Goal: Task Accomplishment & Management: Manage account settings

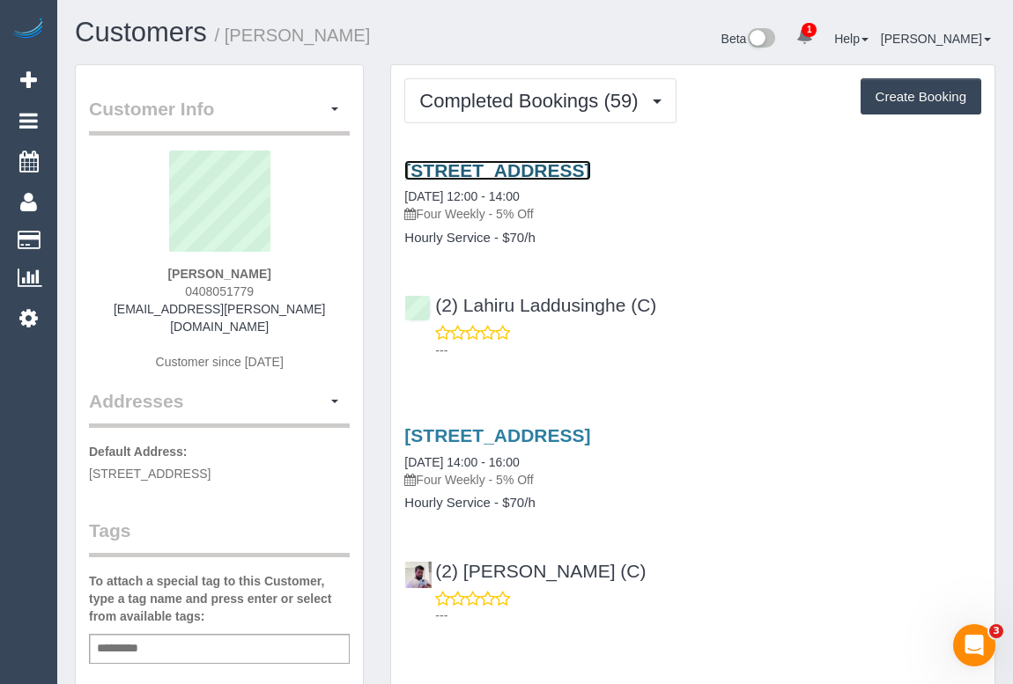
click at [590, 170] on link "32 St Boswells Ave, Berwick, VIC 3806" at bounding box center [497, 170] width 186 height 20
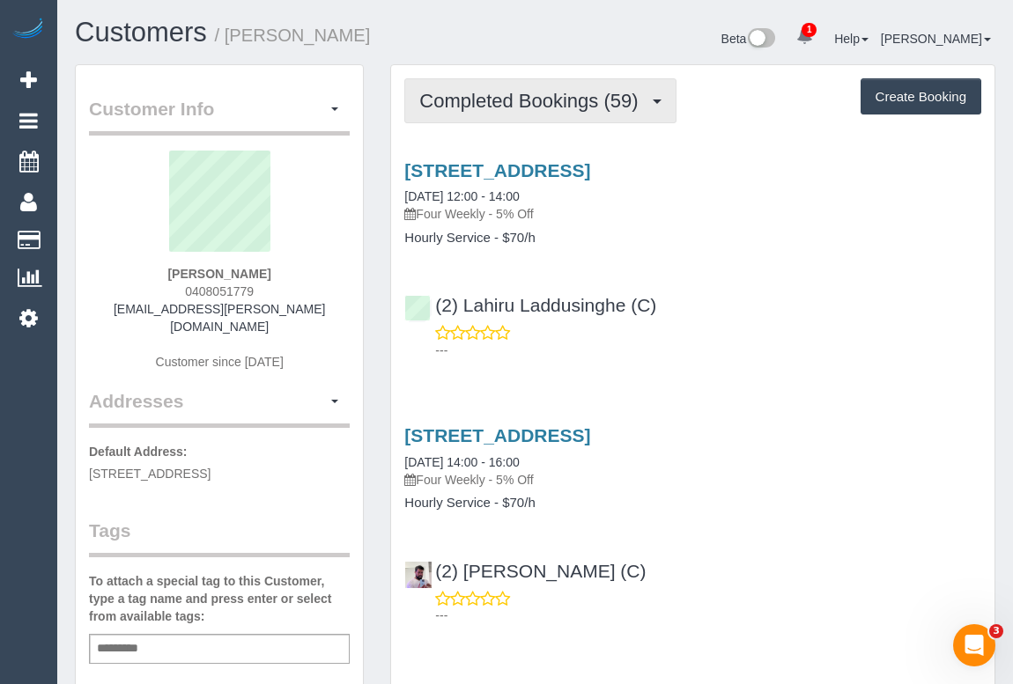
click at [545, 110] on button "Completed Bookings (59)" at bounding box center [539, 100] width 271 height 45
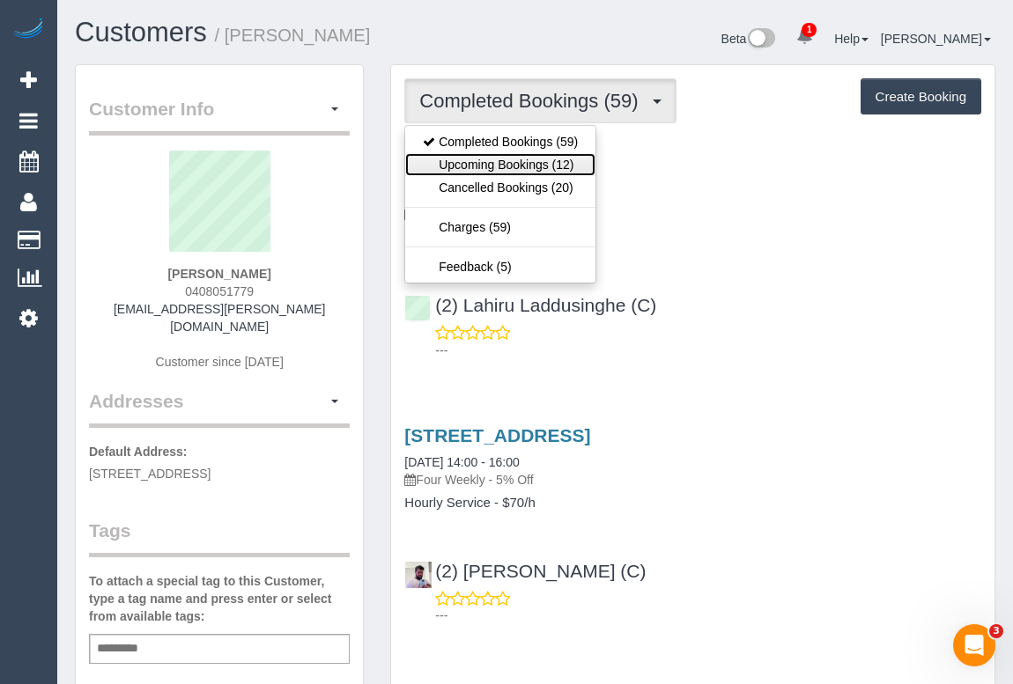
click at [532, 166] on link "Upcoming Bookings (12)" at bounding box center [500, 164] width 190 height 23
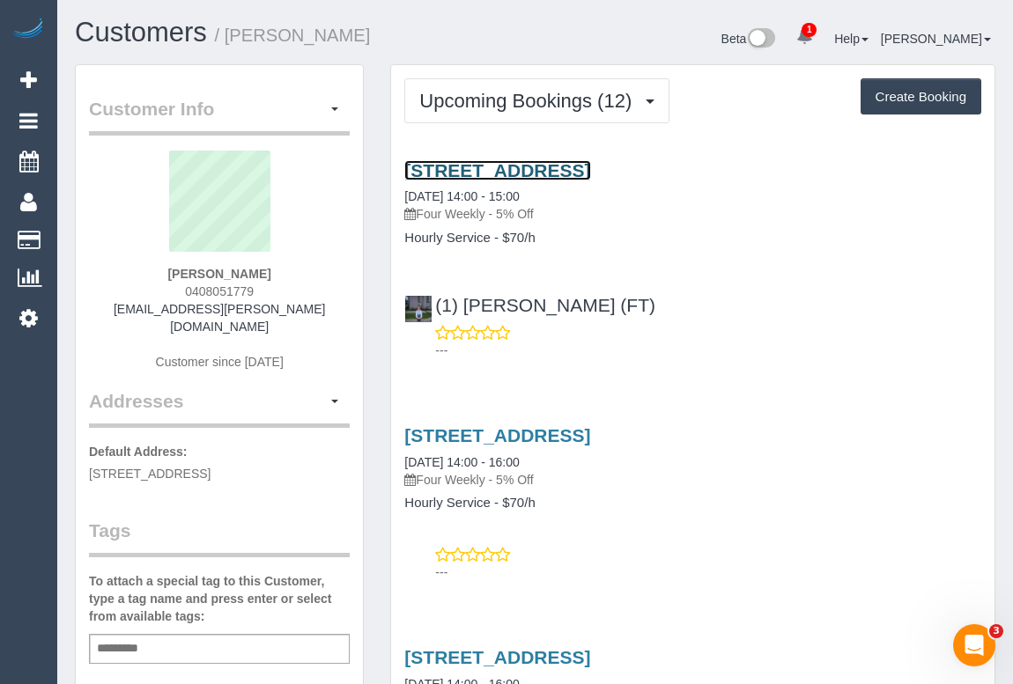
click at [550, 167] on link "32 St Boswells Ave, Berwick, VIC 3806" at bounding box center [497, 170] width 186 height 20
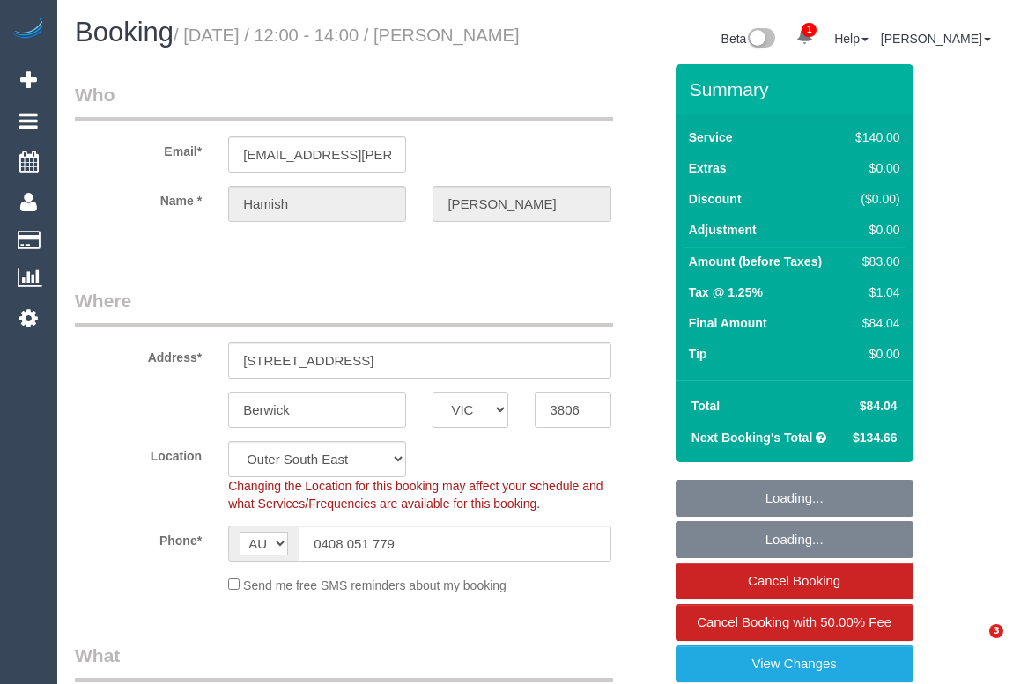
select select "VIC"
select select "number:27"
select select "number:14"
select select "number:19"
select select "number:22"
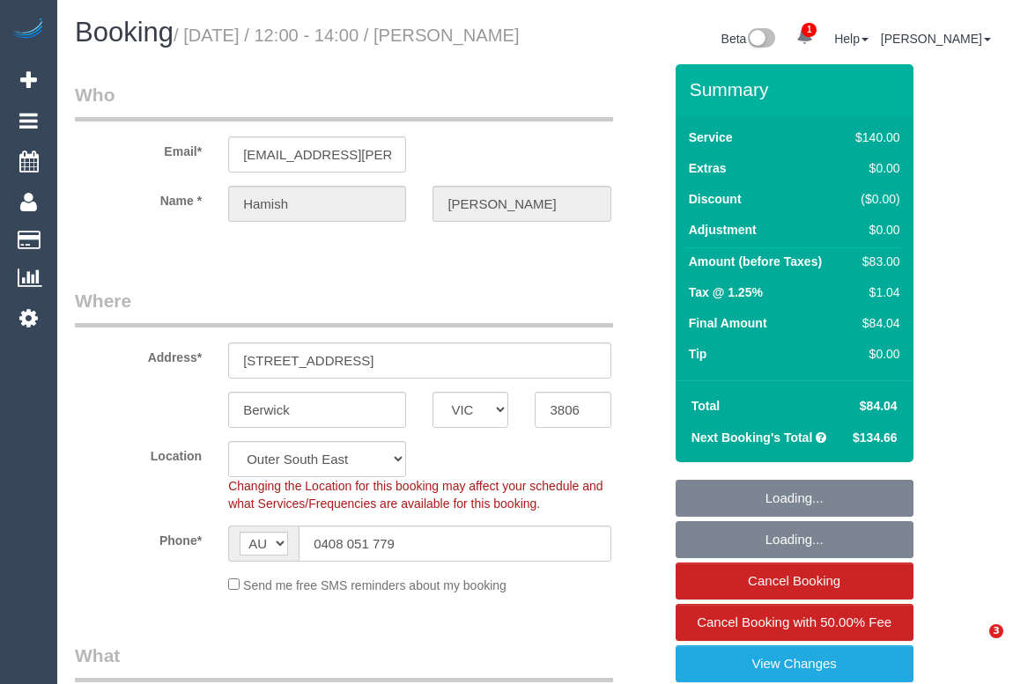
select select "number:34"
select select "number:12"
select select "object:1225"
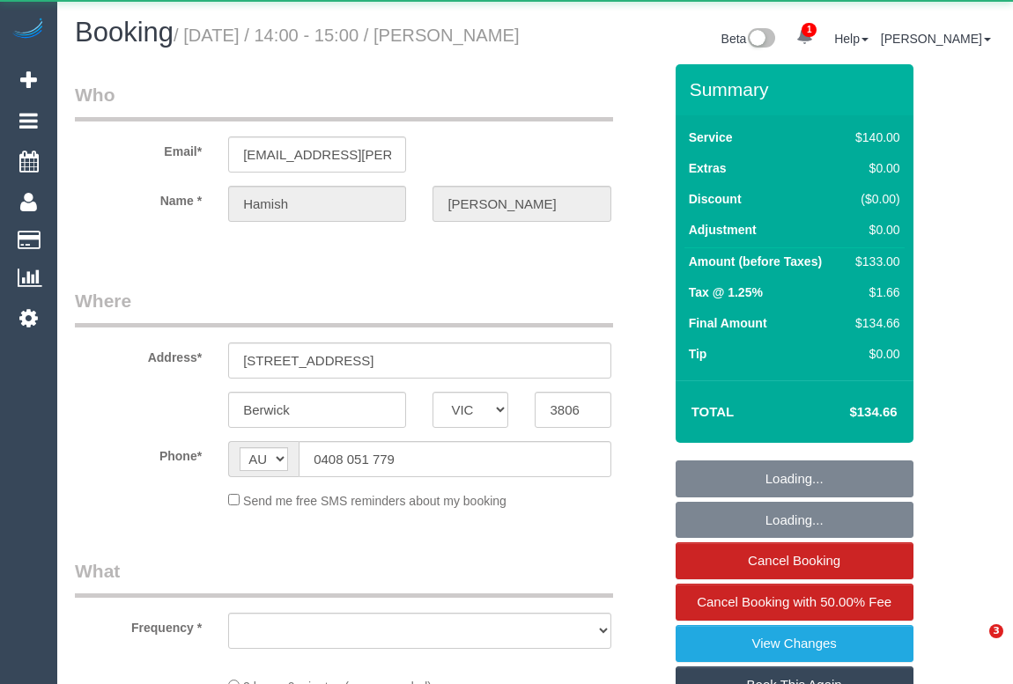
select select "VIC"
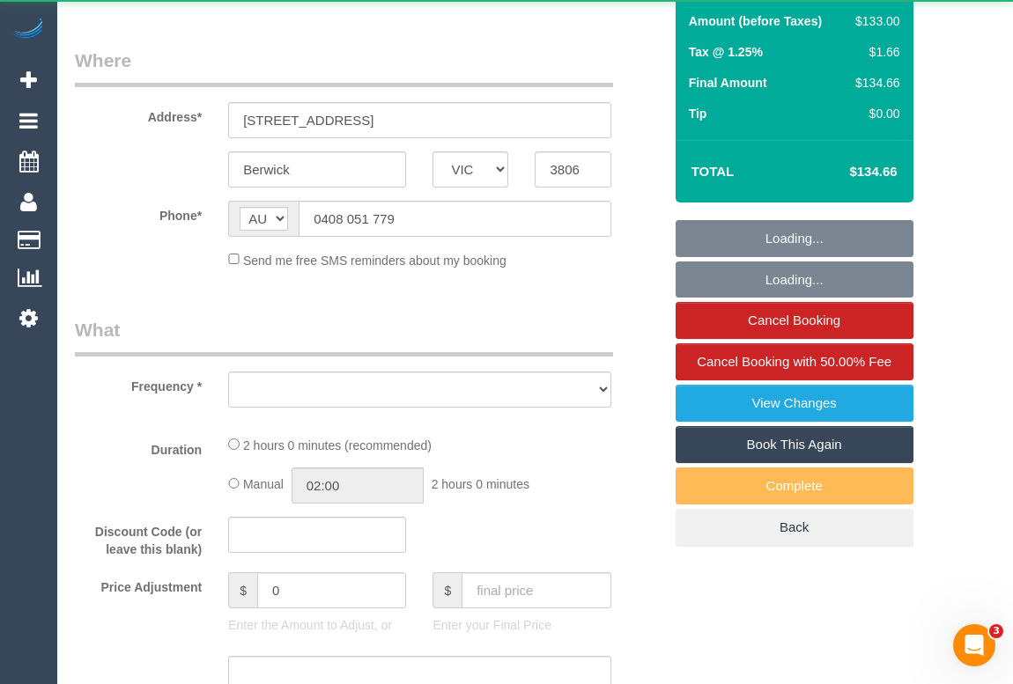
scroll to position [444, 0]
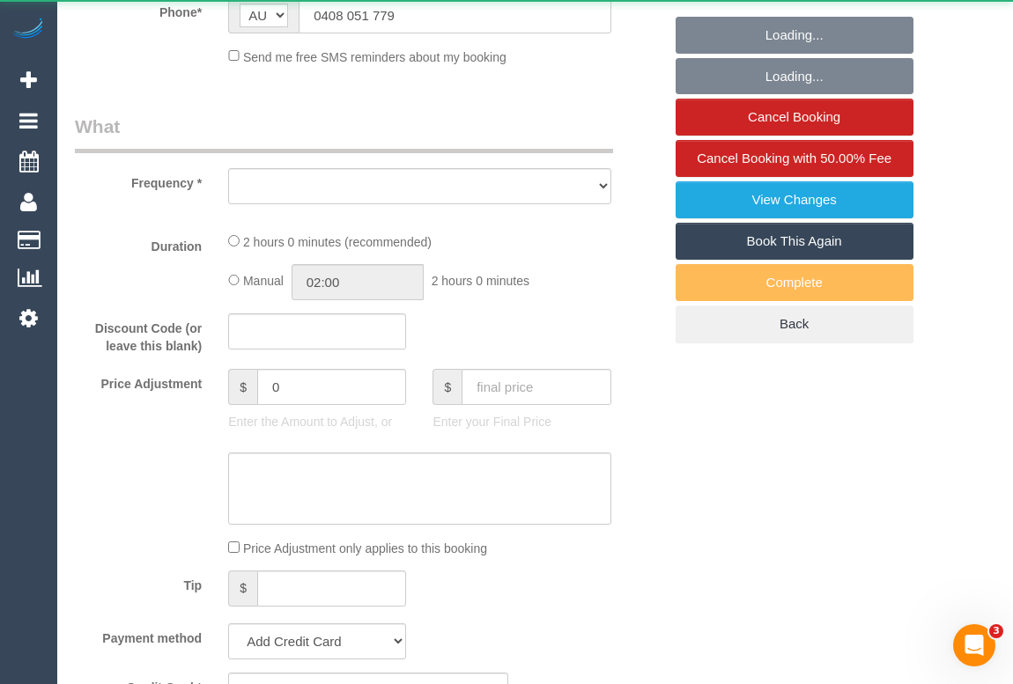
select select "string:stripe-pm_1LQ2Kc2GScqysDRVPfF0SQC9"
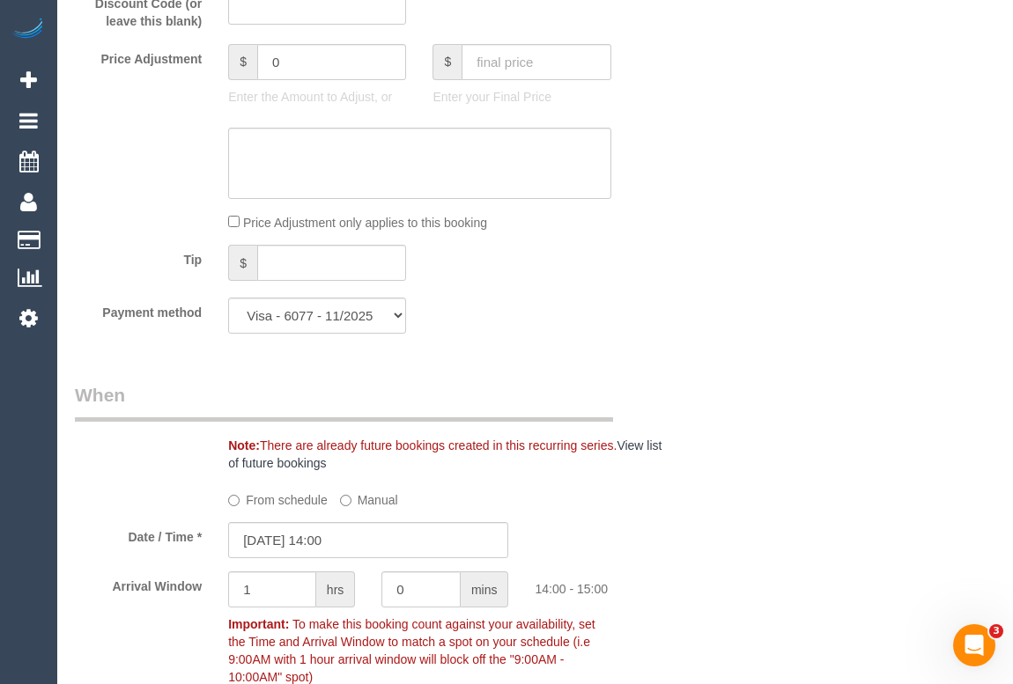
select select "object:1084"
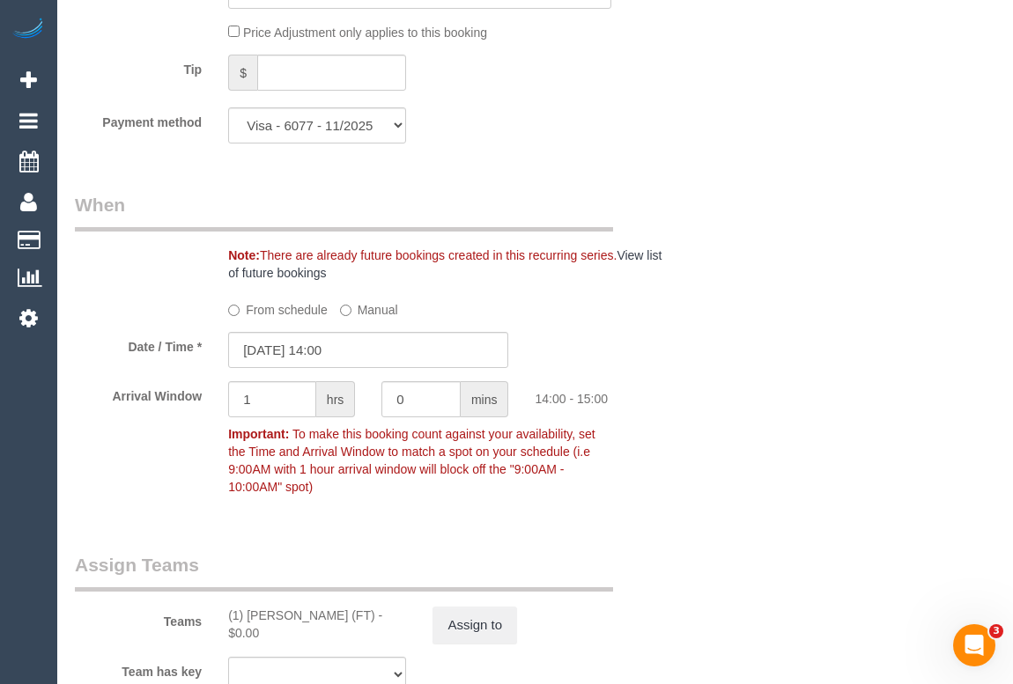
select select "number:27"
select select "number:14"
select select "number:19"
select select "number:22"
select select "number:34"
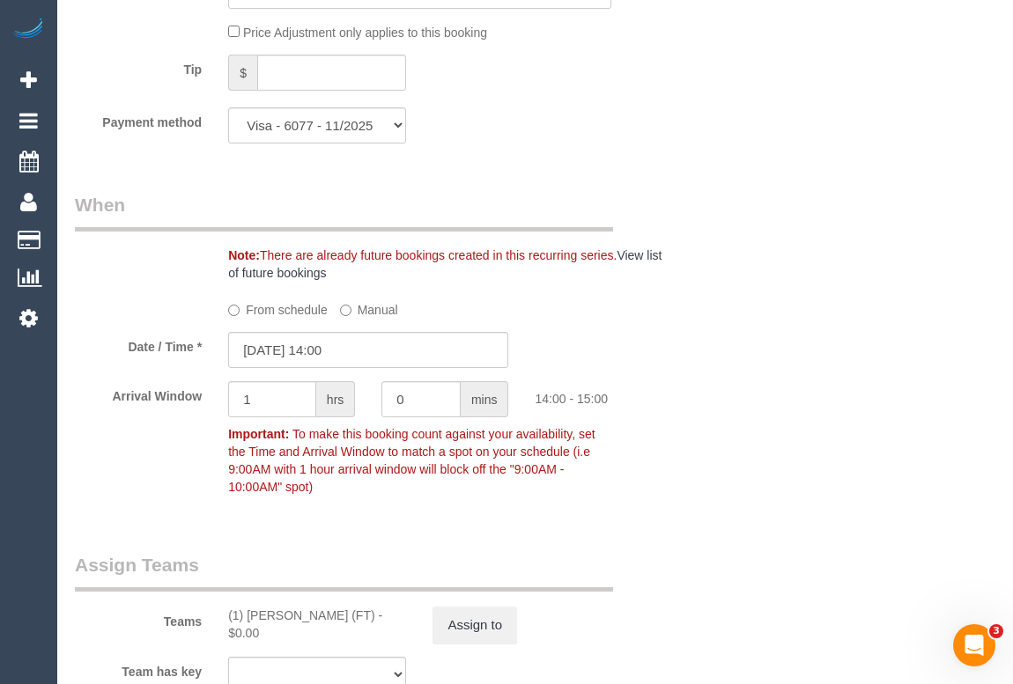
select select "number:12"
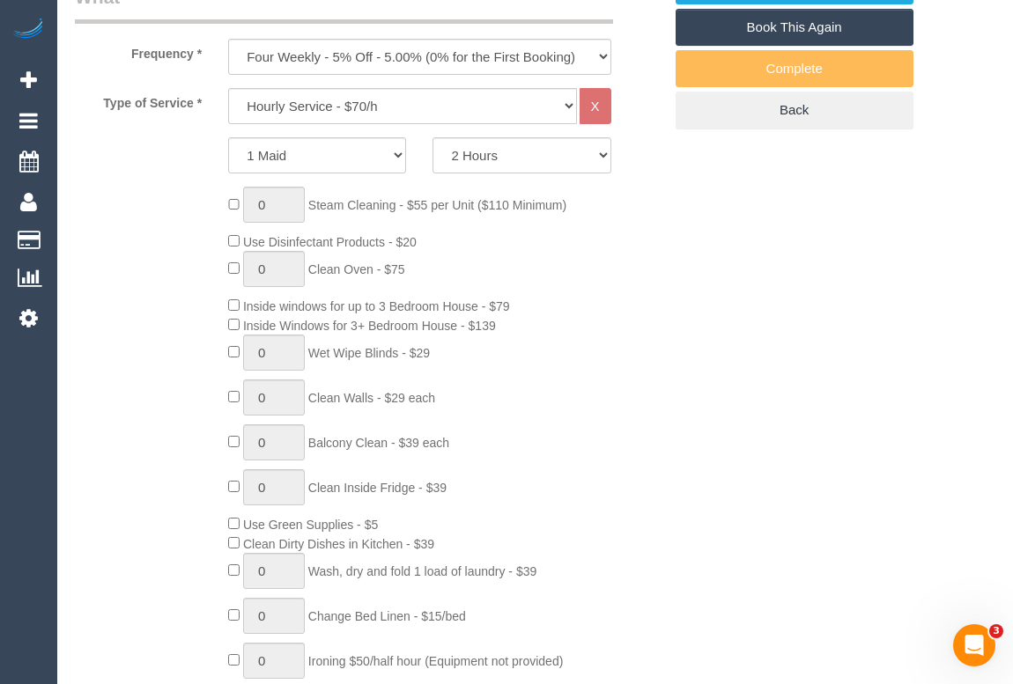
scroll to position [657, 0]
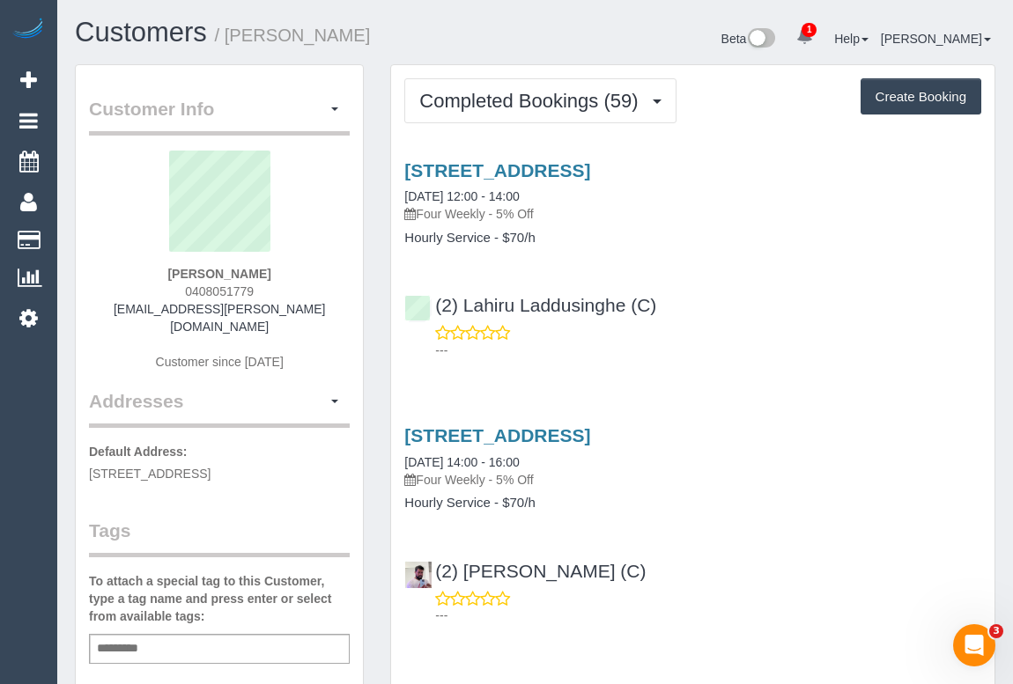
drag, startPoint x: 180, startPoint y: 289, endPoint x: 262, endPoint y: 289, distance: 82.8
click at [262, 289] on div "Hamish Stewart 0408051779 hamish.stewart@hotmail.com Customer since 2018" at bounding box center [219, 270] width 261 height 238
copy span "0408051779"
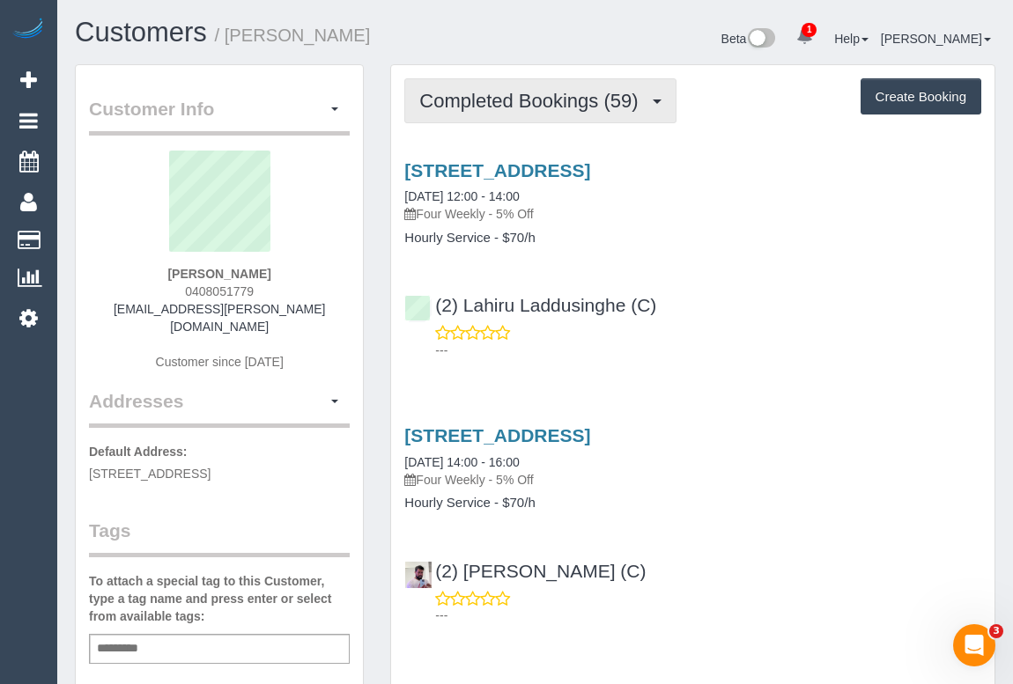
click at [543, 102] on span "Completed Bookings (59)" at bounding box center [532, 101] width 227 height 22
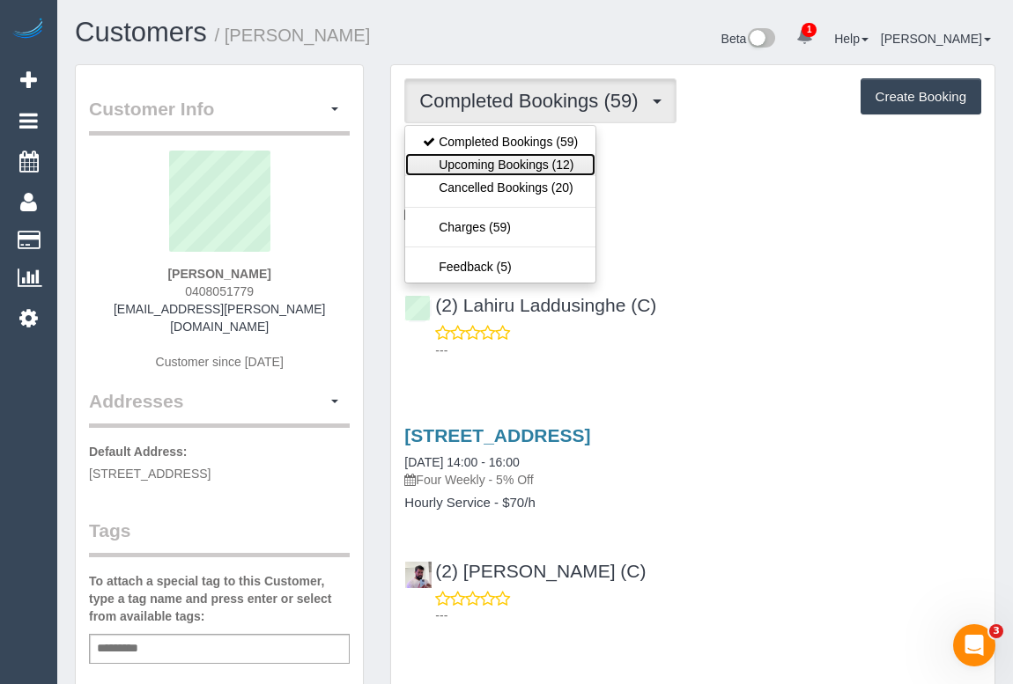
click at [526, 161] on link "Upcoming Bookings (12)" at bounding box center [500, 164] width 190 height 23
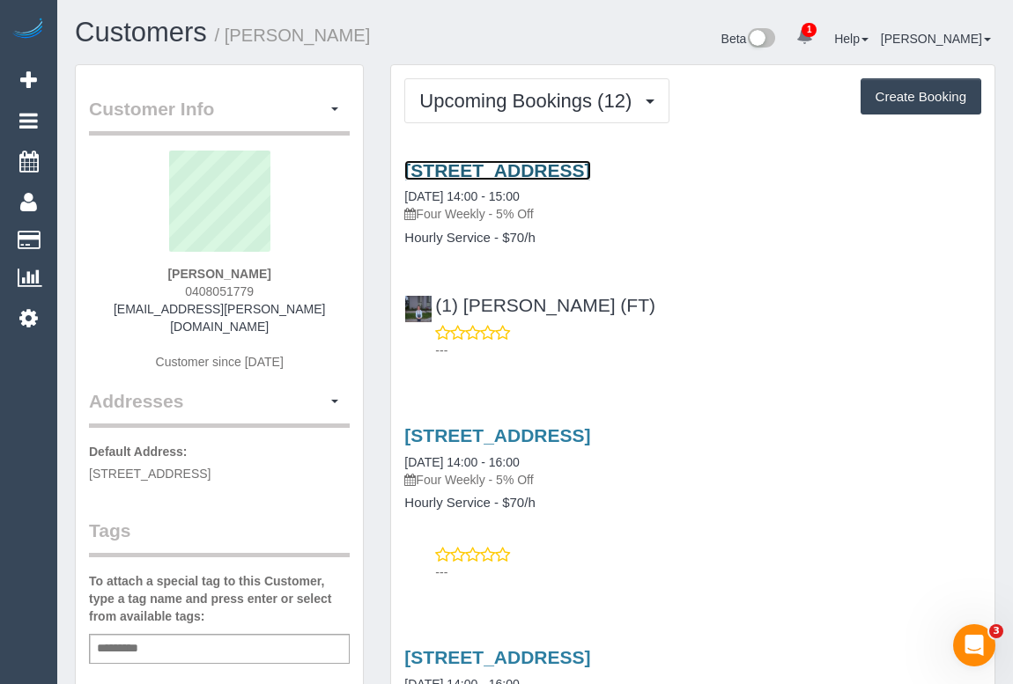
click at [511, 174] on link "32 St Boswells Ave, Berwick, VIC 3806" at bounding box center [497, 170] width 186 height 20
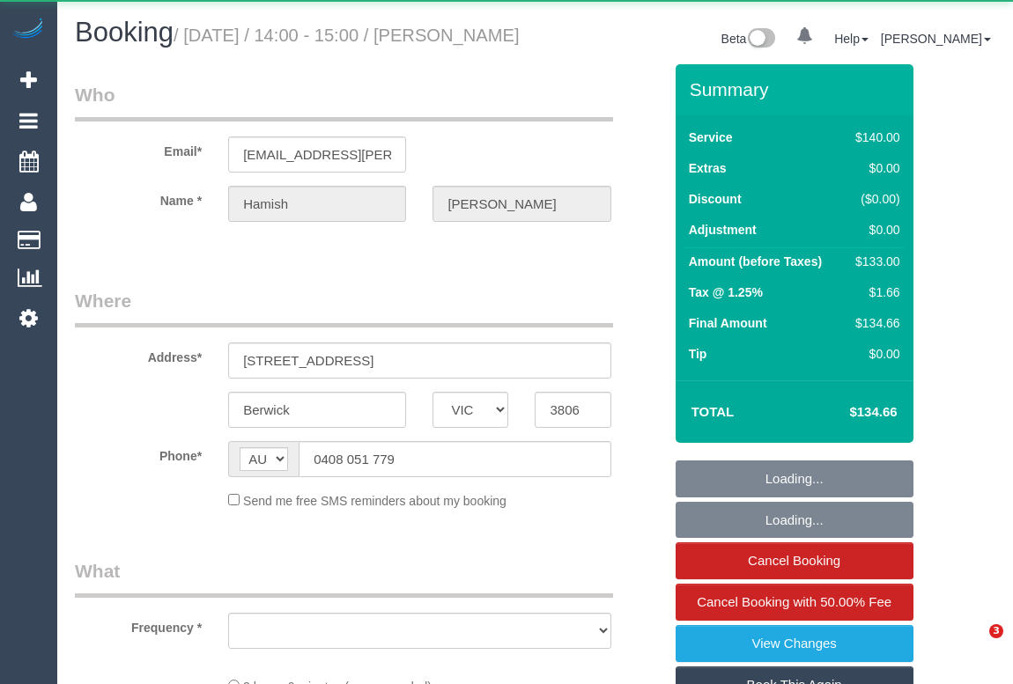
select select "VIC"
select select "object:541"
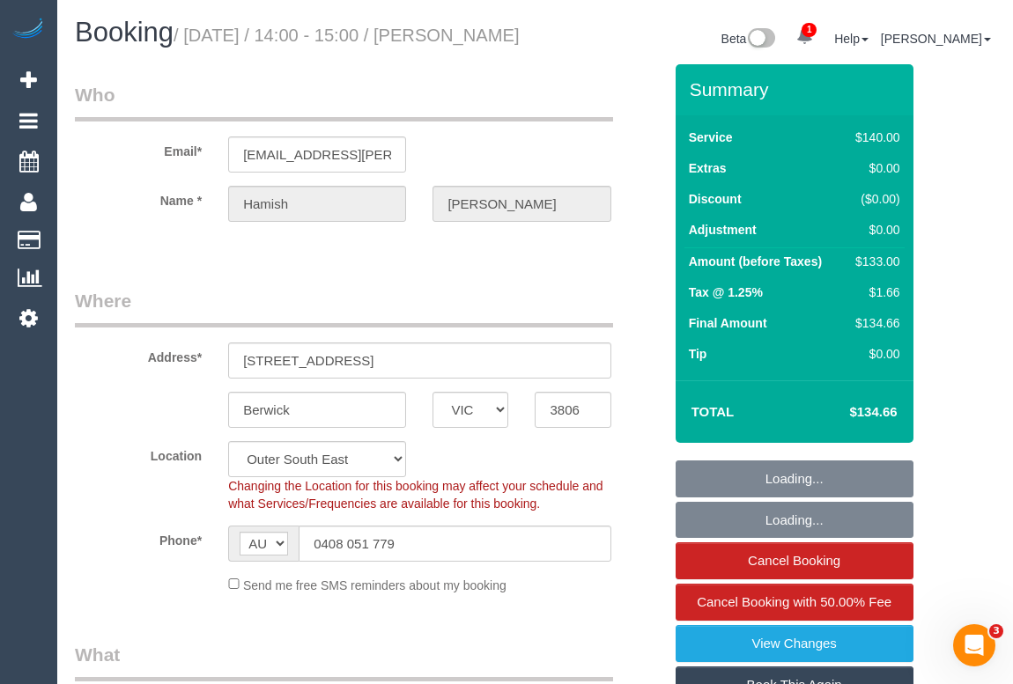
select select "string:stripe-pm_1LQ2Kc2GScqysDRVPfF0SQC9"
select select "object:1067"
select select "number:27"
select select "number:14"
select select "number:19"
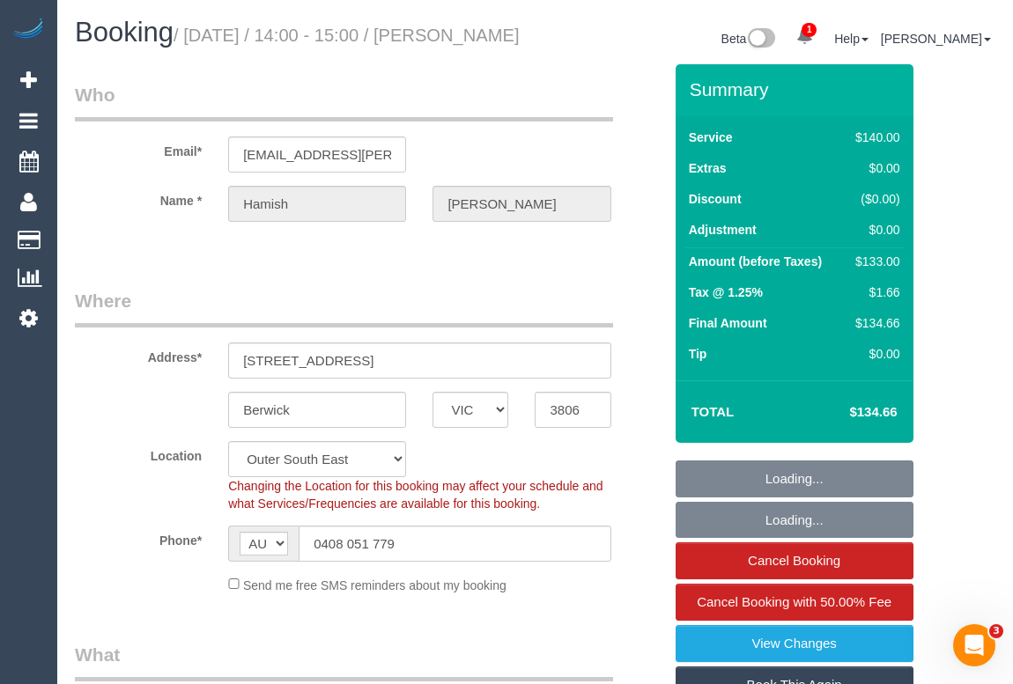
select select "number:22"
select select "number:34"
select select "number:12"
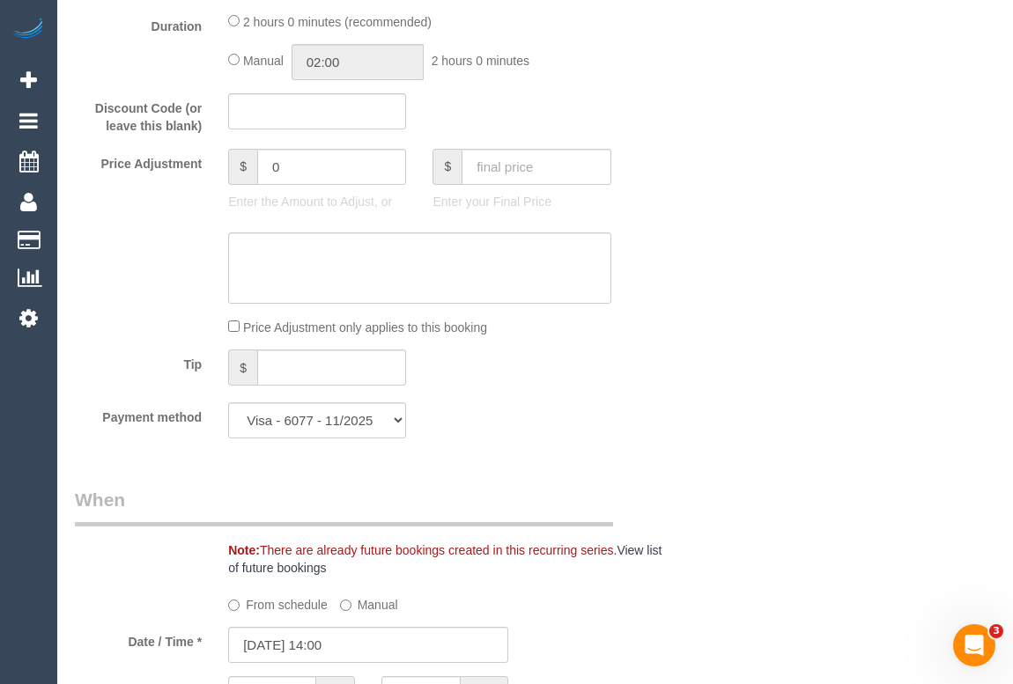
scroll to position [1521, 0]
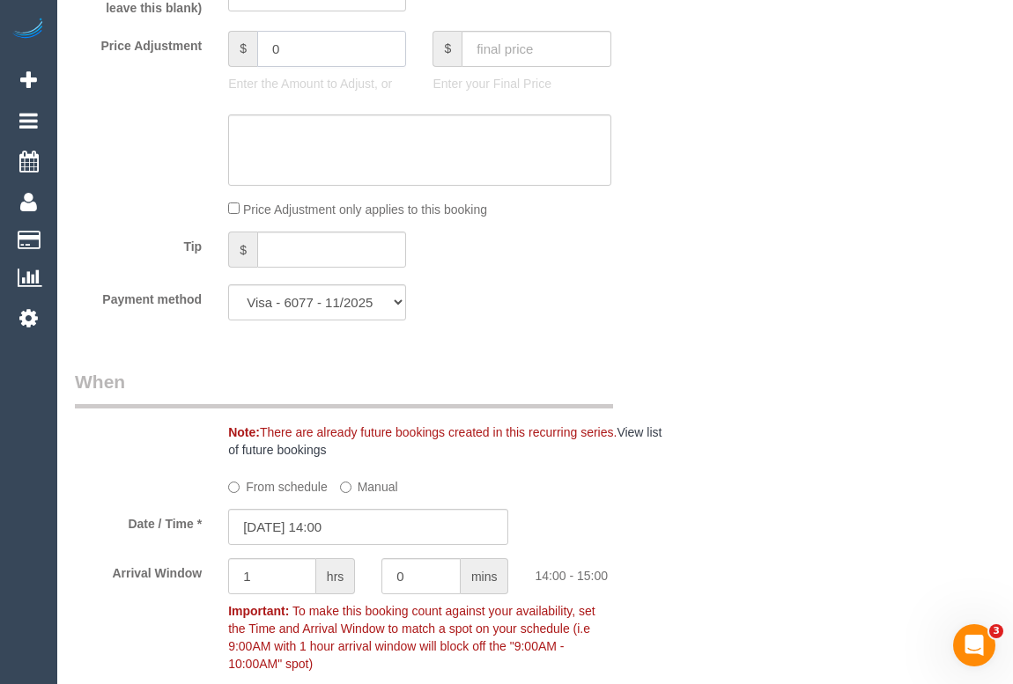
drag, startPoint x: 314, startPoint y: 79, endPoint x: 225, endPoint y: 70, distance: 88.6
click at [225, 70] on div "$ 0 Enter the Amount to Adjust, or" at bounding box center [317, 66] width 204 height 70
type input "-20"
click at [268, 160] on textarea at bounding box center [419, 150] width 382 height 72
click at [317, 159] on textarea at bounding box center [419, 150] width 382 height 72
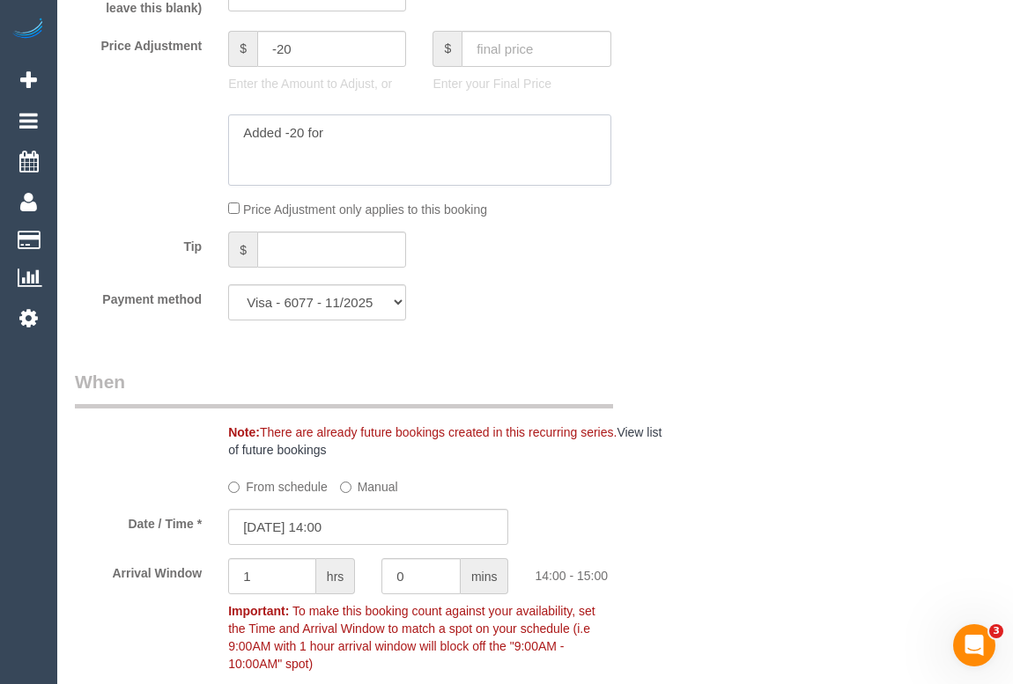
drag, startPoint x: 373, startPoint y: 157, endPoint x: 395, endPoint y: 157, distance: 22.0
click at [373, 157] on textarea at bounding box center [419, 150] width 382 height 72
paste textarea "lounge room and bedroom"
click at [376, 155] on textarea at bounding box center [419, 150] width 382 height 72
click at [326, 154] on textarea at bounding box center [419, 150] width 382 height 72
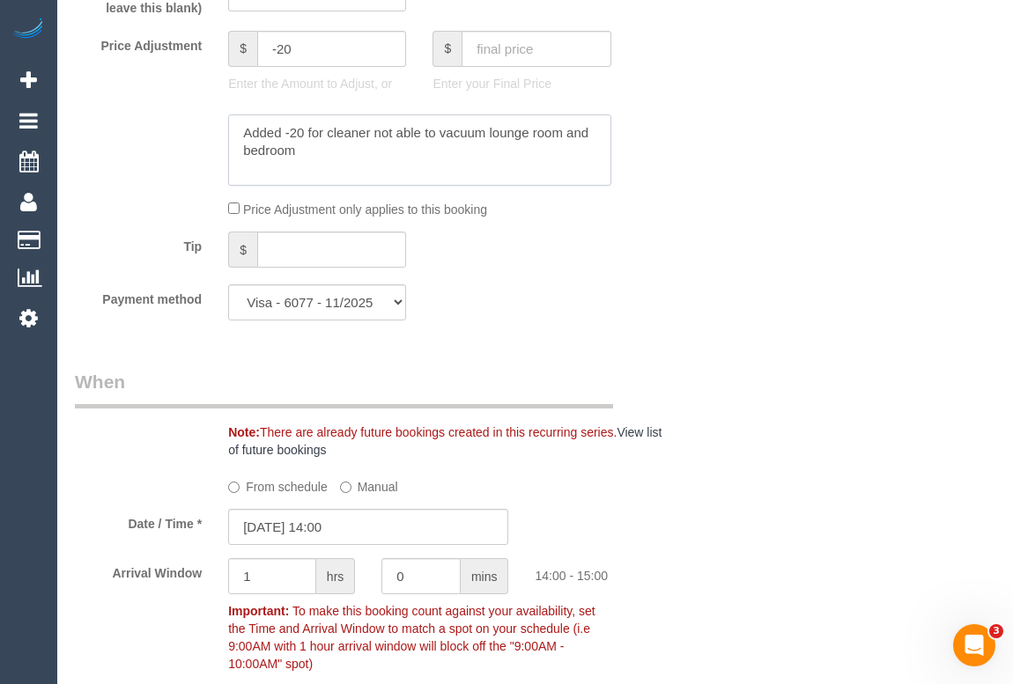
click at [306, 171] on textarea at bounding box center [419, 150] width 382 height 72
type textarea "Added -20 for cleaner not able to vacuum lounge room and bedroom - OM"
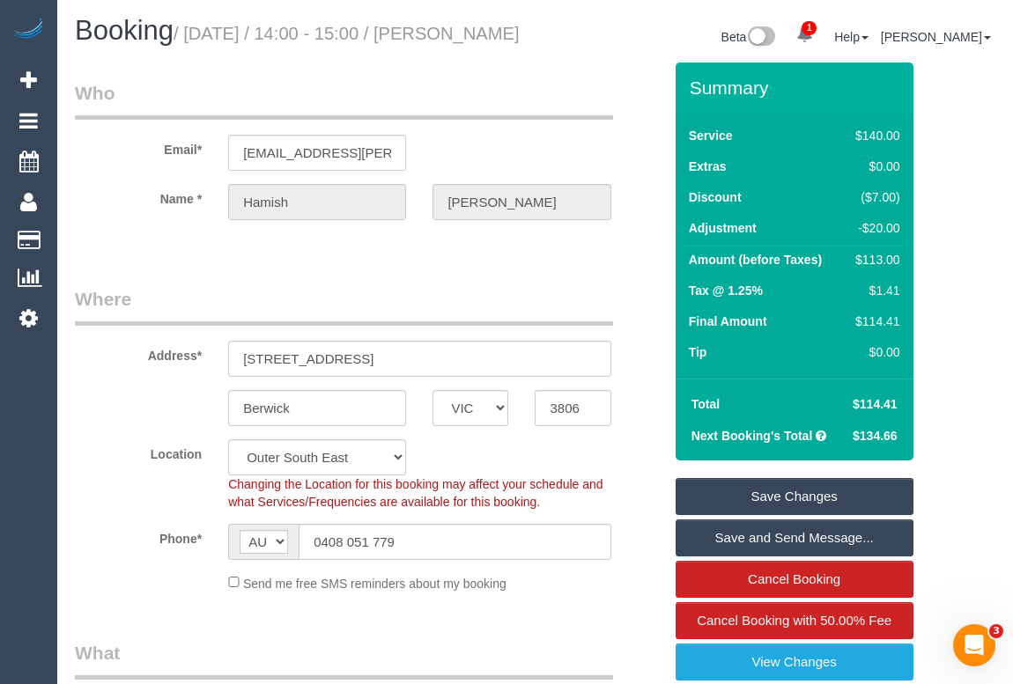
scroll to position [0, 0]
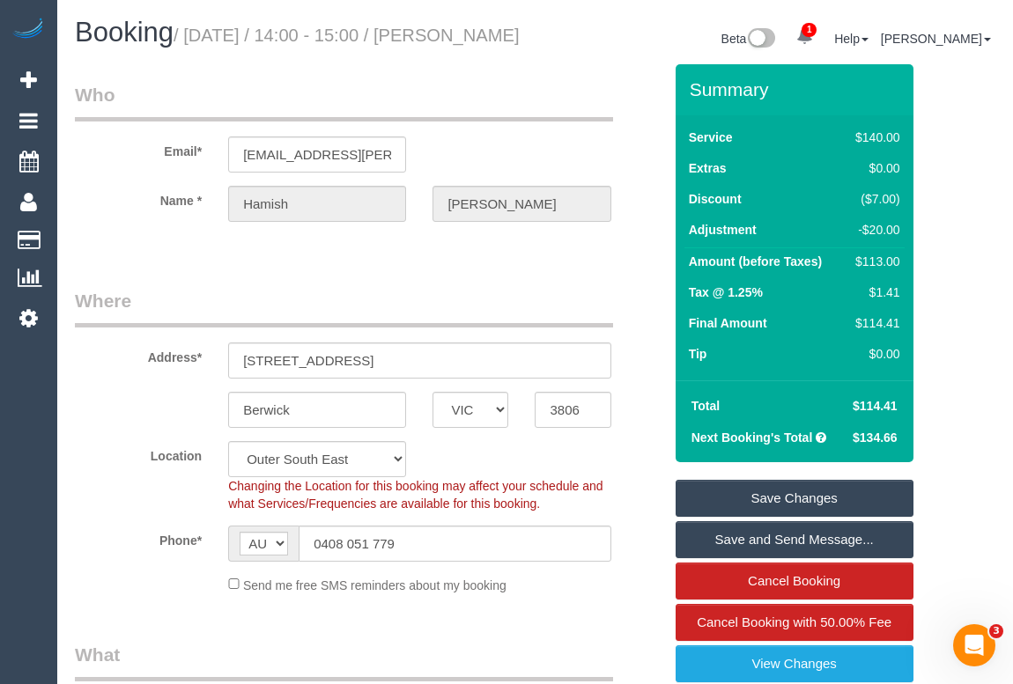
click at [802, 517] on link "Save Changes" at bounding box center [795, 498] width 238 height 37
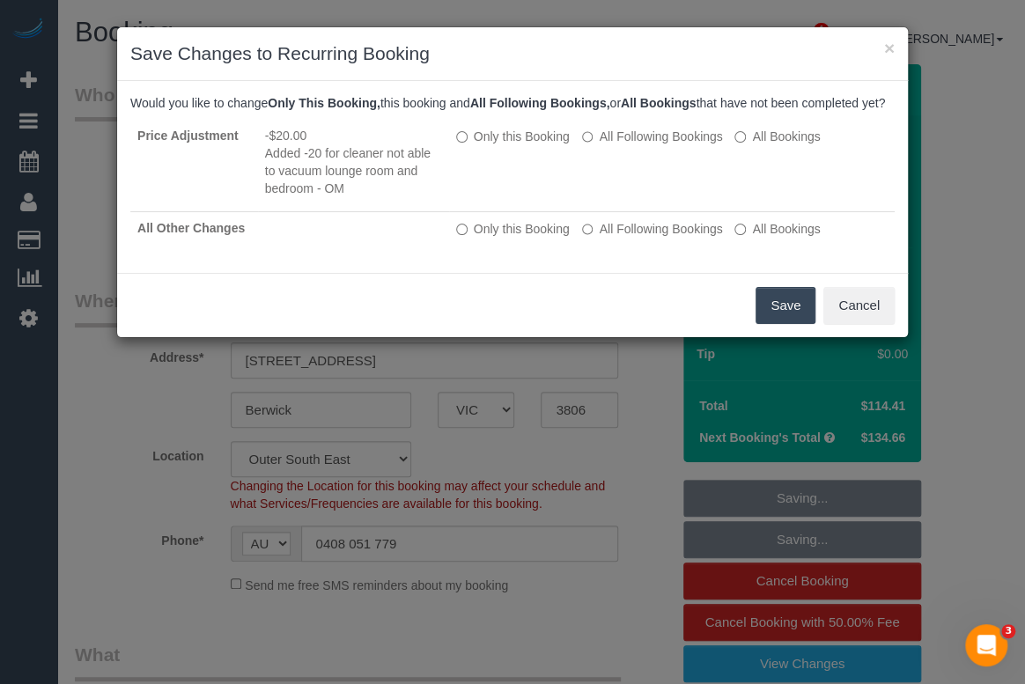
click at [793, 324] on button "Save" at bounding box center [786, 305] width 60 height 37
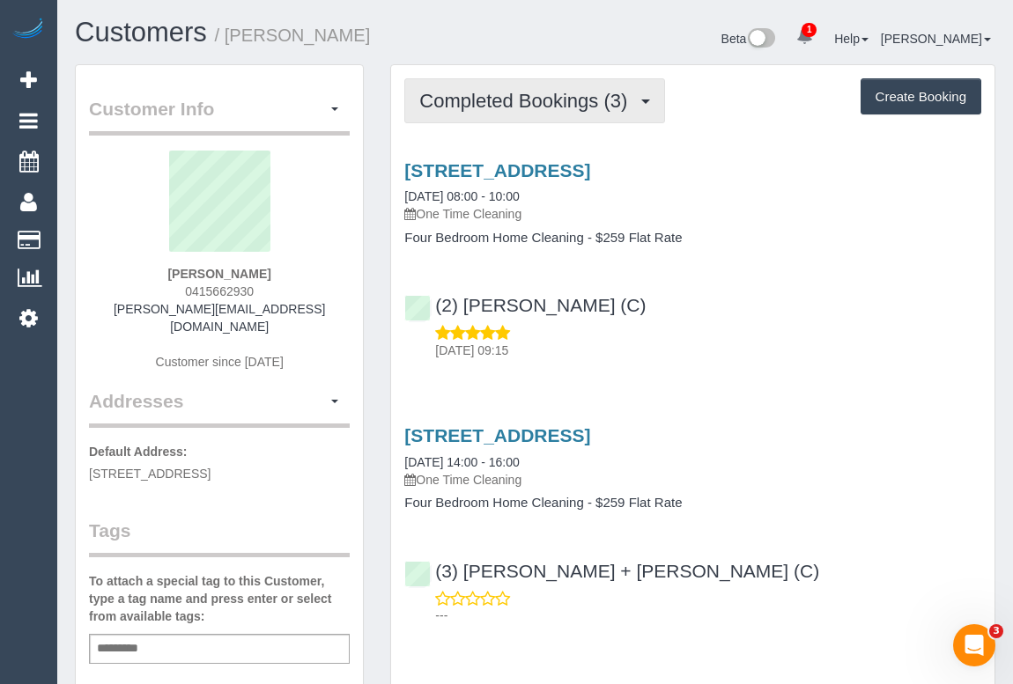
click at [521, 111] on button "Completed Bookings (3)" at bounding box center [534, 100] width 261 height 45
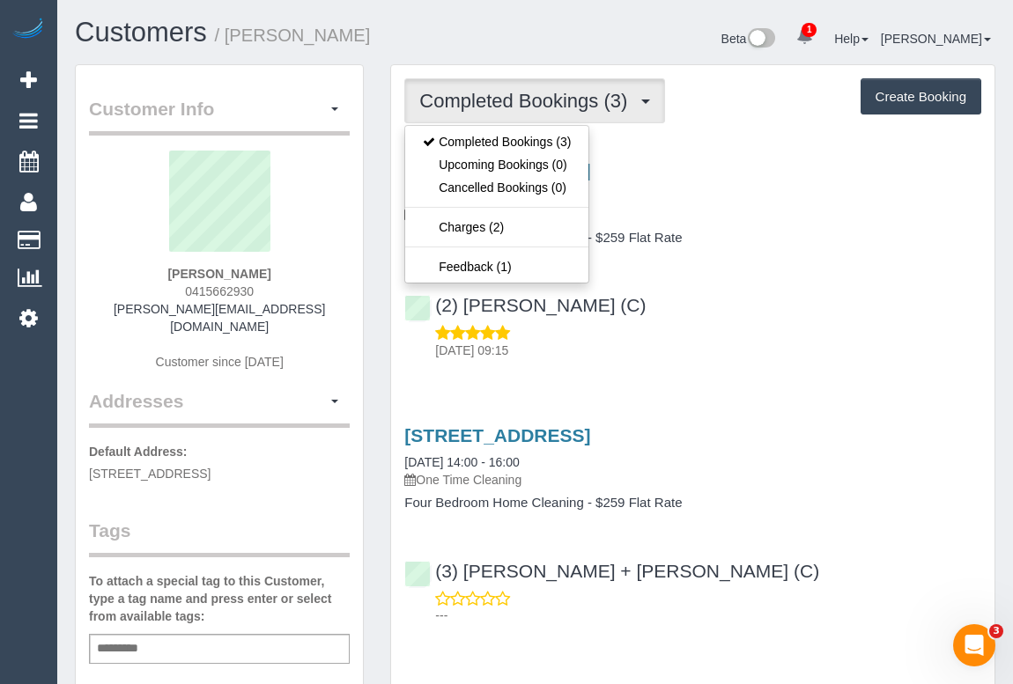
click at [796, 305] on div "(2) [PERSON_NAME] (C) [DATE] 09:15" at bounding box center [692, 319] width 603 height 79
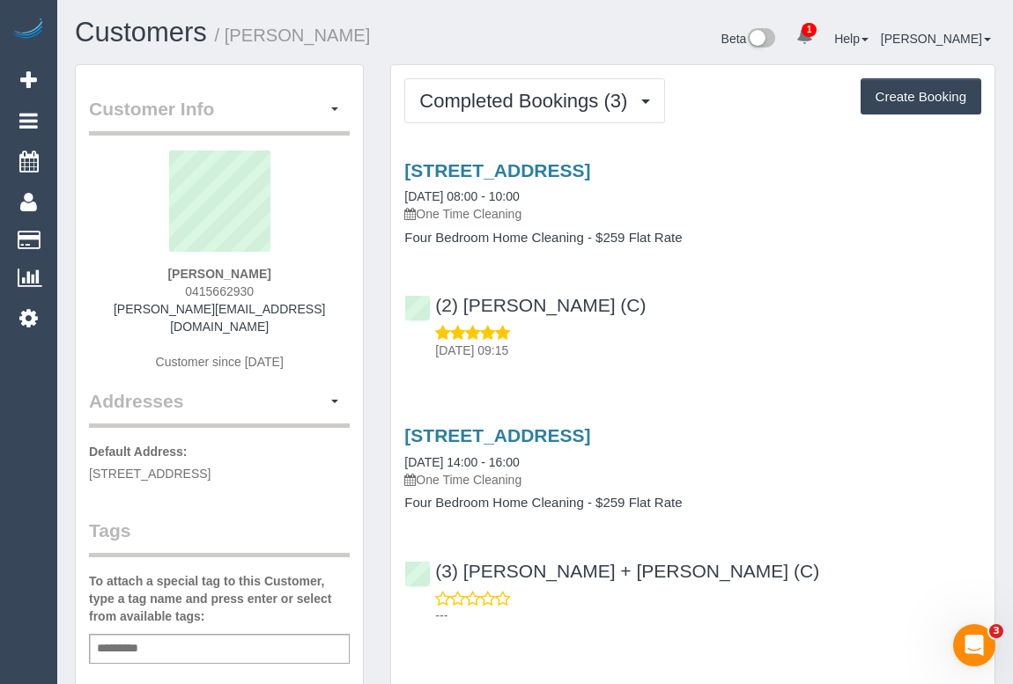
drag, startPoint x: 174, startPoint y: 291, endPoint x: 297, endPoint y: 297, distance: 123.5
click at [297, 297] on div "[PERSON_NAME] 0415662930 [PERSON_NAME][EMAIL_ADDRESS][DOMAIN_NAME] Customer sin…" at bounding box center [219, 270] width 261 height 238
copy span "0415662930"
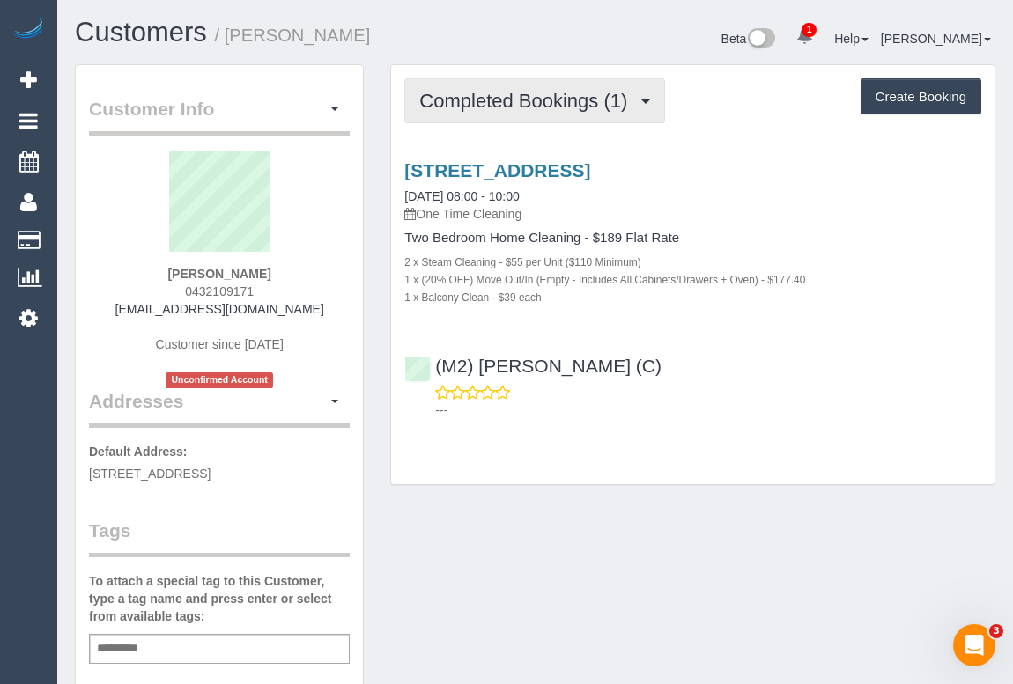
click at [500, 108] on span "Completed Bookings (1)" at bounding box center [527, 101] width 217 height 22
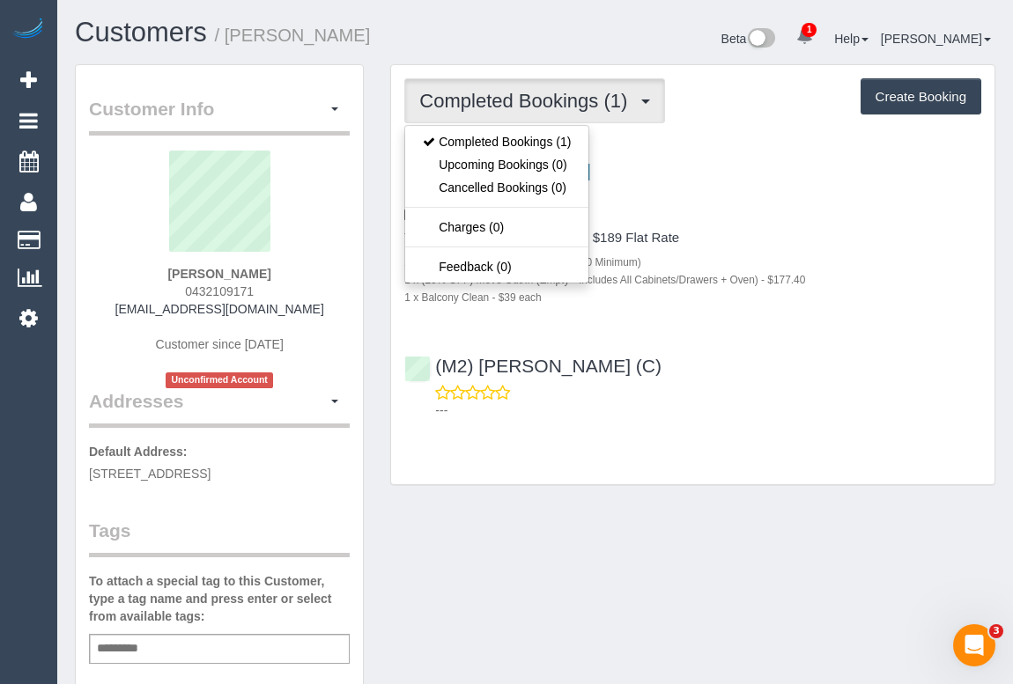
click at [799, 454] on div "Completed Bookings (1) Completed Bookings (1) Upcoming Bookings (0) Cancelled B…" at bounding box center [692, 274] width 603 height 419
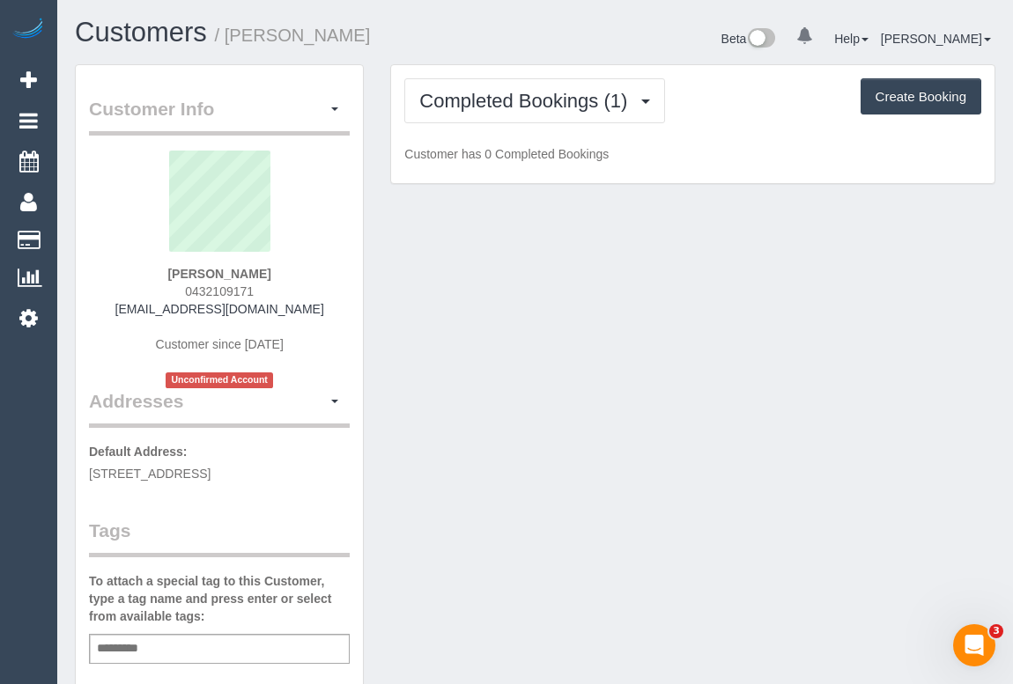
click at [571, 482] on div "Customer Info Edit Contact Info Send Message Email Preferences Special Sales Ta…" at bounding box center [535, 660] width 947 height 1192
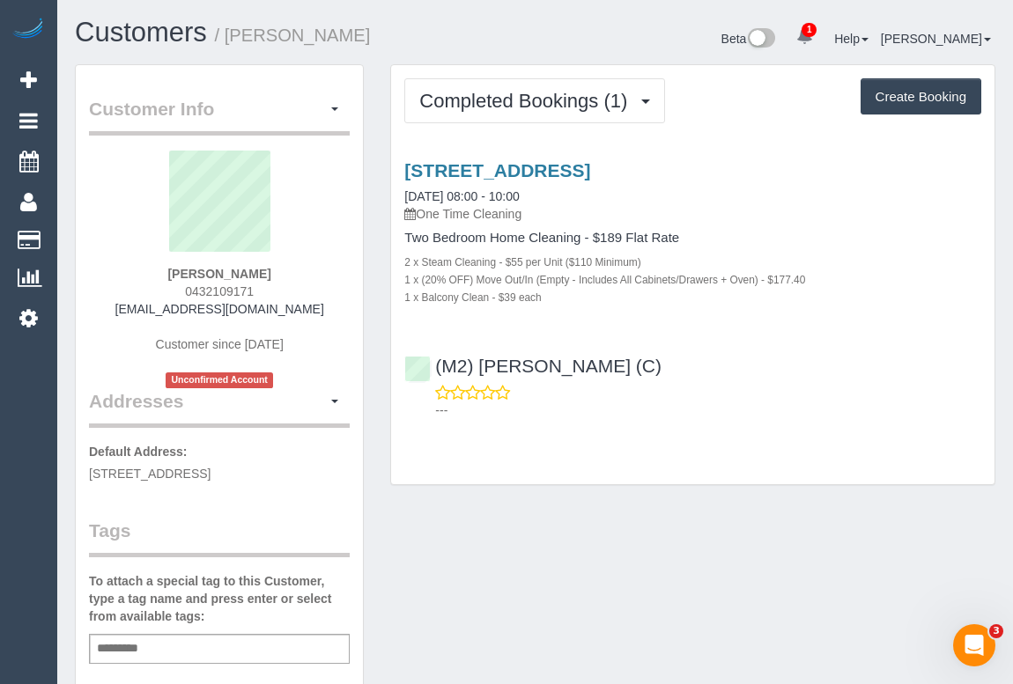
drag, startPoint x: 521, startPoint y: 523, endPoint x: 494, endPoint y: 565, distance: 49.9
click at [520, 524] on div "Customer Info Edit Contact Info Send Message Email Preferences Special Sales Ta…" at bounding box center [535, 663] width 947 height 1198
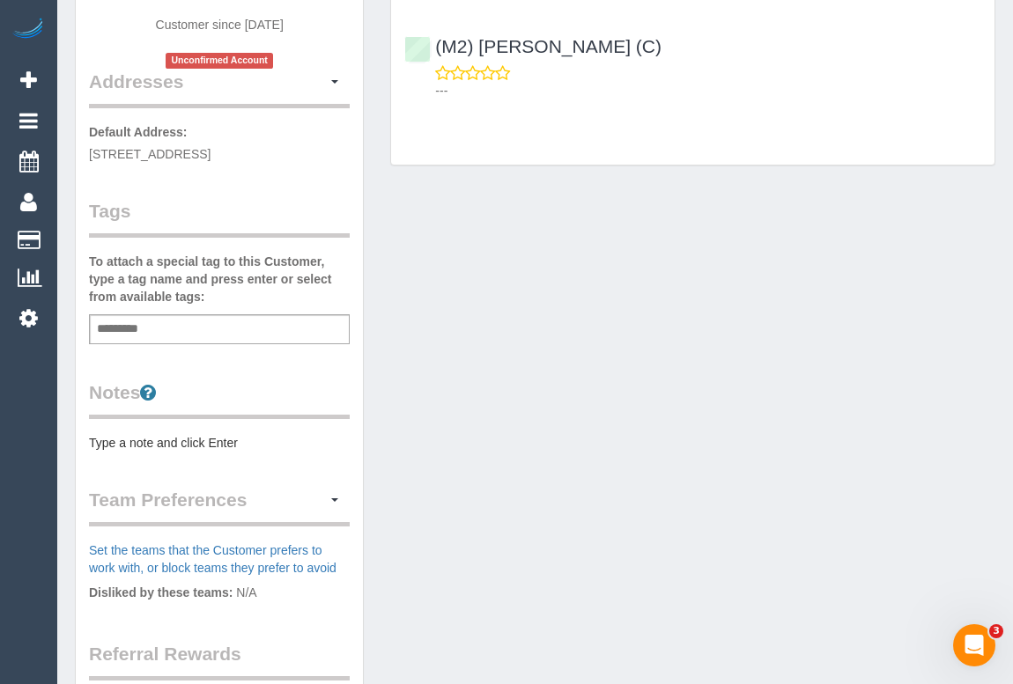
scroll to position [79, 0]
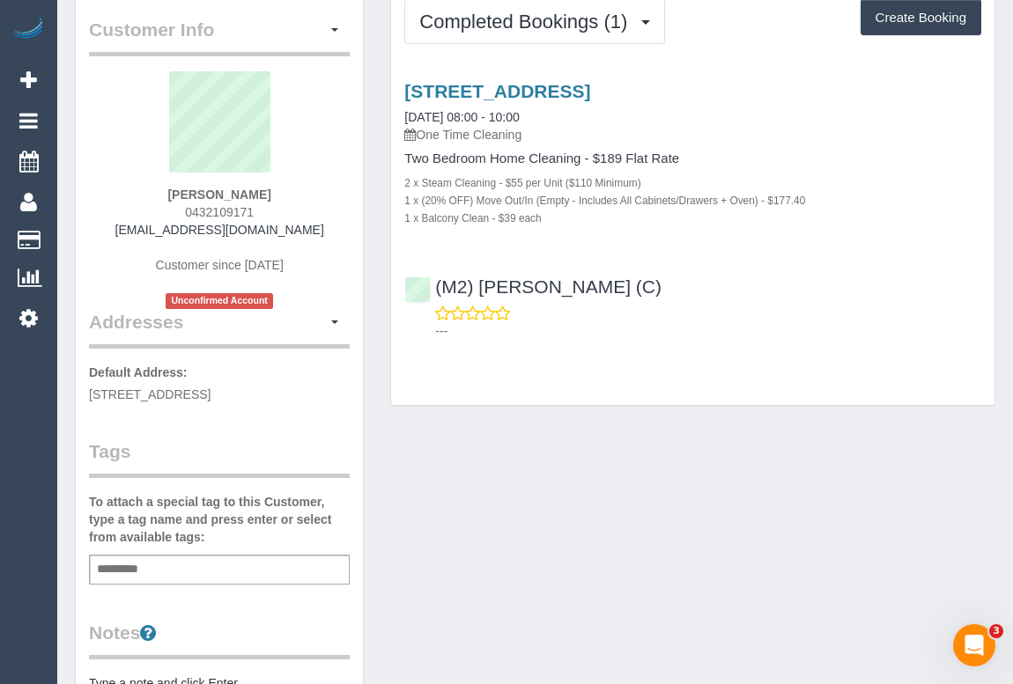
click at [714, 513] on div "Customer Info Edit Contact Info Send Message Email Preferences Special Sales Ta…" at bounding box center [535, 584] width 947 height 1198
click at [730, 458] on div "Customer Info Edit Contact Info Send Message Email Preferences Special Sales Ta…" at bounding box center [535, 584] width 947 height 1198
click at [443, 584] on div "Customer Info Edit Contact Info Send Message Email Preferences Special Sales Ta…" at bounding box center [535, 584] width 947 height 1198
click at [571, 521] on div "Customer Info Edit Contact Info Send Message Email Preferences Special Sales Ta…" at bounding box center [535, 584] width 947 height 1198
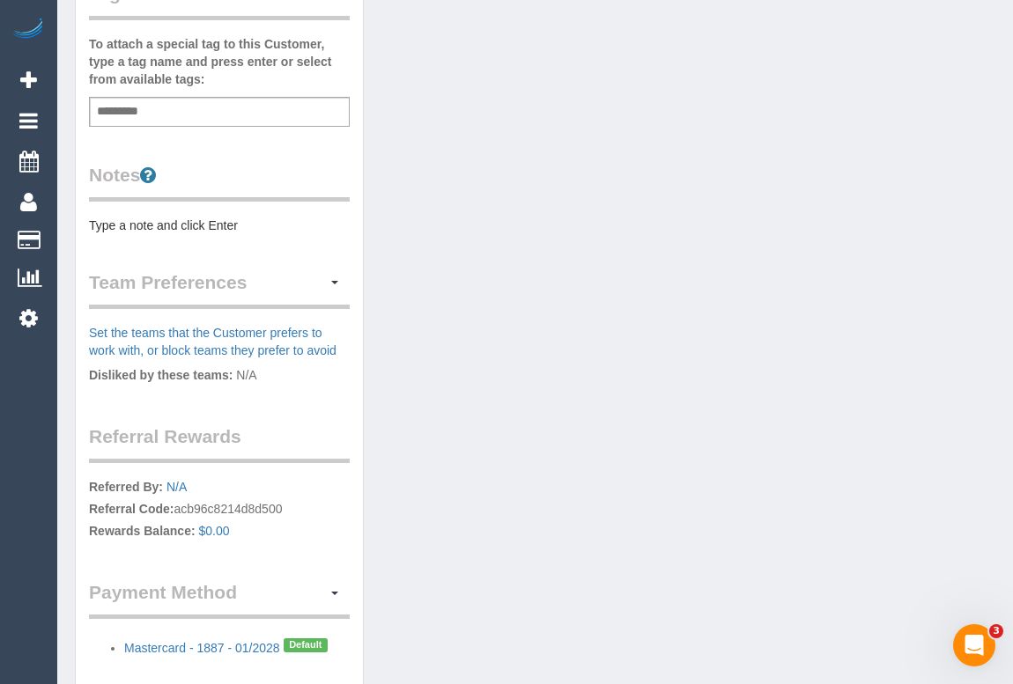
scroll to position [635, 0]
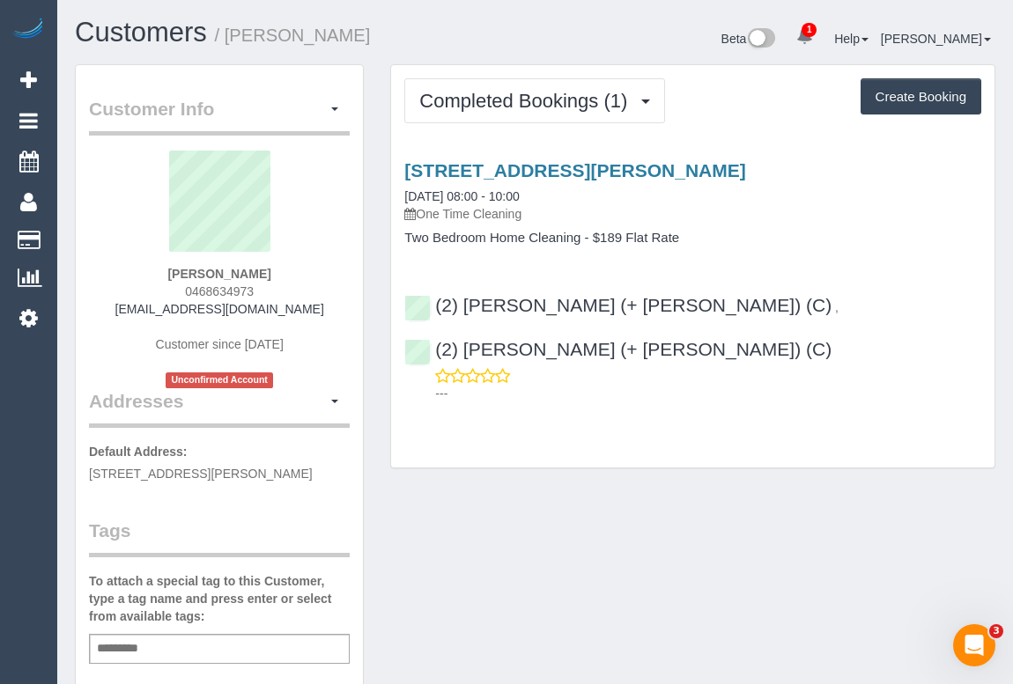
drag, startPoint x: 590, startPoint y: 498, endPoint x: 551, endPoint y: 500, distance: 38.8
click at [551, 500] on div "Customer Info Edit Contact Info Send Message Email Preferences Special Sales Ta…" at bounding box center [535, 663] width 947 height 1198
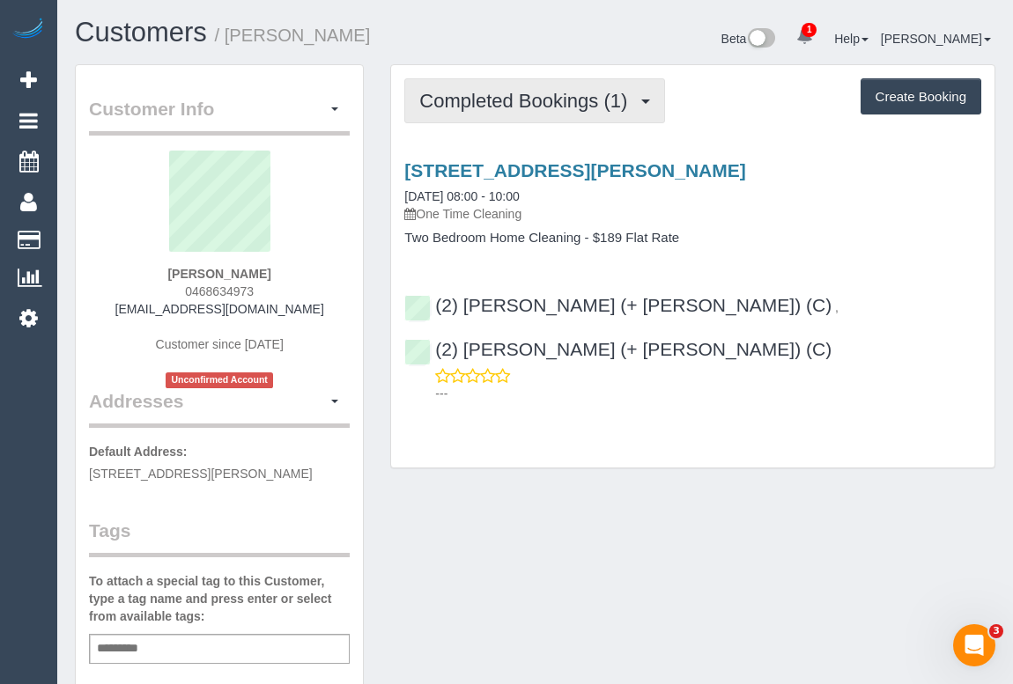
click at [476, 94] on span "Completed Bookings (1)" at bounding box center [527, 101] width 217 height 22
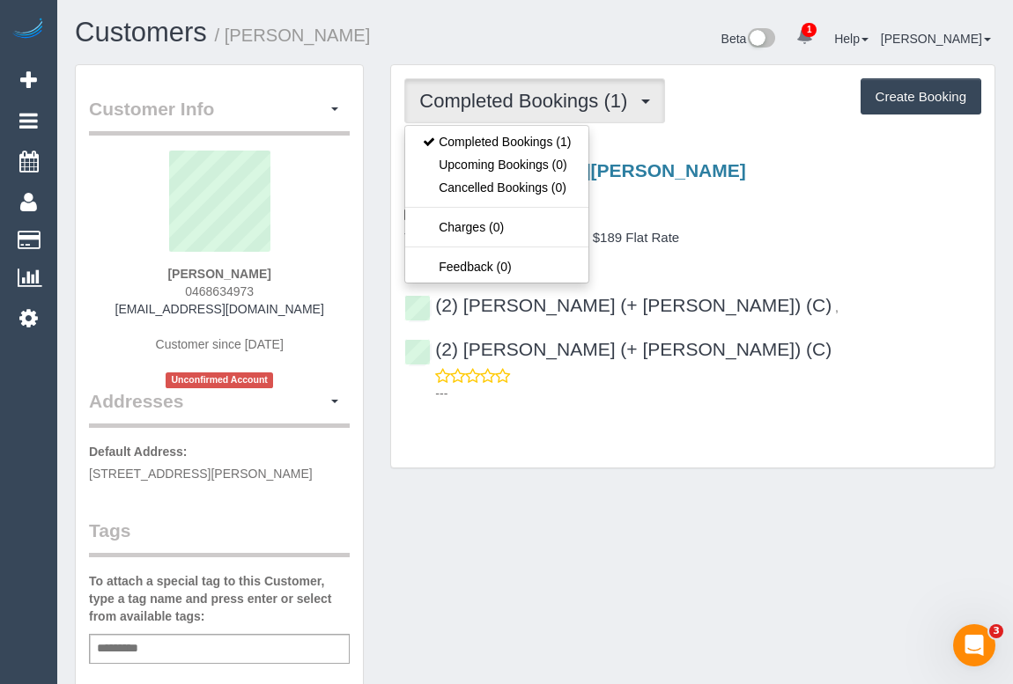
click at [596, 506] on div "Customer Info Edit Contact Info Send Message Email Preferences Special Sales Ta…" at bounding box center [535, 663] width 947 height 1198
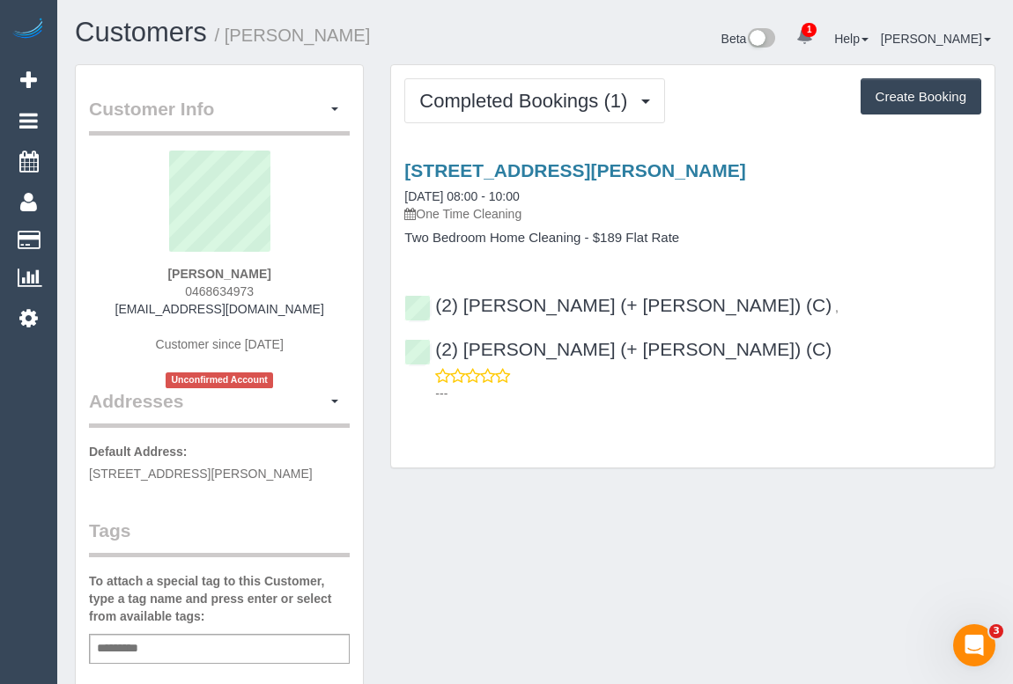
drag, startPoint x: 590, startPoint y: 493, endPoint x: 593, endPoint y: 511, distance: 17.8
click at [594, 493] on div "Customer Info Edit Contact Info Send Message Email Preferences Special Sales Ta…" at bounding box center [535, 663] width 947 height 1198
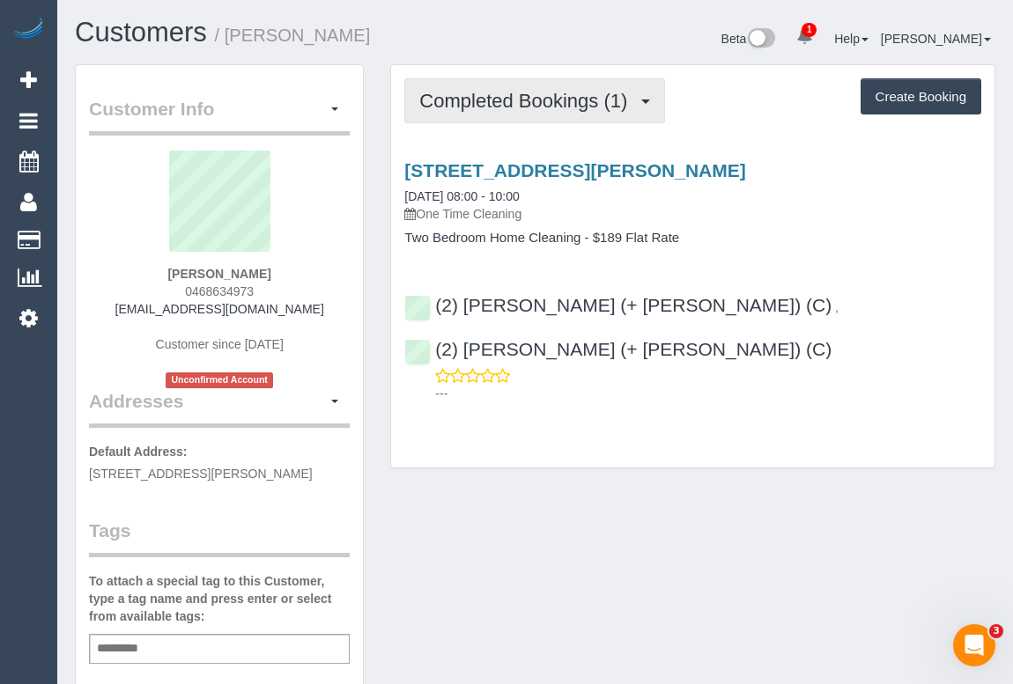
click at [567, 105] on span "Completed Bookings (1)" at bounding box center [527, 101] width 217 height 22
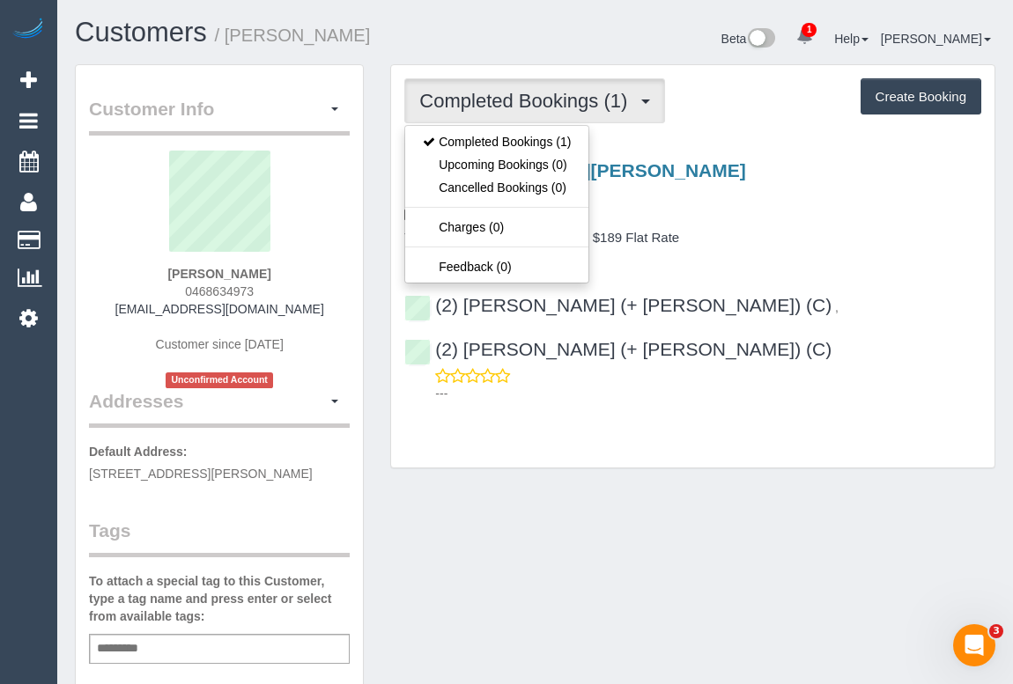
click at [562, 404] on div "Completed Bookings (1) Completed Bookings (1) Upcoming Bookings (0) Cancelled B…" at bounding box center [692, 266] width 603 height 402
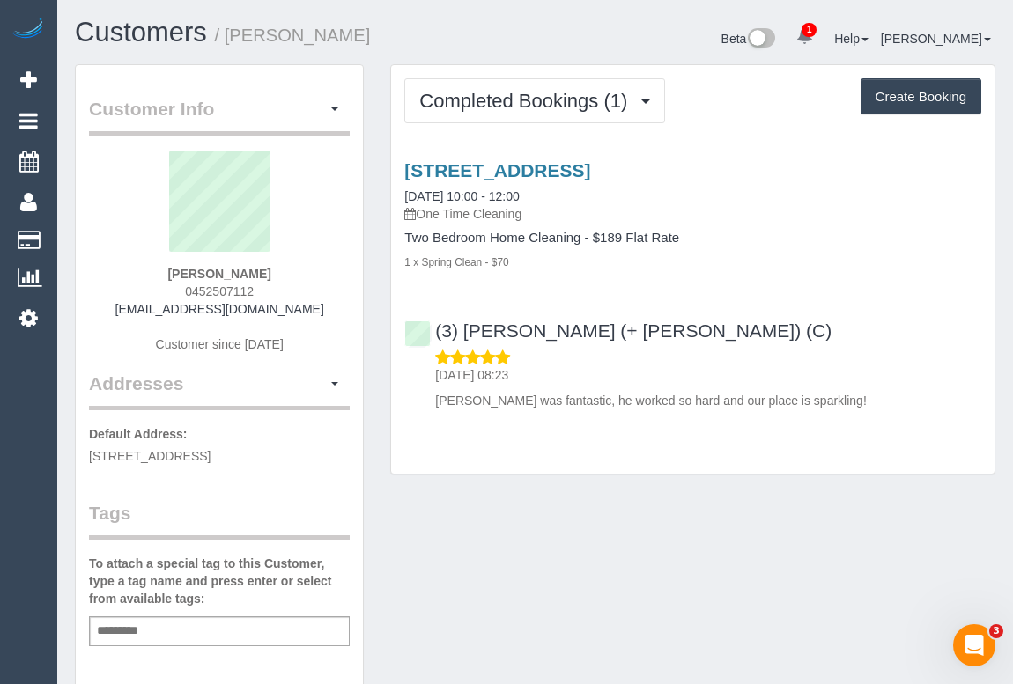
click at [742, 299] on div "[STREET_ADDRESS] [DATE] 10:00 - 12:00 One Time Cleaning Two Bedroom Home Cleani…" at bounding box center [692, 281] width 603 height 272
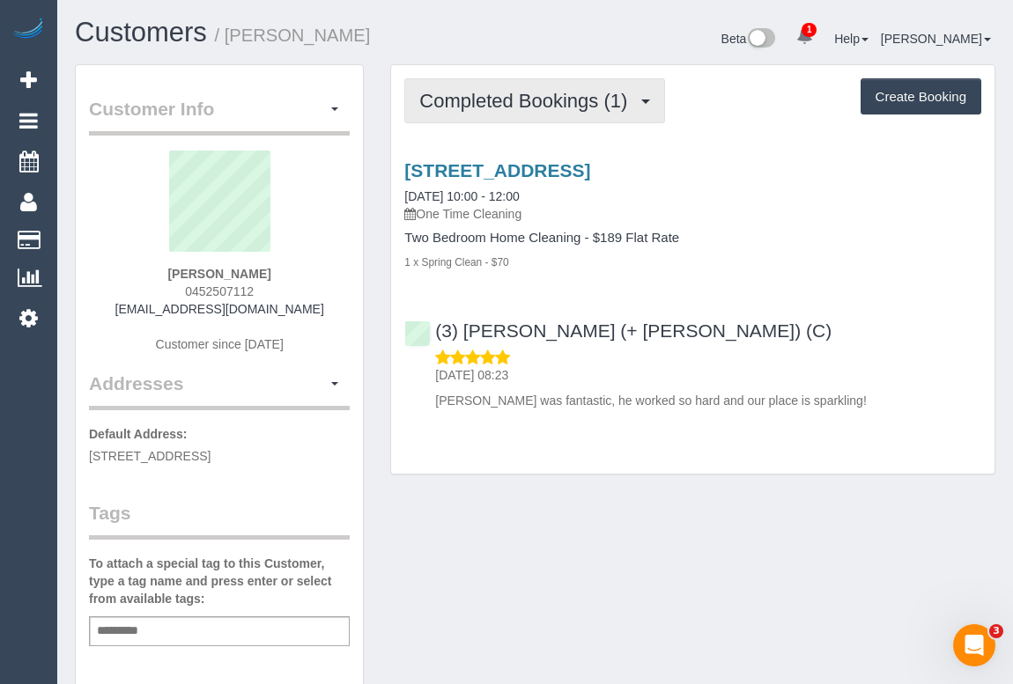
click at [511, 98] on span "Completed Bookings (1)" at bounding box center [527, 101] width 217 height 22
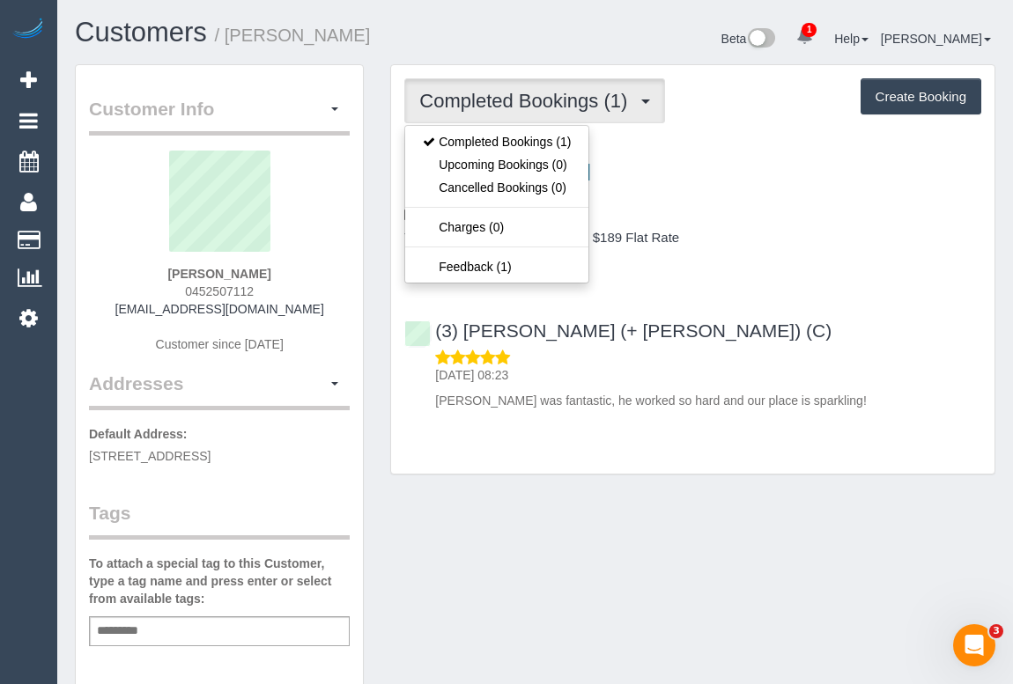
click at [822, 340] on div "(3) Gazi (+ Juireya) (C) 18/09/2025 08:23 Gazi was fantastic, he worked so hard…" at bounding box center [692, 358] width 603 height 104
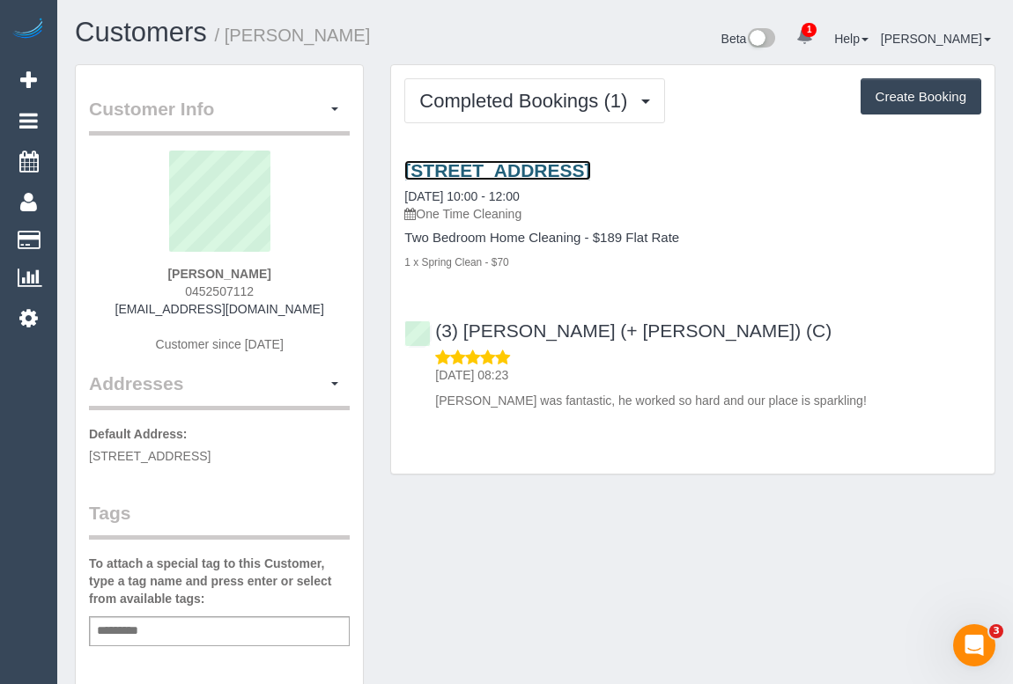
click at [533, 168] on link "630 Barkly Street, Unit 10, West Footscray, VIC 3012" at bounding box center [497, 170] width 186 height 20
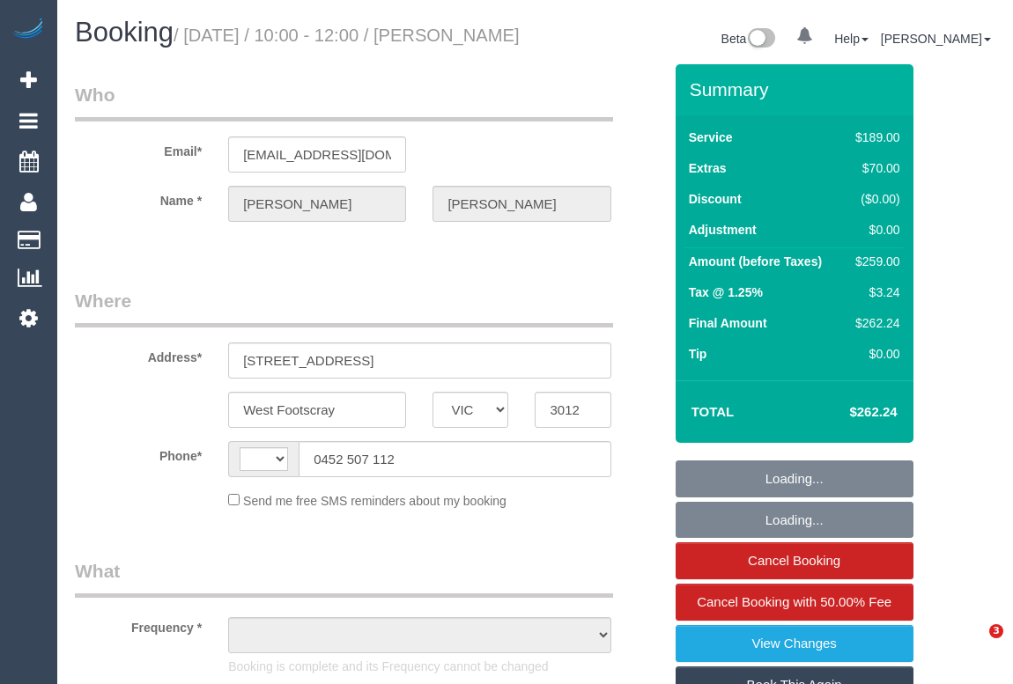
select select "VIC"
select select "object:299"
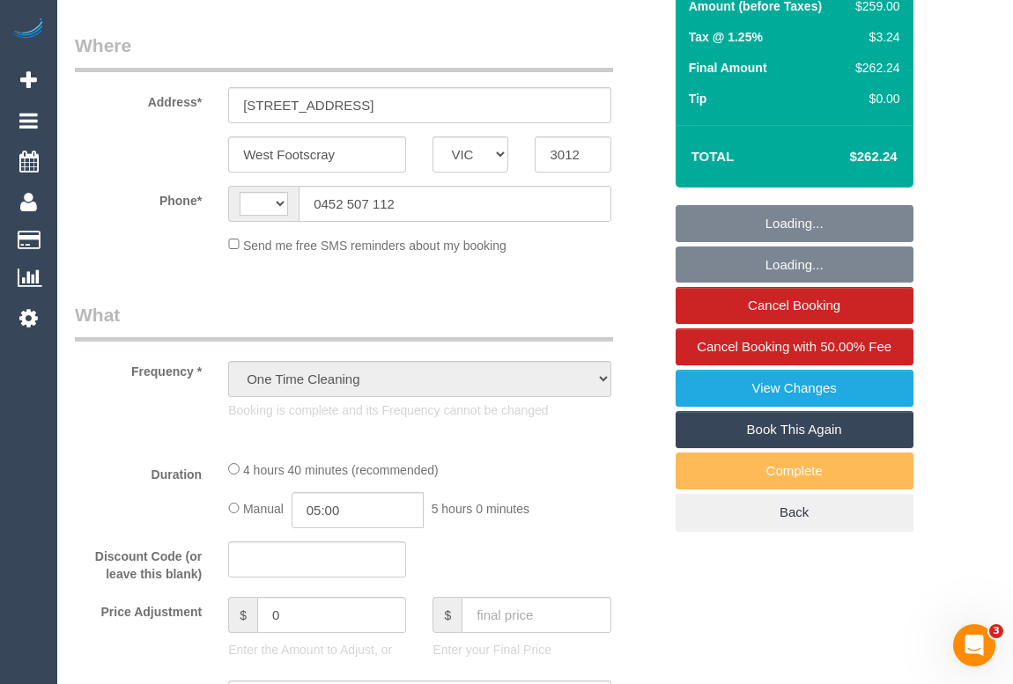
select select "string:AU"
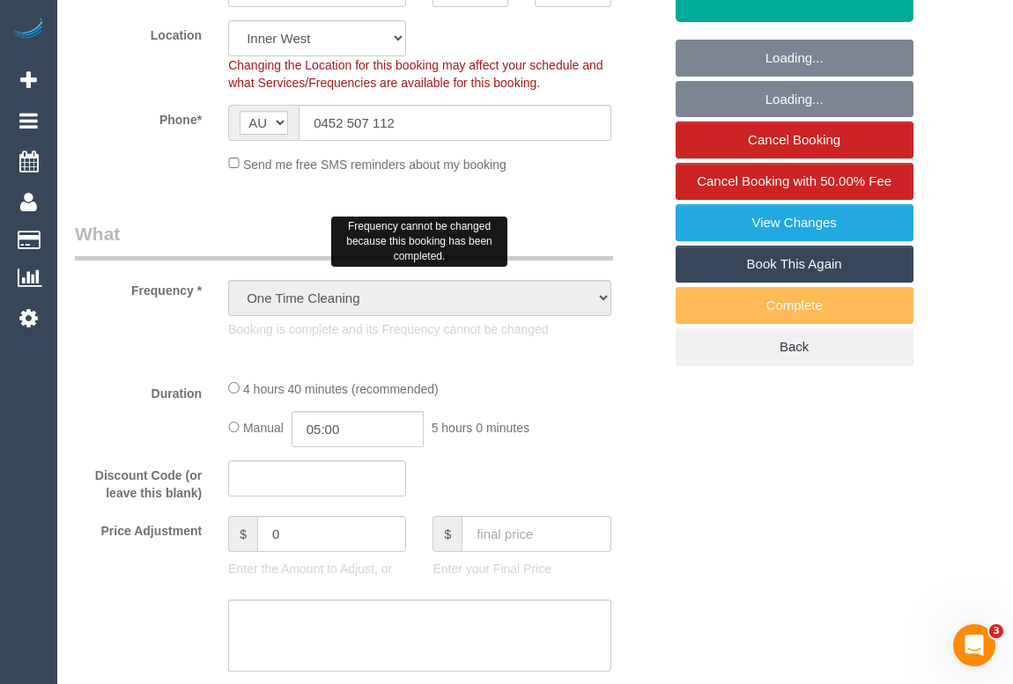
select select "string:stripe-pm_1S5IPp2GScqysDRVQdckMTjr"
select select "number:28"
select select "number:14"
select select "number:19"
select select "number:24"
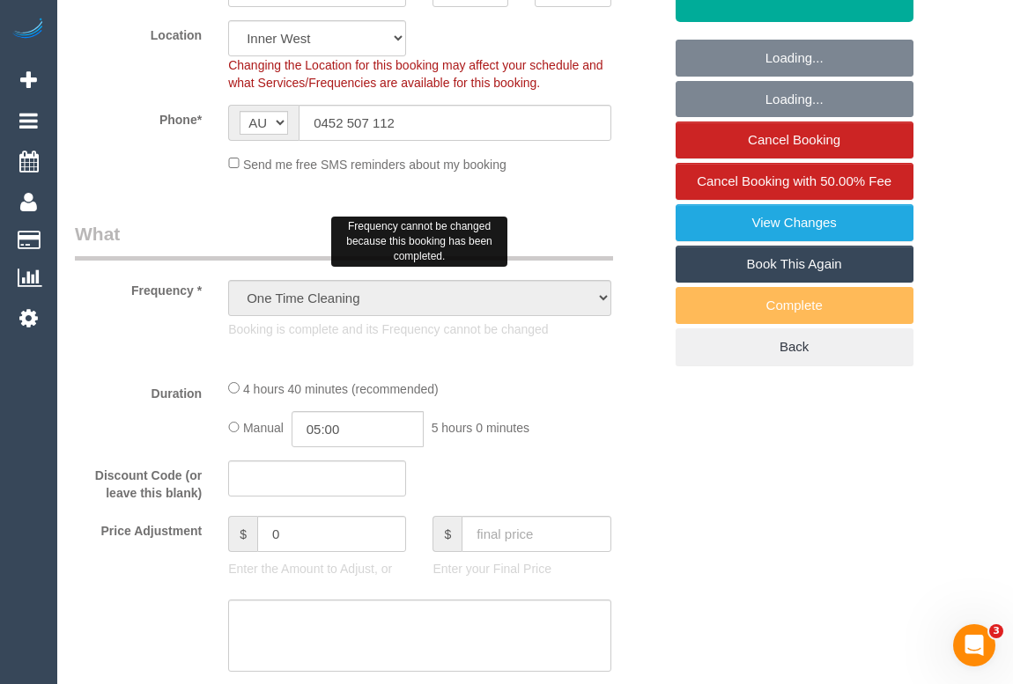
select select "number:26"
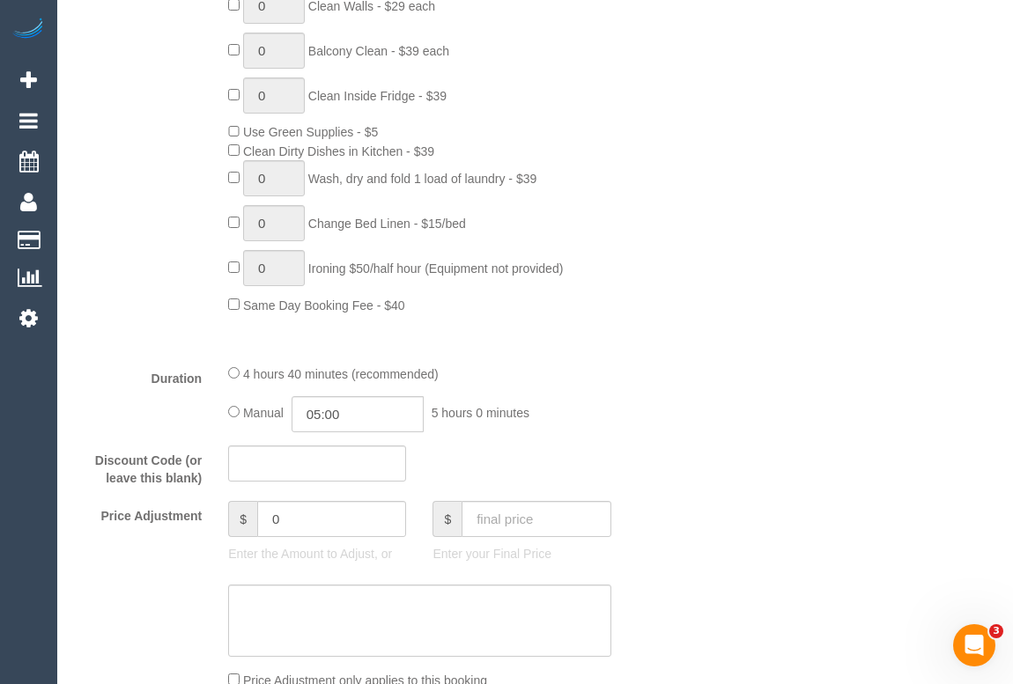
scroll to position [1361, 0]
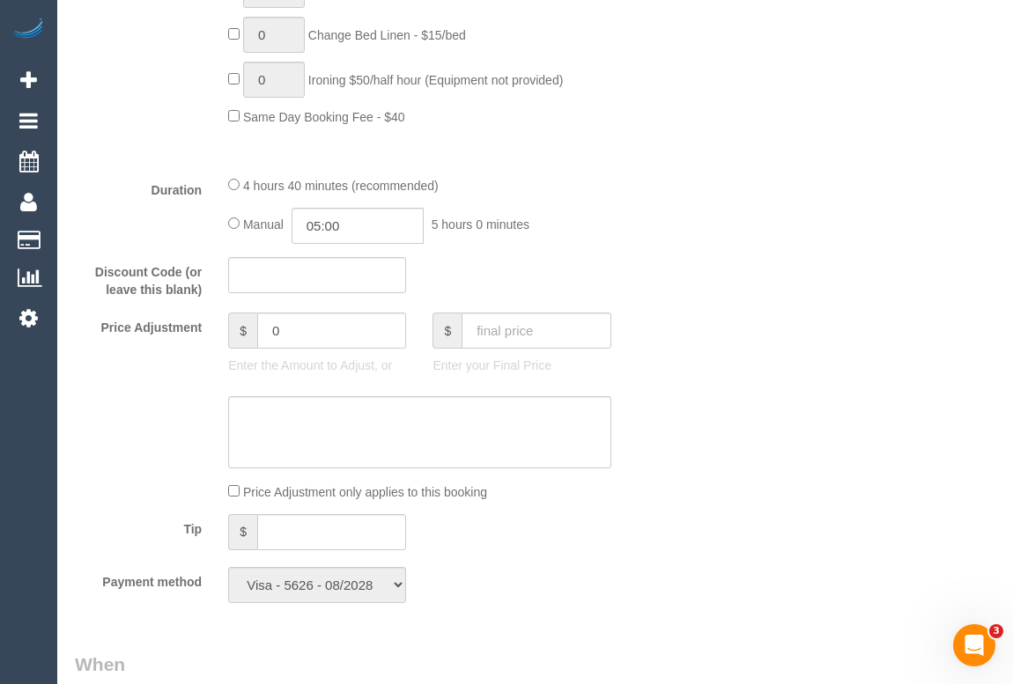
select select "object:835"
click at [668, 531] on div "Who Email* j_pomeroy02@hotmail.com Name * Jess Pomeroy Where Address* 630 Barkl…" at bounding box center [369, 600] width 614 height 3792
click at [653, 469] on div at bounding box center [369, 432] width 614 height 72
drag, startPoint x: 737, startPoint y: 484, endPoint x: 722, endPoint y: 493, distance: 17.4
click at [736, 478] on div "Who Email* j_pomeroy02@hotmail.com Name * Jess Pomeroy Where Address* 630 Barkl…" at bounding box center [535, 600] width 920 height 3792
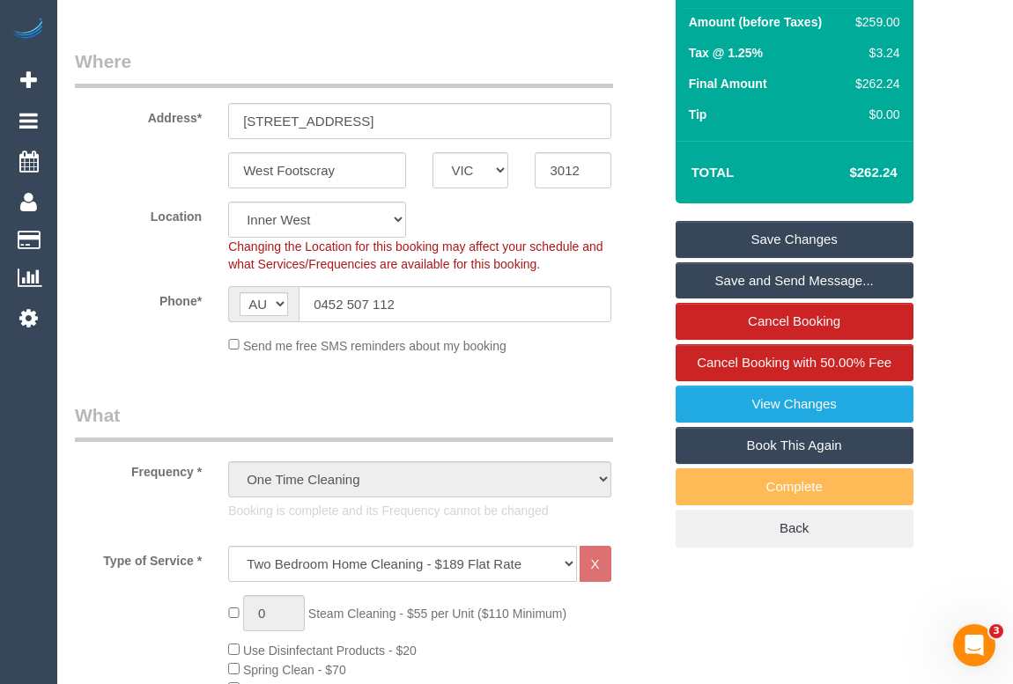
scroll to position [0, 0]
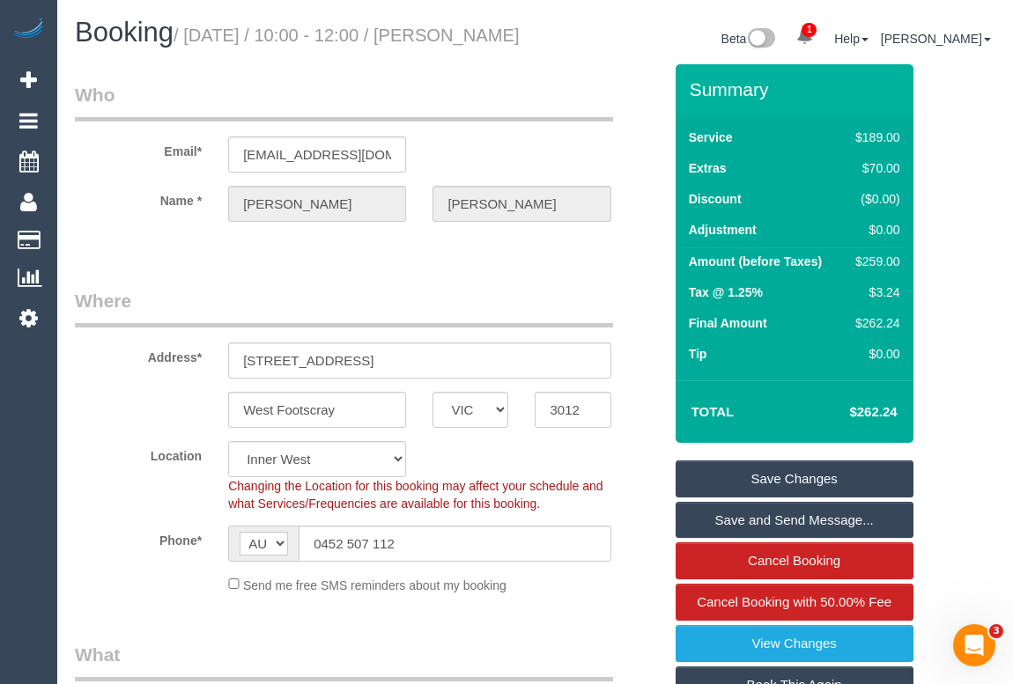
click at [558, 150] on div "Email* j_pomeroy02@hotmail.com" at bounding box center [369, 127] width 614 height 91
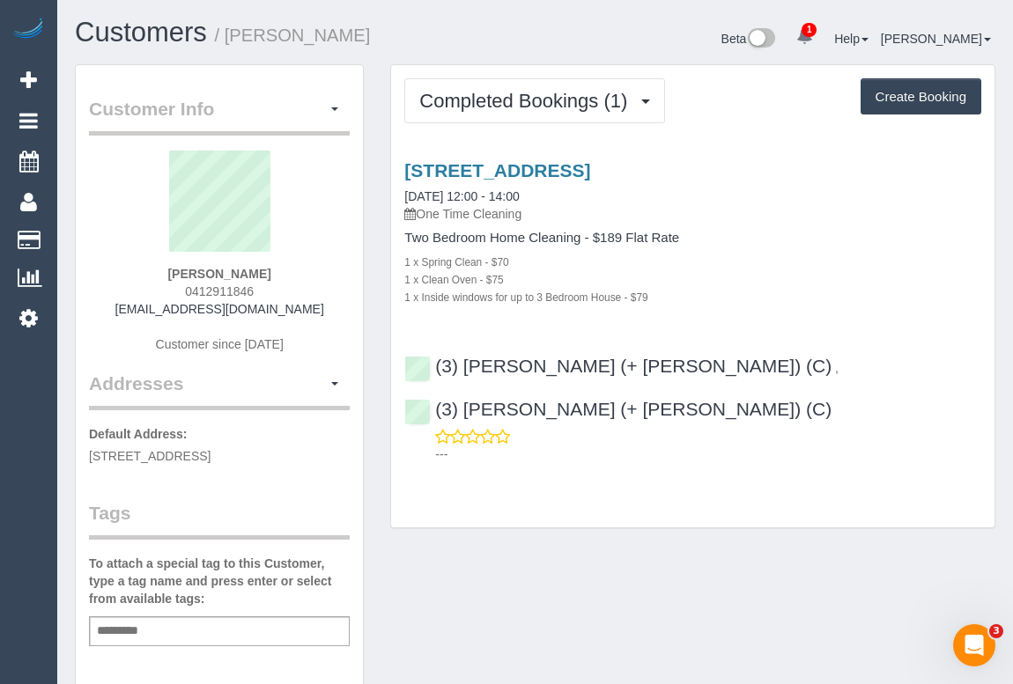
click at [750, 282] on div "1 x Clean Oven - $75" at bounding box center [692, 279] width 577 height 18
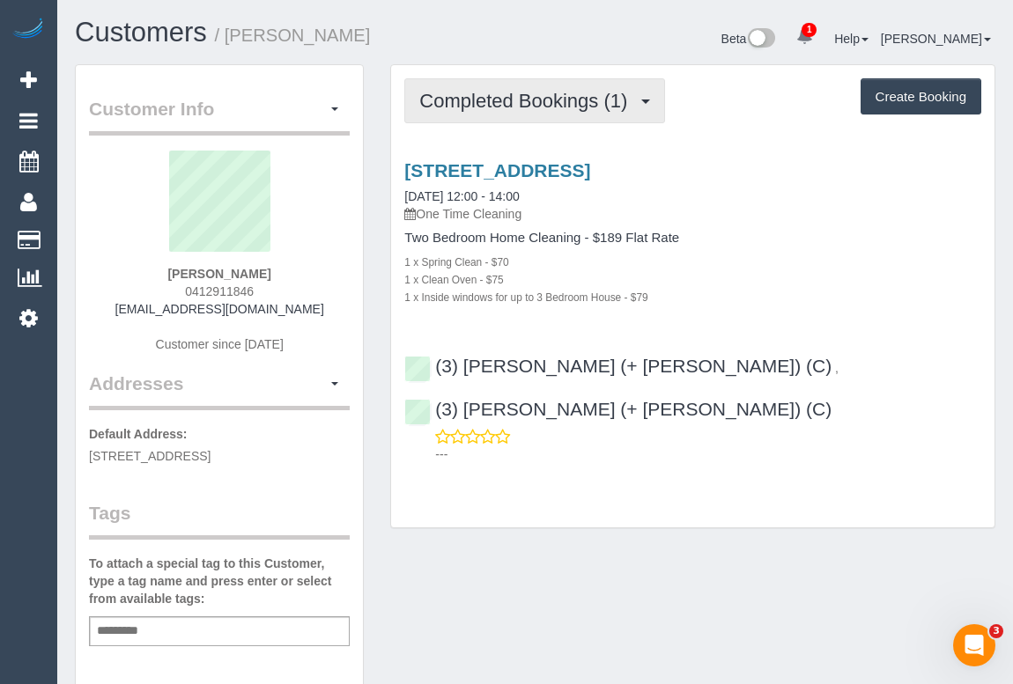
click at [561, 104] on span "Completed Bookings (1)" at bounding box center [527, 101] width 217 height 22
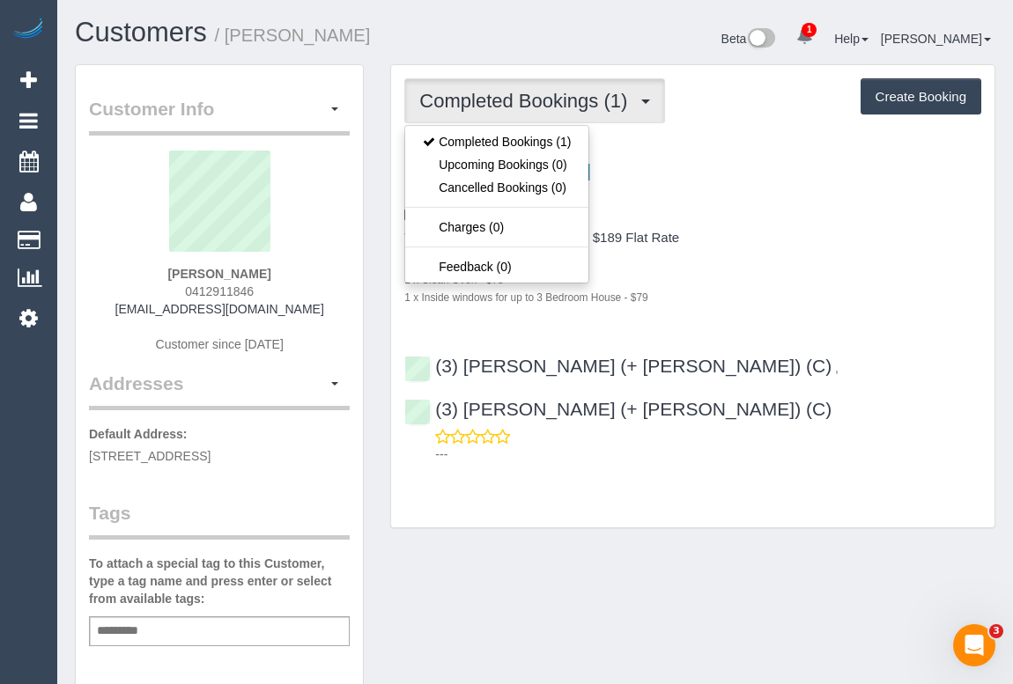
click at [778, 258] on div "1 x Spring Clean - $70" at bounding box center [692, 262] width 577 height 18
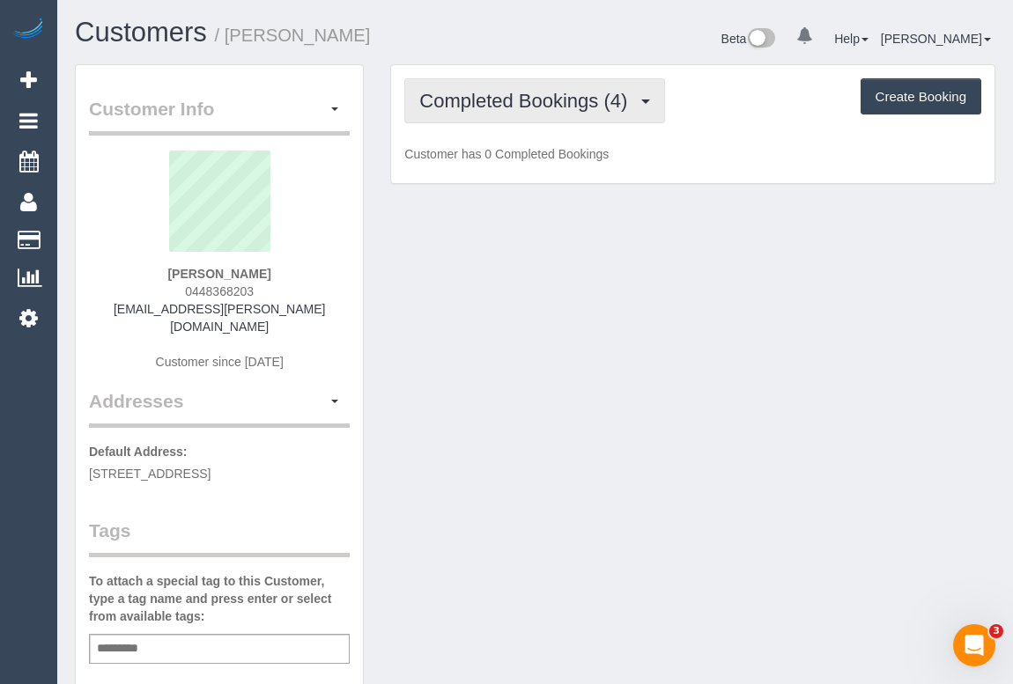
click at [521, 100] on span "Completed Bookings (4)" at bounding box center [527, 101] width 217 height 22
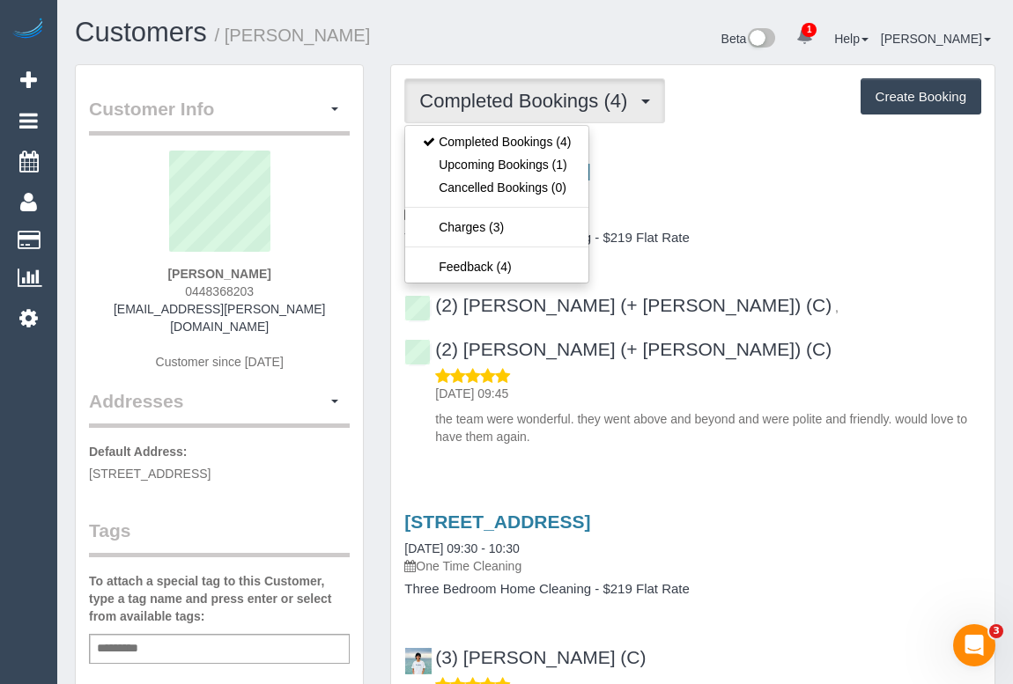
click at [807, 250] on div "[STREET_ADDRESS] [DATE] 13:30 - 14:30 One Time Cleaning Three Bedroom Home Clea…" at bounding box center [692, 299] width 603 height 308
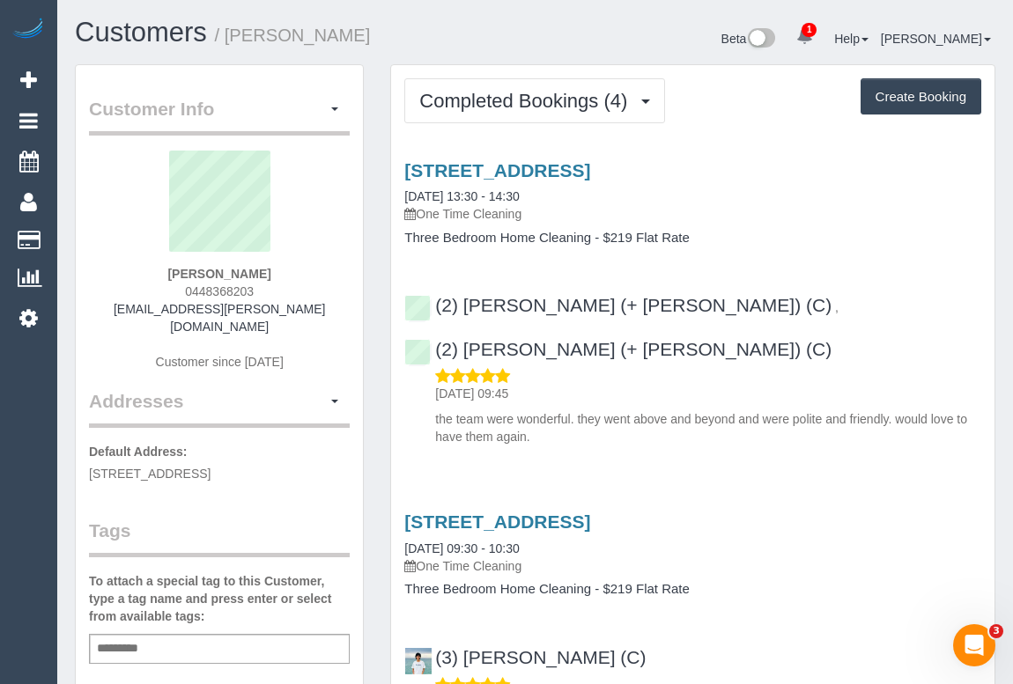
drag, startPoint x: 177, startPoint y: 283, endPoint x: 292, endPoint y: 291, distance: 115.6
click at [292, 291] on div "Rhiannon Contin 0448368203 rhiannon.jane@outlook.com Customer since 2023" at bounding box center [219, 270] width 261 height 238
copy span "0448368203"
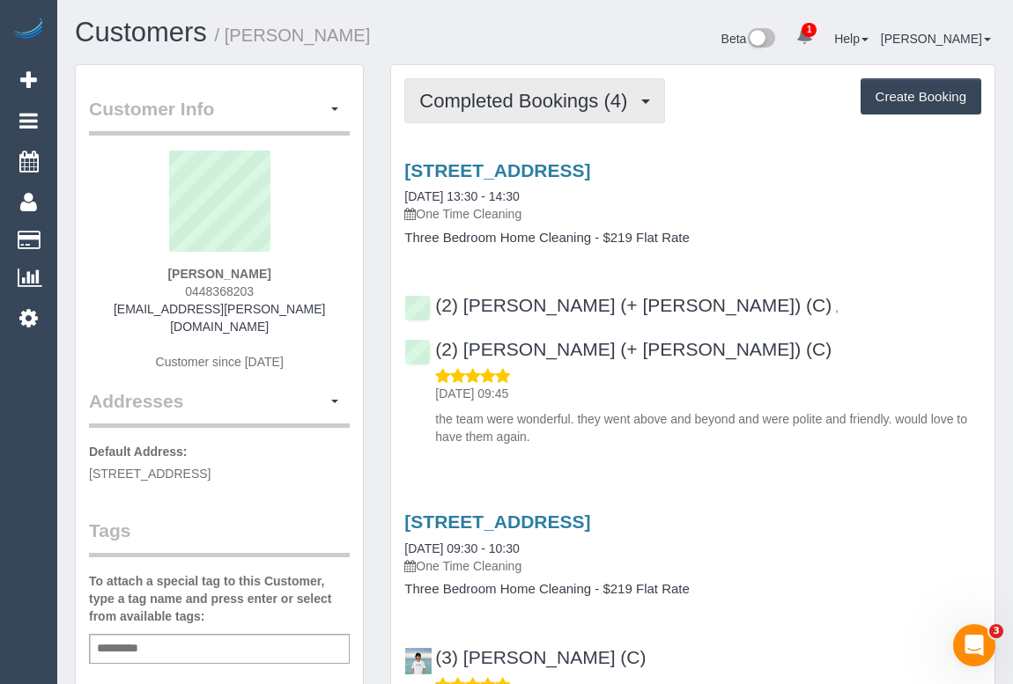
click at [506, 107] on span "Completed Bookings (4)" at bounding box center [527, 101] width 217 height 22
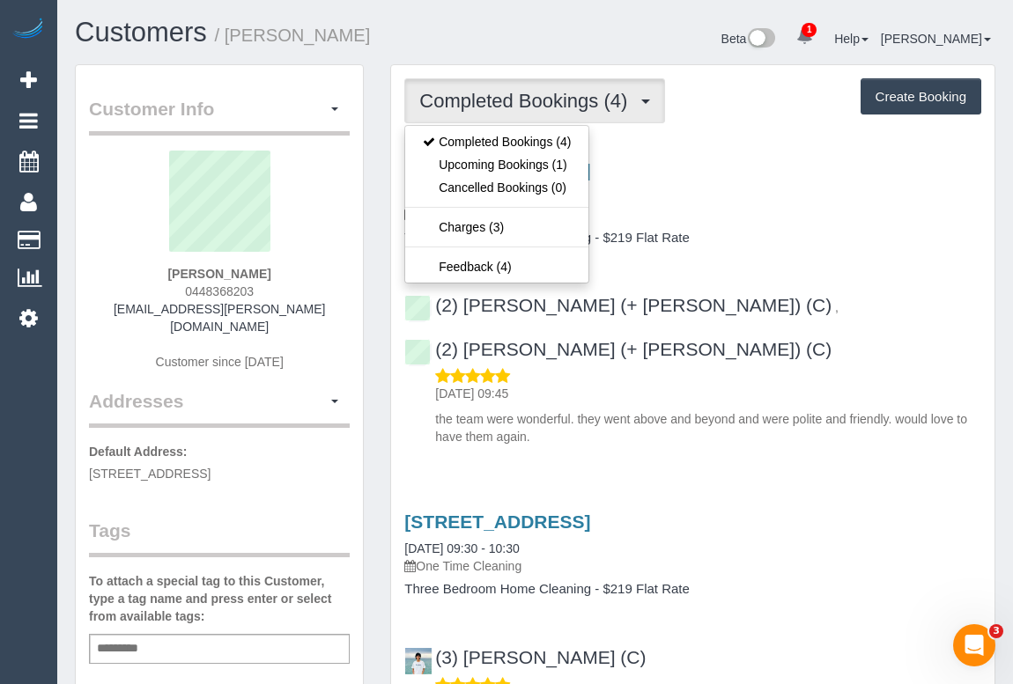
click at [905, 237] on h4 "Three Bedroom Home Cleaning - $219 Flat Rate" at bounding box center [692, 238] width 577 height 15
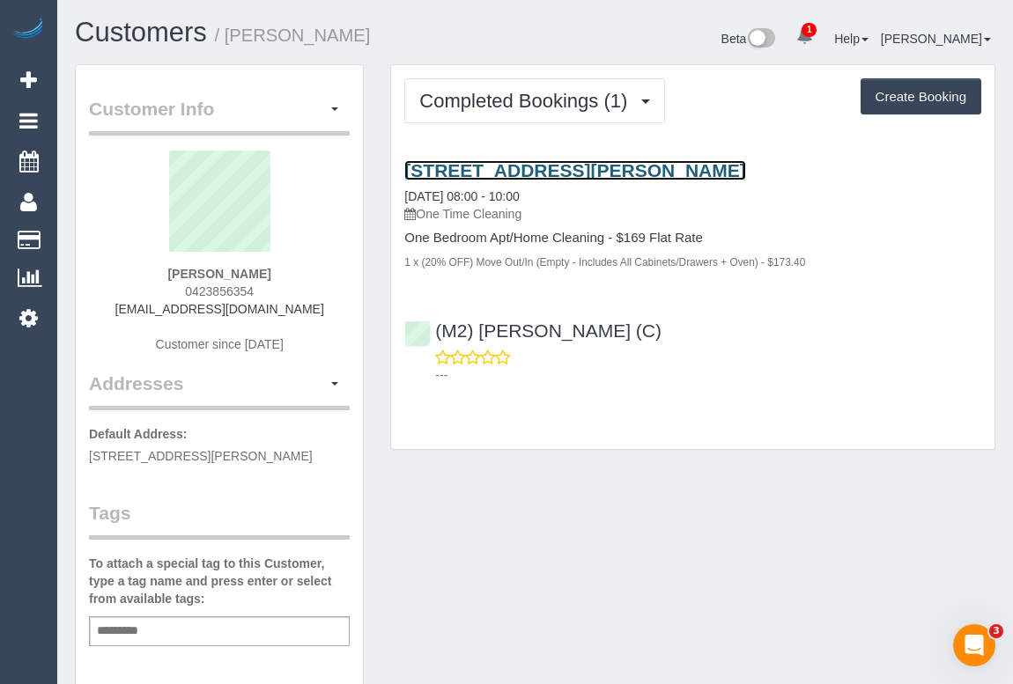
click at [520, 167] on link "[STREET_ADDRESS][PERSON_NAME]" at bounding box center [574, 170] width 341 height 20
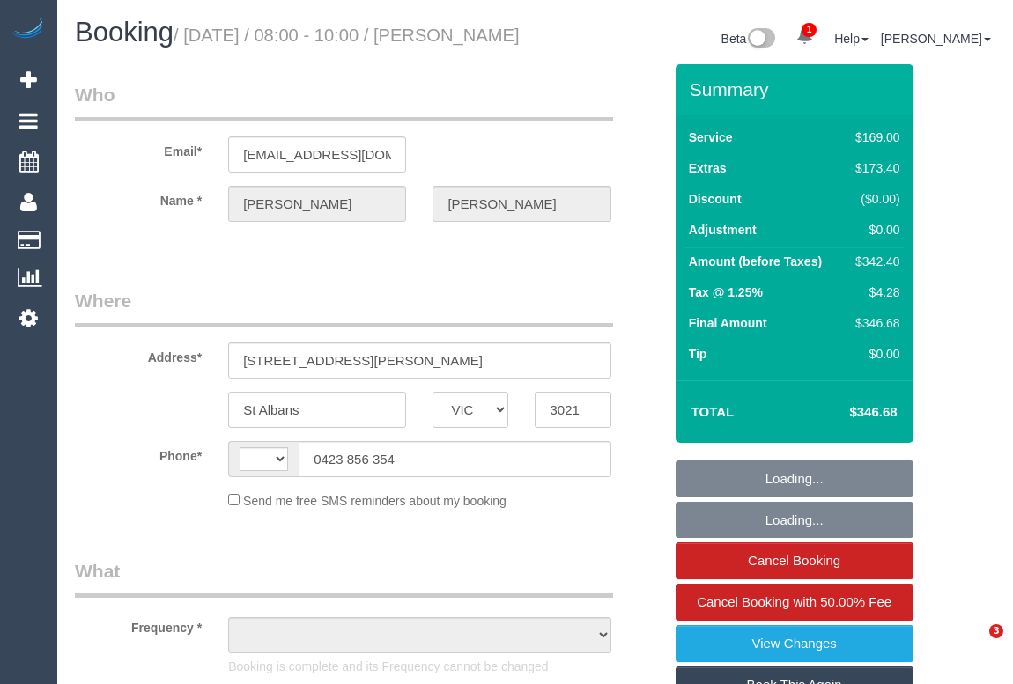
select select "VIC"
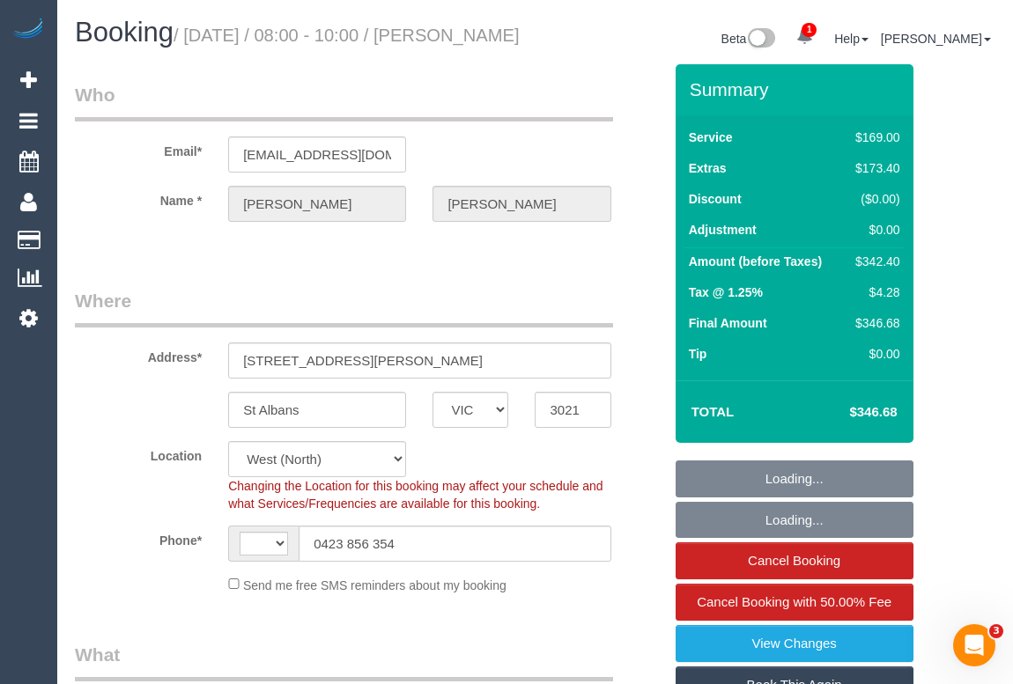
select select "string:AU"
select select "number:28"
select select "number:14"
select select "number:19"
select select "number:24"
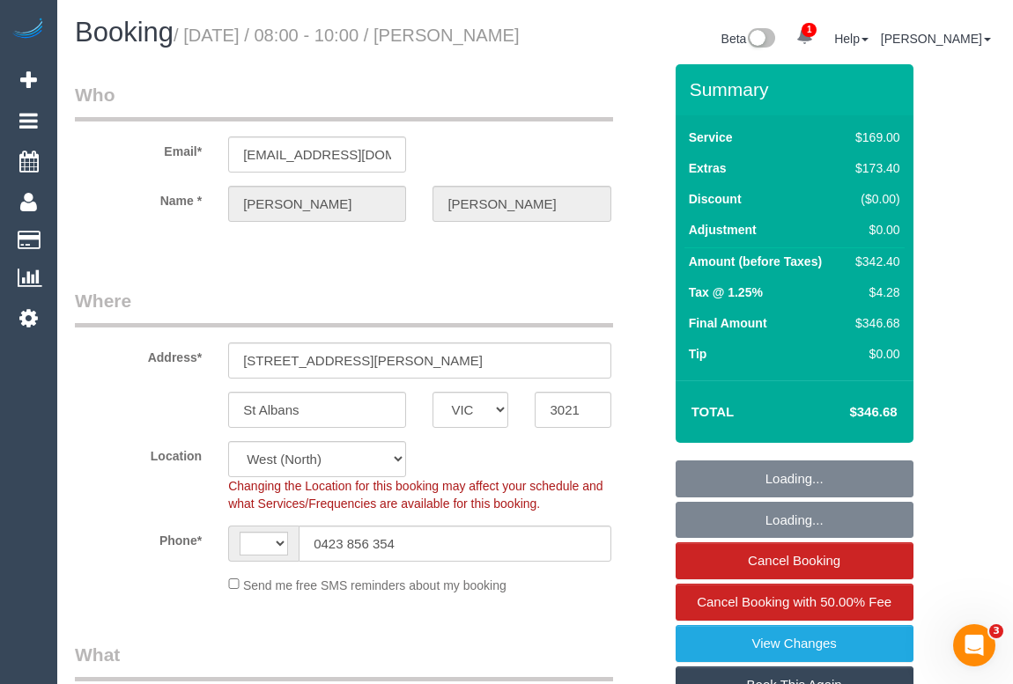
select select "number:34"
select select "number:26"
select select "object:832"
select select "string:stripe-pm_1S5f522GScqysDRVb3bIOhGG"
select select "spot1"
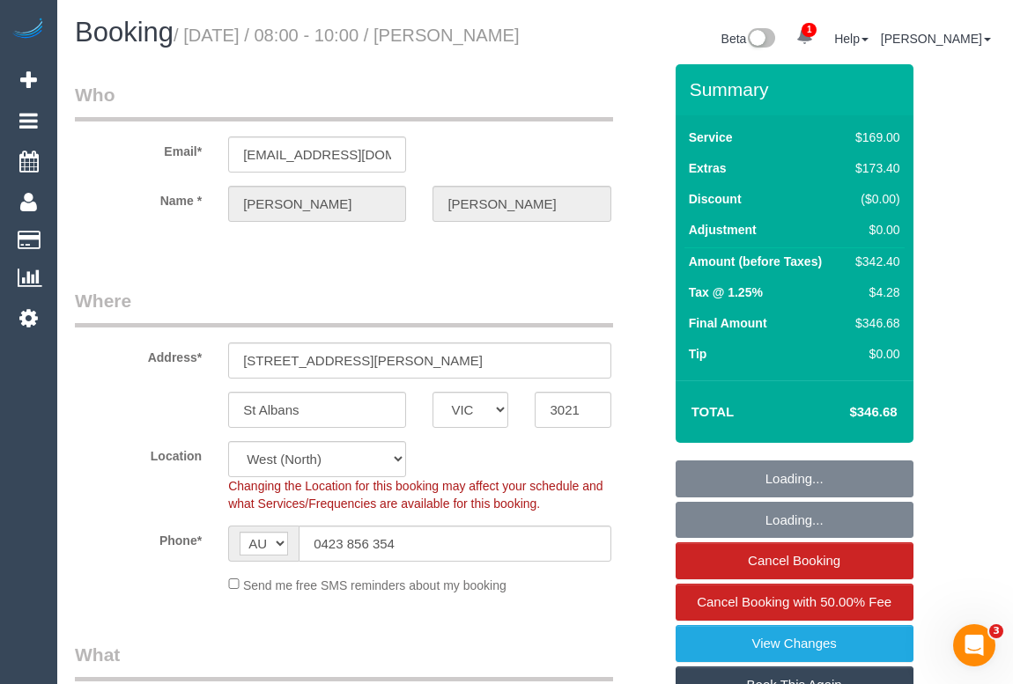
select select "object:1377"
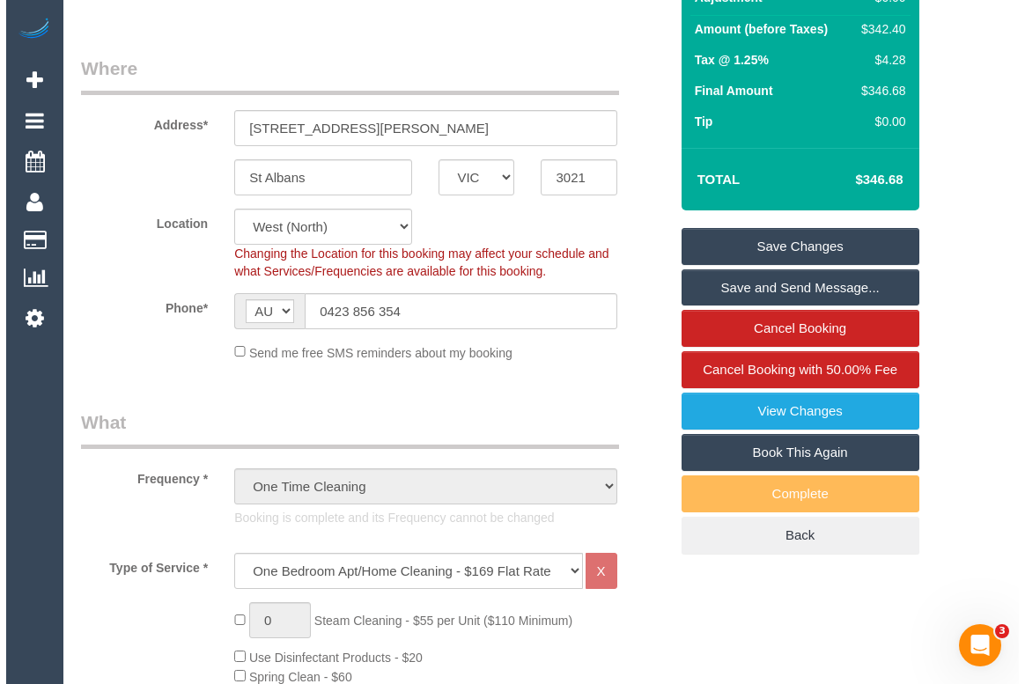
scroll to position [79, 0]
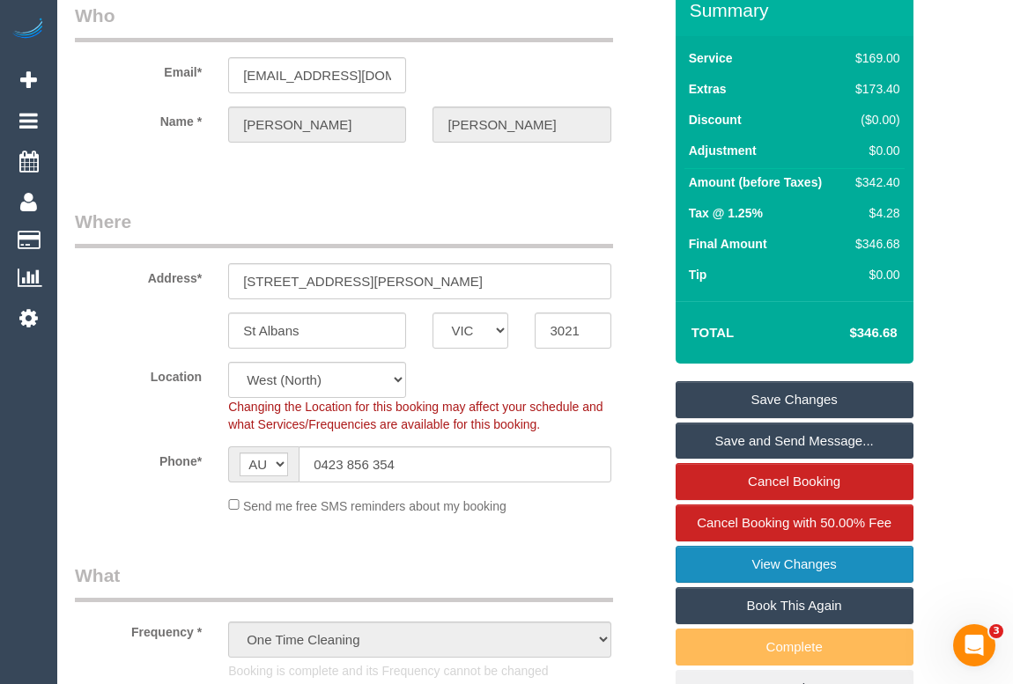
click at [773, 583] on link "View Changes" at bounding box center [795, 564] width 238 height 37
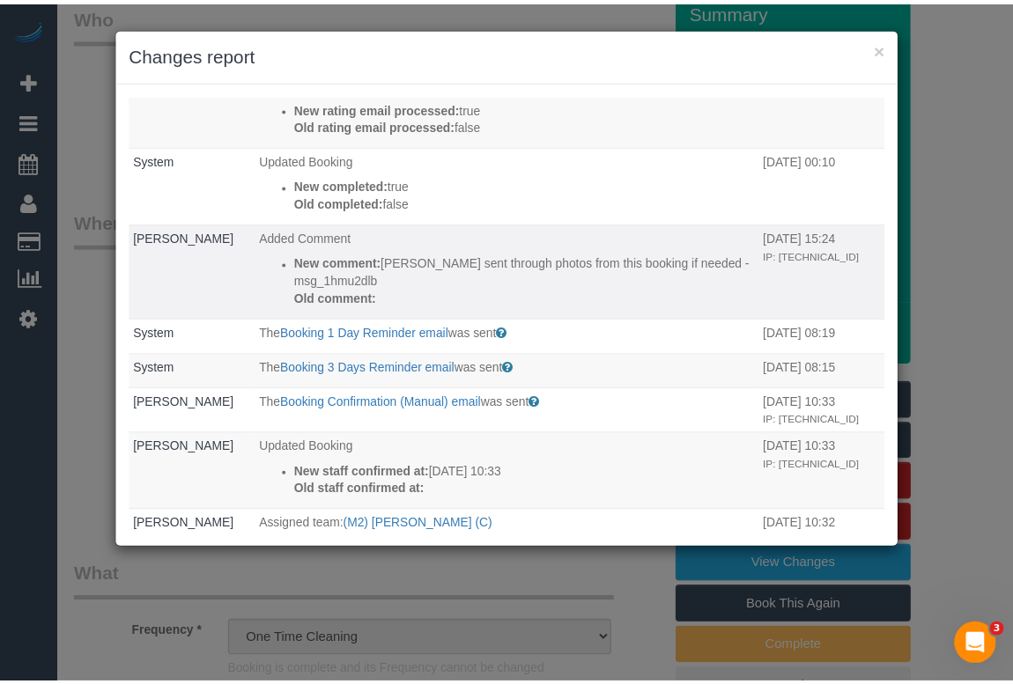
scroll to position [159, 0]
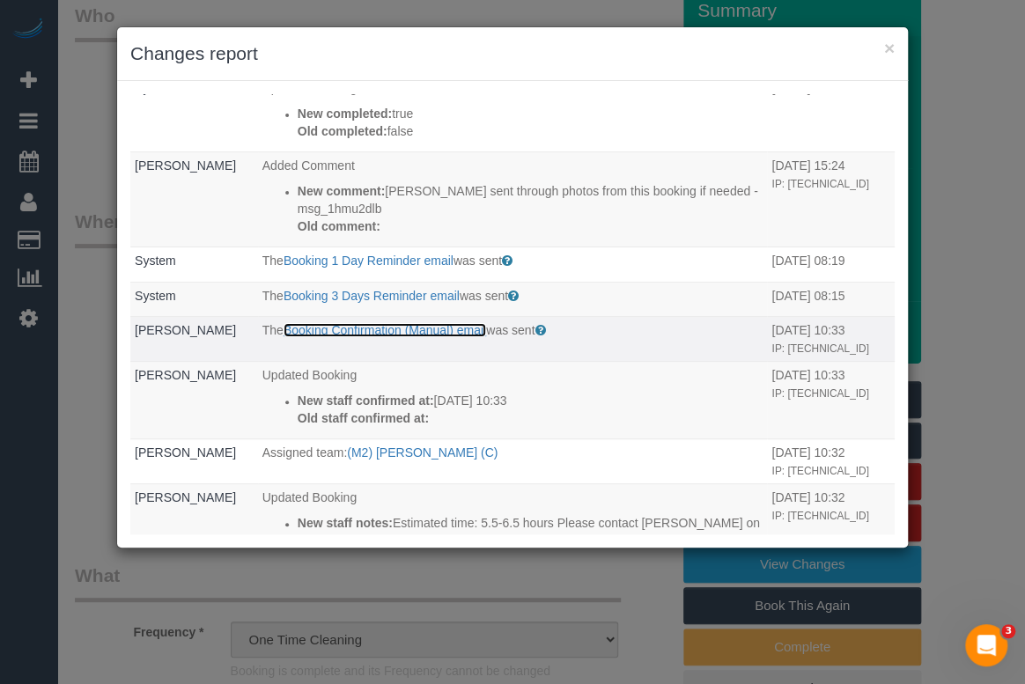
click at [364, 326] on link "Booking Confirmation (Manual) email" at bounding box center [385, 330] width 203 height 14
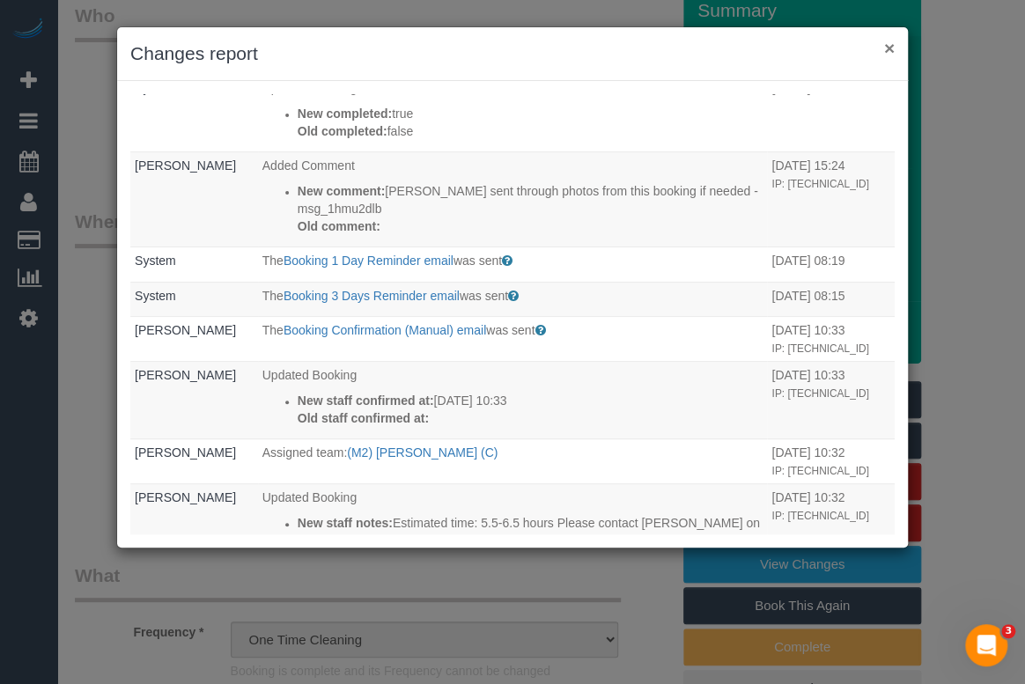
click at [884, 44] on button "×" at bounding box center [889, 48] width 11 height 18
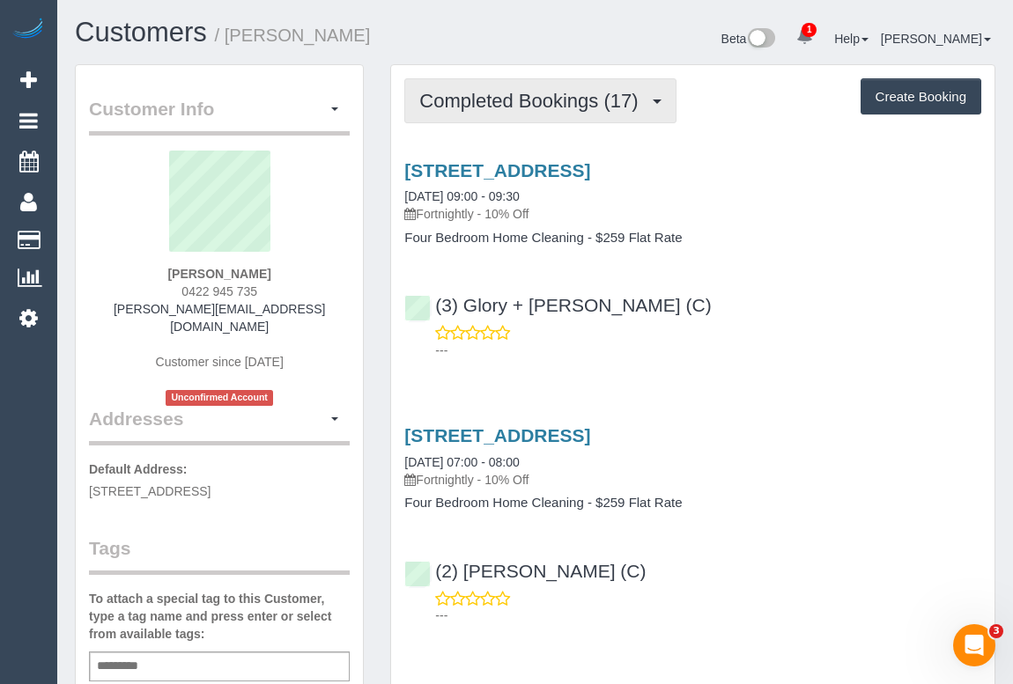
click at [531, 108] on span "Completed Bookings (17)" at bounding box center [532, 101] width 227 height 22
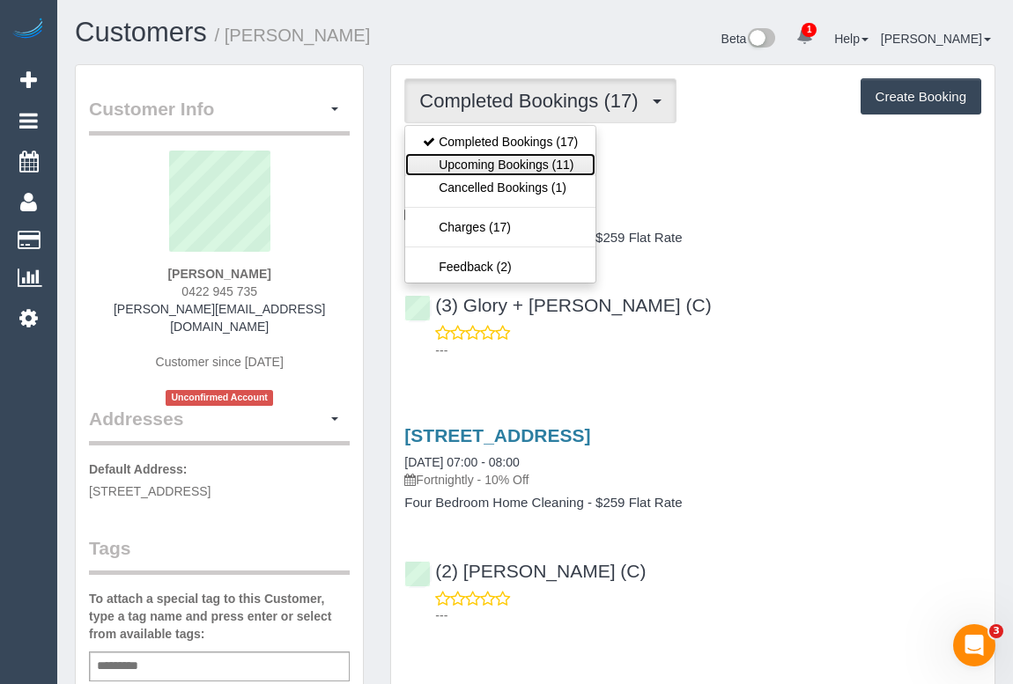
click at [523, 155] on link "Upcoming Bookings (11)" at bounding box center [500, 164] width 190 height 23
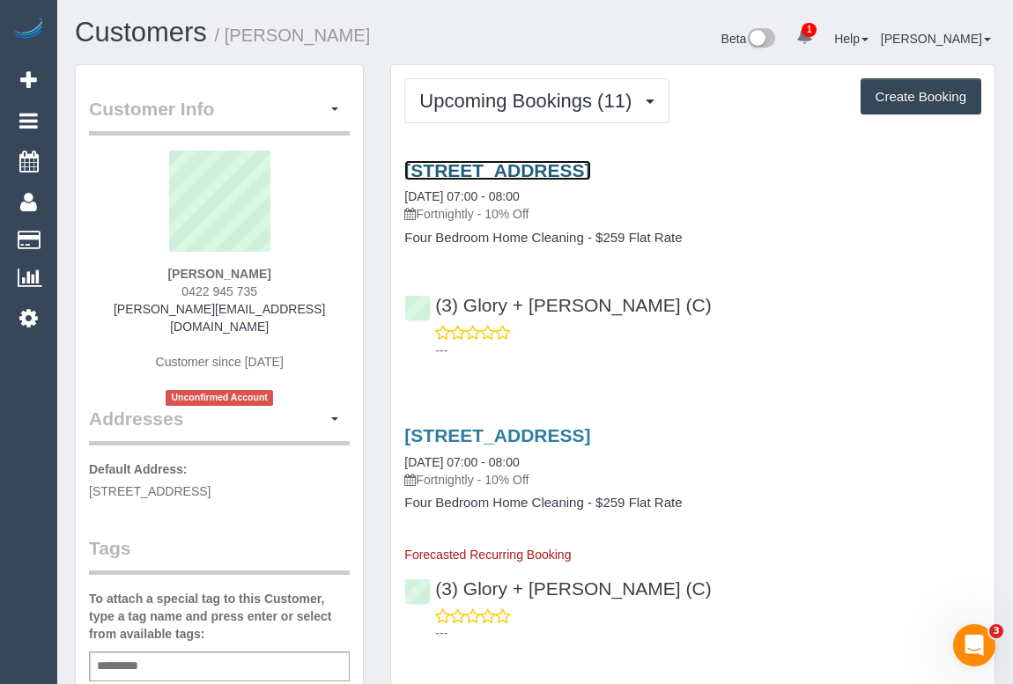
click at [580, 167] on link "15 Florirda Ave, Beaumaris, VIC 3193" at bounding box center [497, 170] width 186 height 20
drag, startPoint x: 795, startPoint y: 351, endPoint x: 772, endPoint y: 379, distance: 35.6
click at [795, 351] on p "---" at bounding box center [708, 351] width 546 height 18
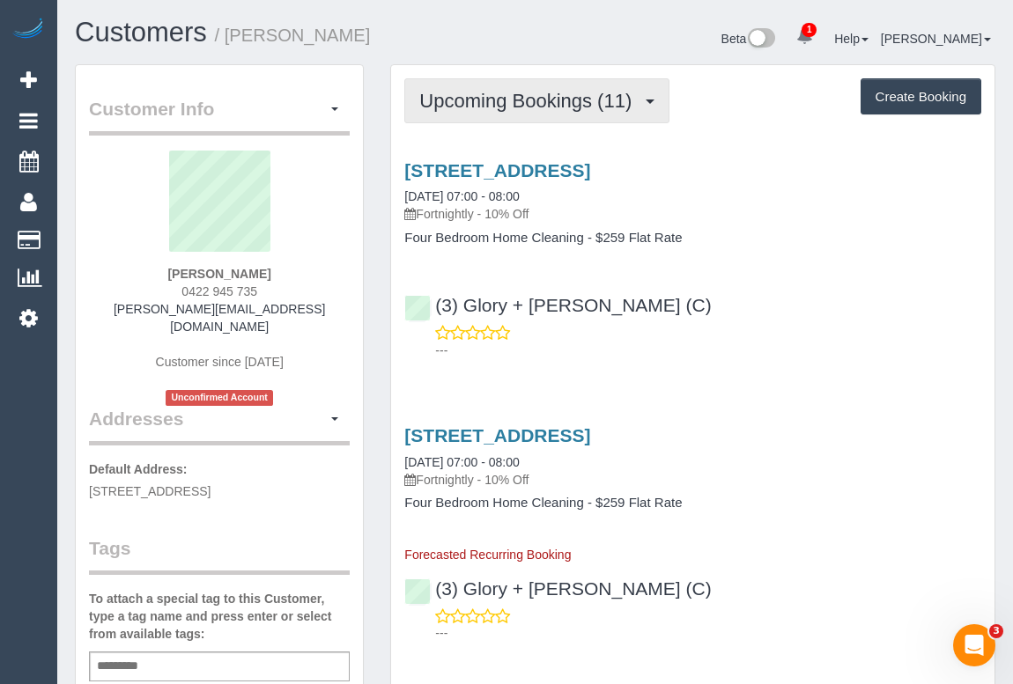
click at [538, 100] on span "Upcoming Bookings (11)" at bounding box center [529, 101] width 221 height 22
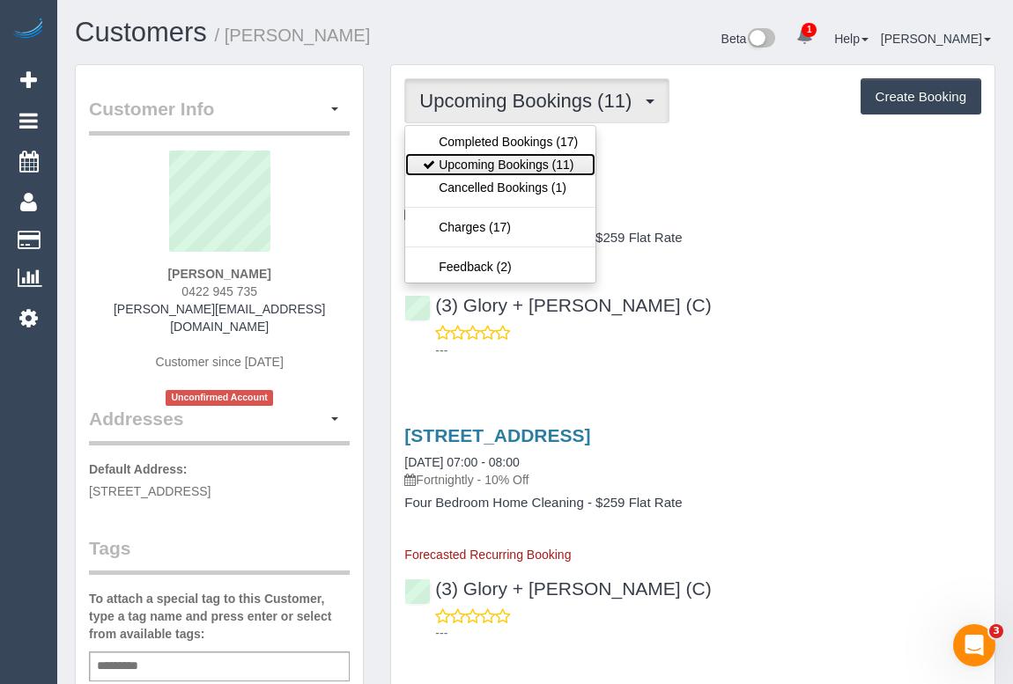
click at [517, 166] on link "Upcoming Bookings (11)" at bounding box center [500, 164] width 190 height 23
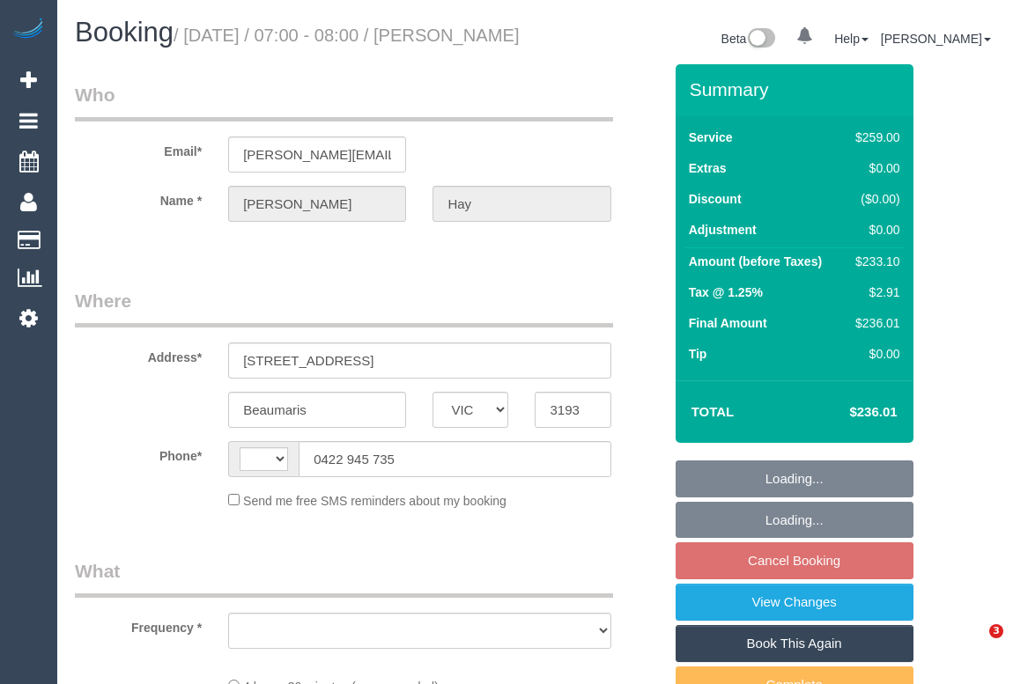
select select "VIC"
select select "string:stripe-pm_1Qd6J22GScqysDRVCaRhydq6"
select select "object:311"
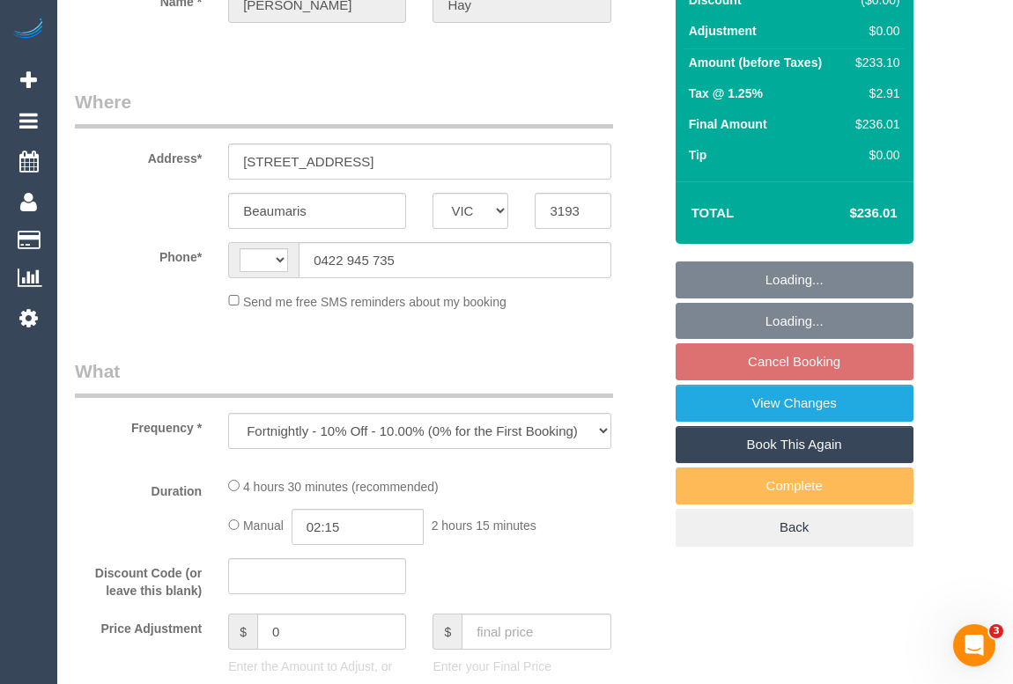
select select "string:AU"
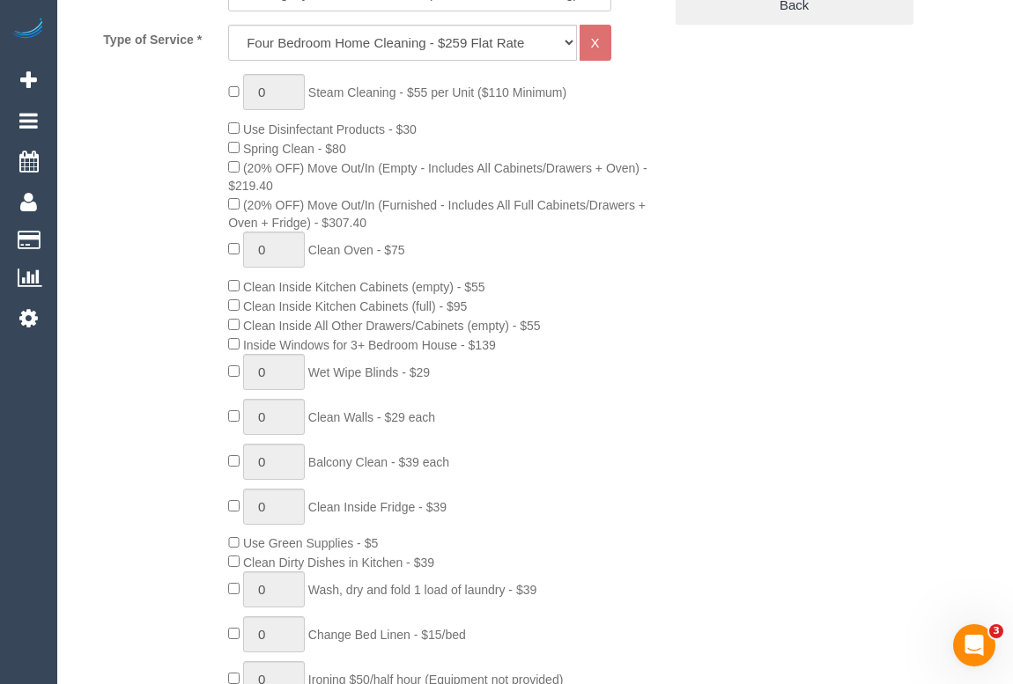
select select "number:27"
select select "number:14"
select select "number:19"
select select "number:25"
select select "number:34"
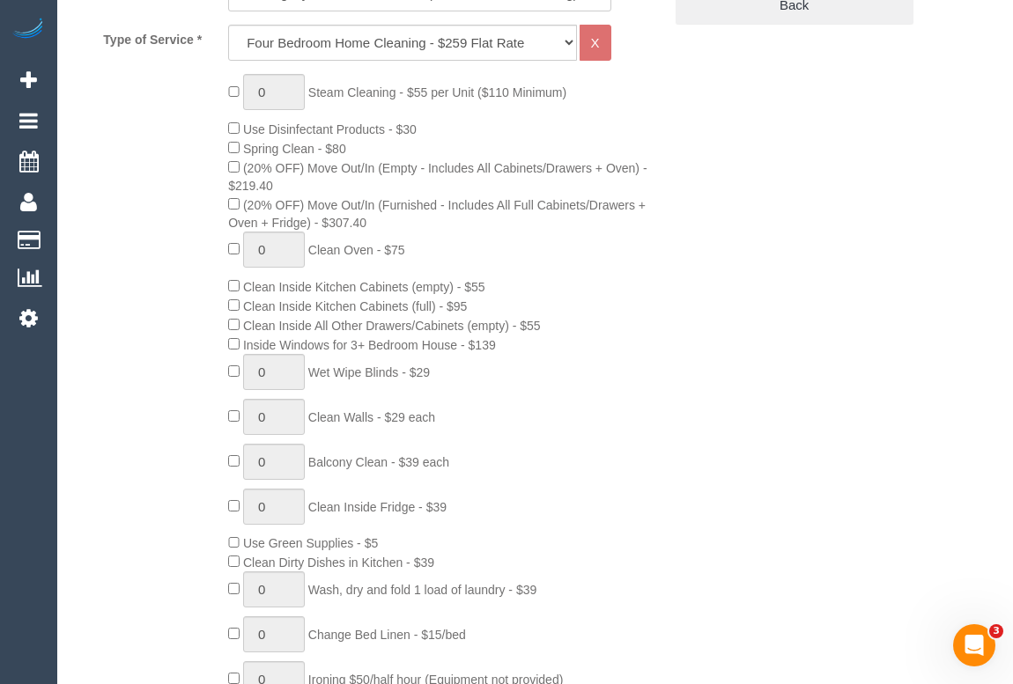
select select "number:13"
select select "object:1188"
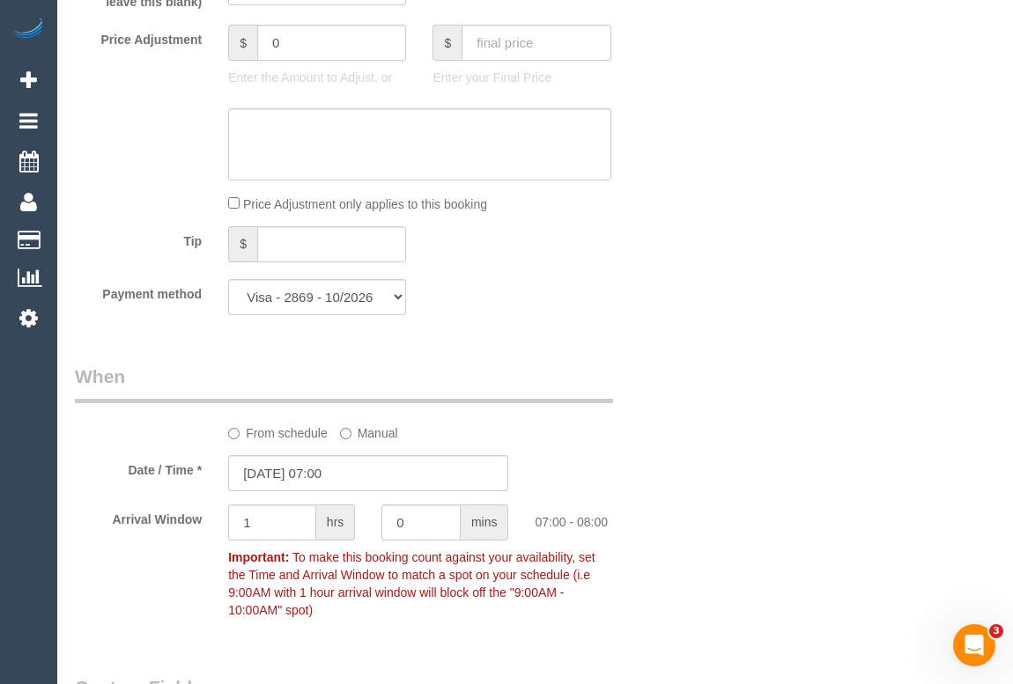
scroll to position [1761, 0]
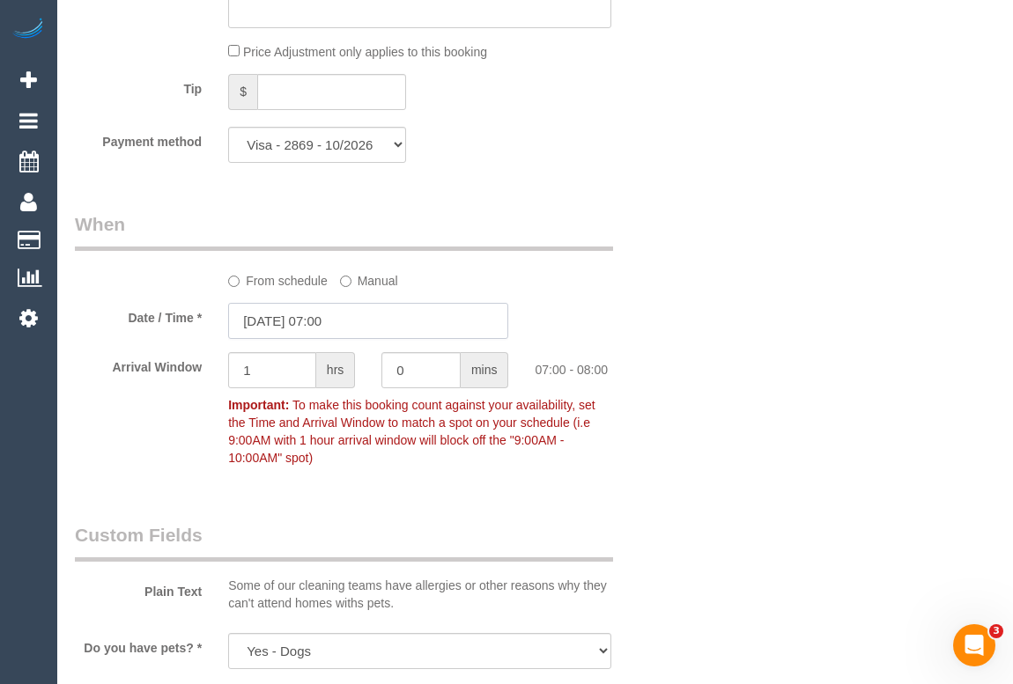
click at [331, 339] on input "[DATE] 07:00" at bounding box center [368, 321] width 280 height 36
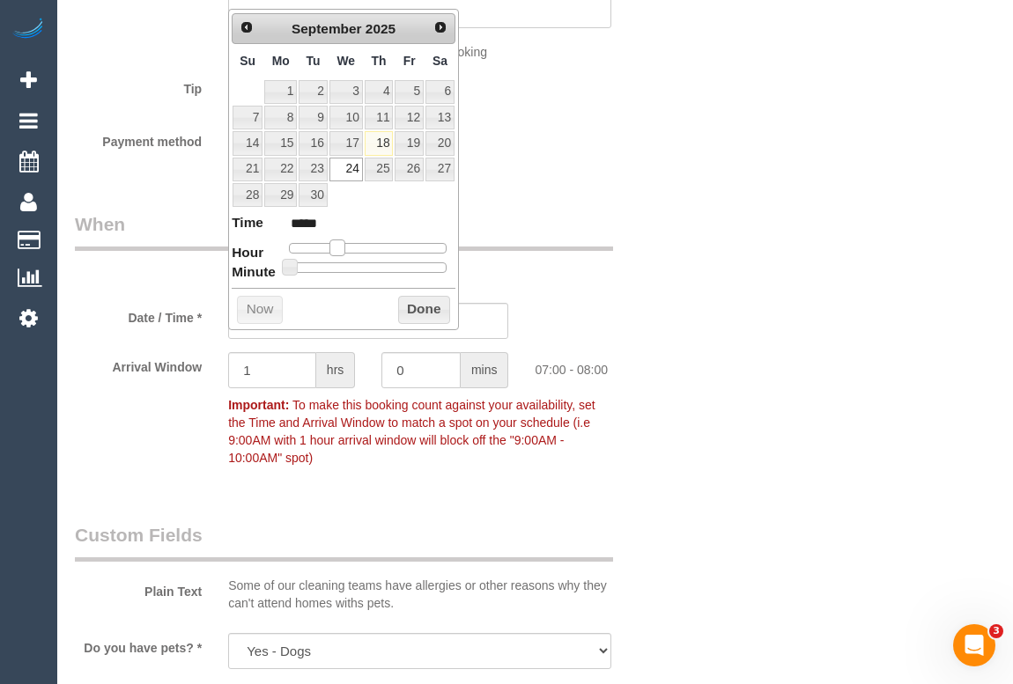
type input "[DATE] 08:00"
type input "*****"
click at [347, 245] on span at bounding box center [344, 248] width 16 height 16
click at [406, 308] on button "Done" at bounding box center [424, 310] width 52 height 28
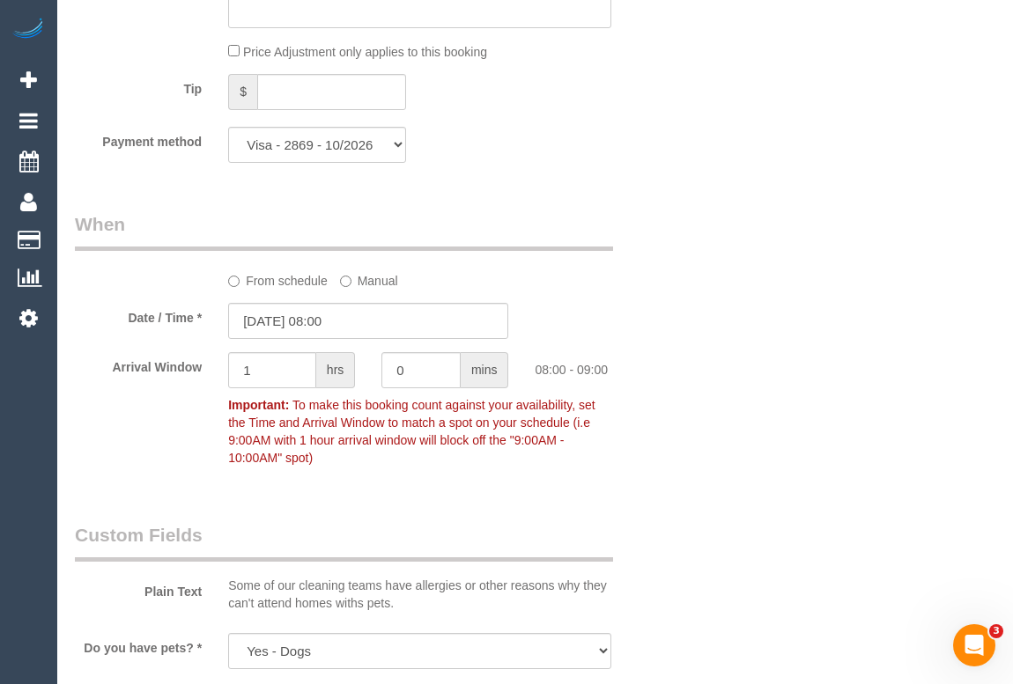
click at [719, 398] on div "Who Email* sarah.adamson89@gmail.com Name * Sarah Hay Where Address* 15 Florird…" at bounding box center [535, 265] width 920 height 3925
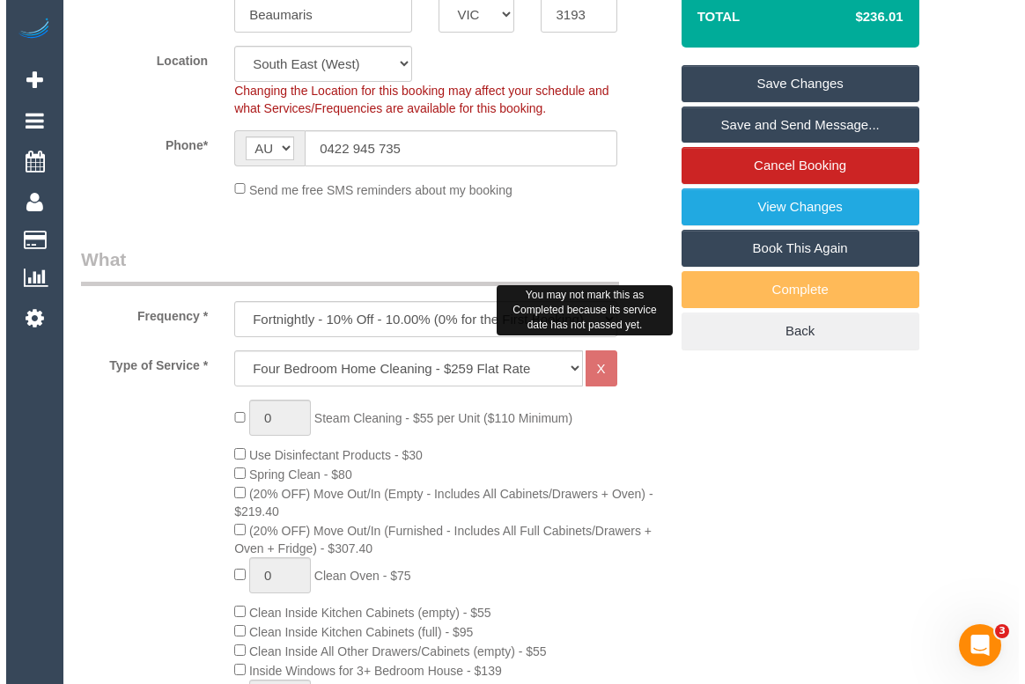
scroll to position [320, 0]
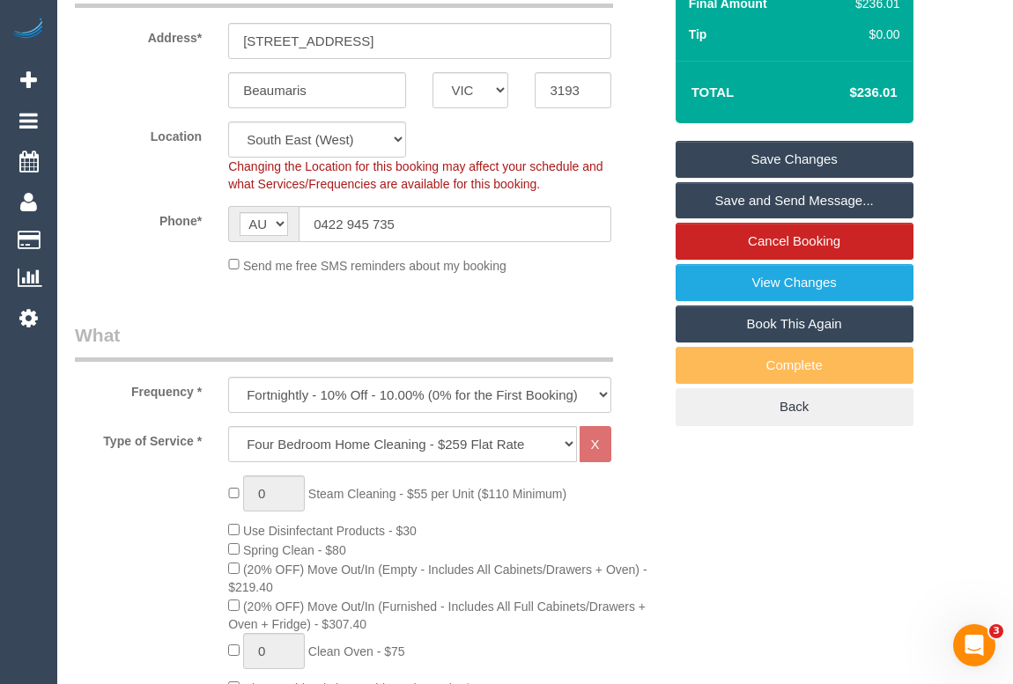
click at [806, 178] on link "Save Changes" at bounding box center [795, 159] width 238 height 37
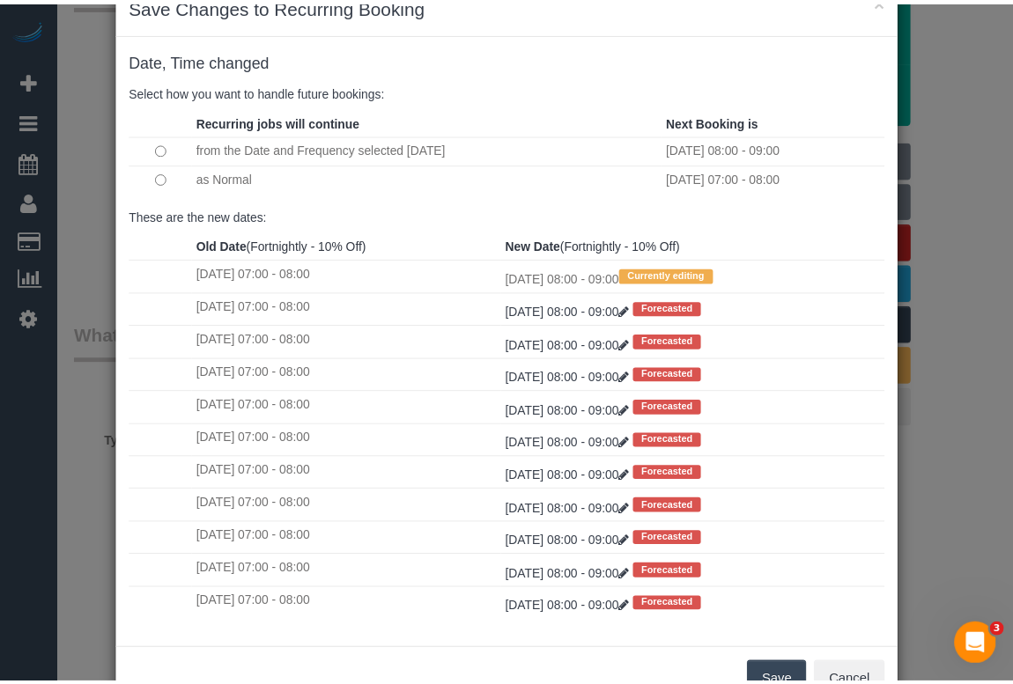
scroll to position [104, 0]
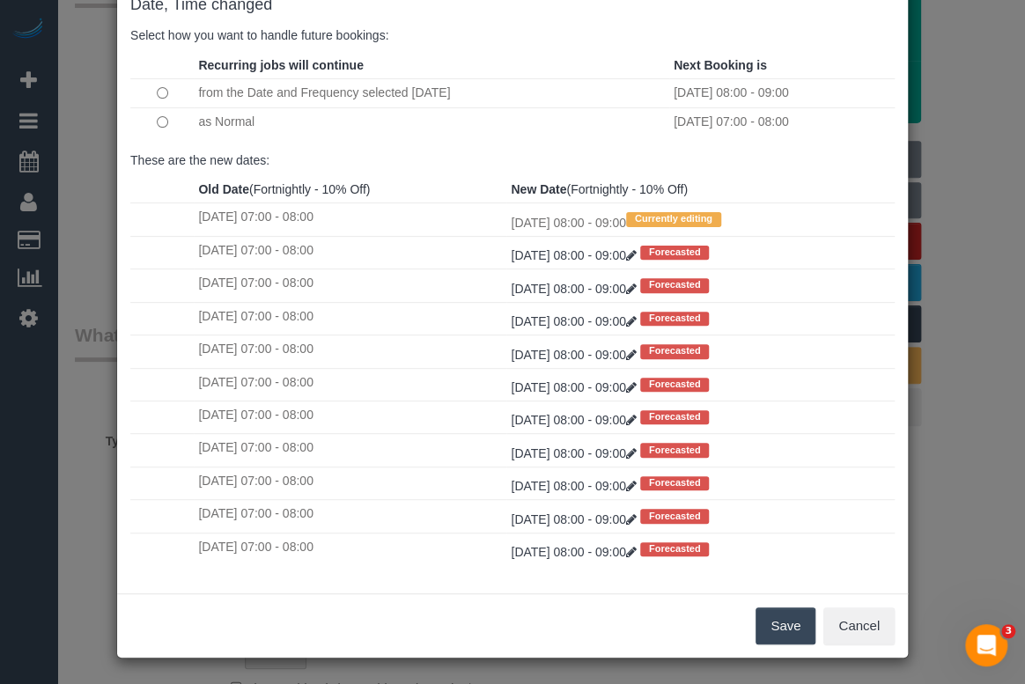
click at [774, 626] on button "Save" at bounding box center [786, 626] width 60 height 37
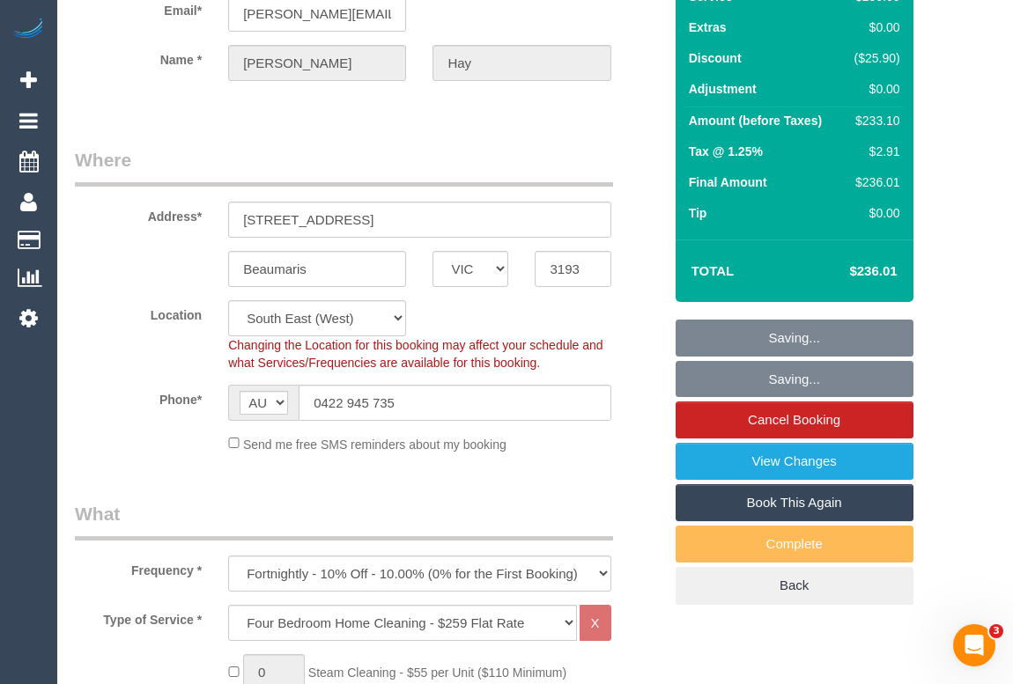
scroll to position [0, 0]
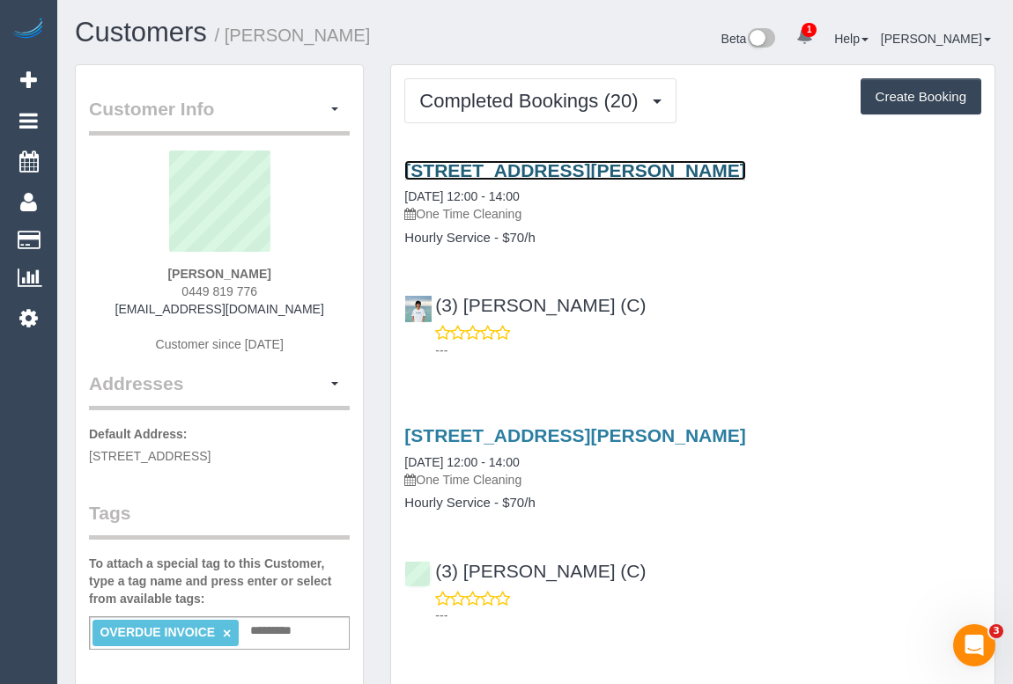
click at [528, 170] on link "[STREET_ADDRESS][PERSON_NAME]" at bounding box center [574, 170] width 341 height 20
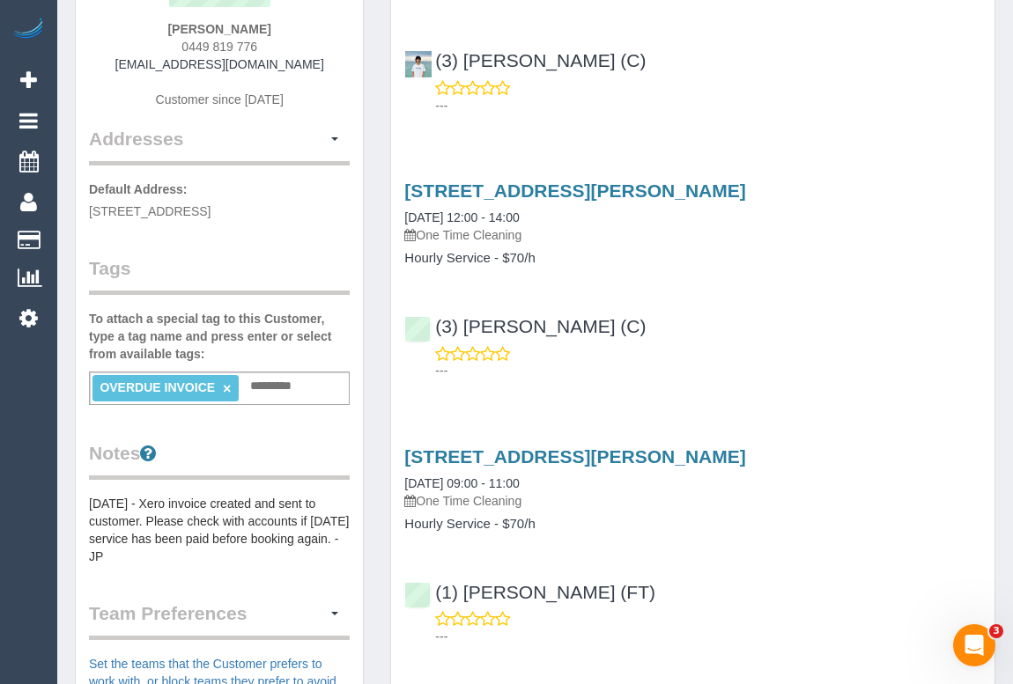
scroll to position [159, 0]
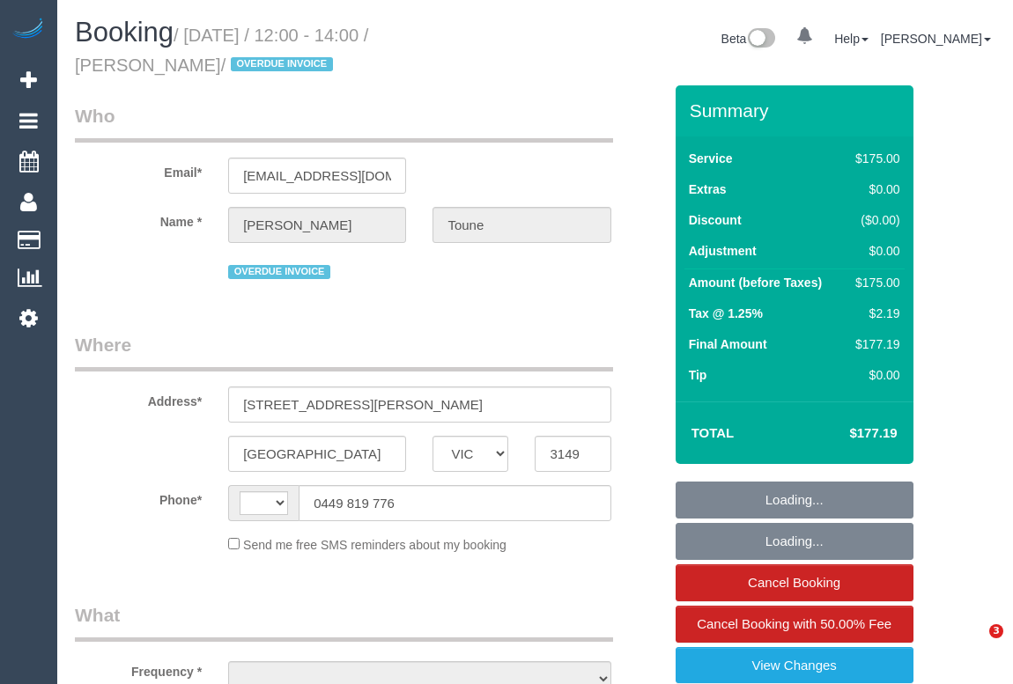
select select "VIC"
select select "string:AU"
select select "150"
select select "object:705"
select select "number:29"
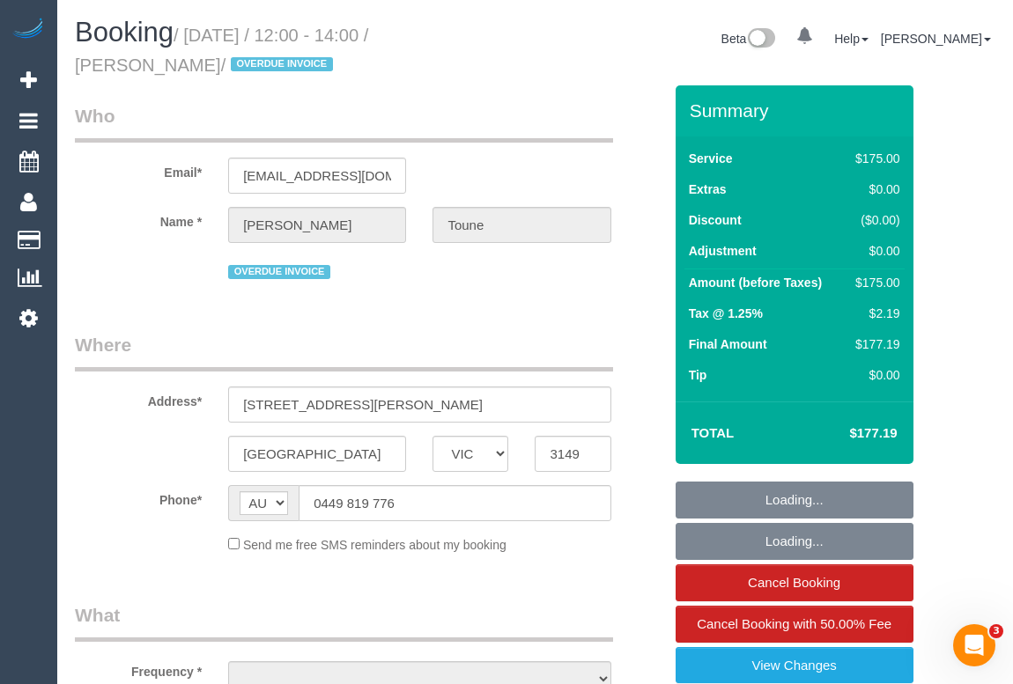
select select "number:14"
select select "number:19"
select select "number:24"
select select "number:33"
select select "number:13"
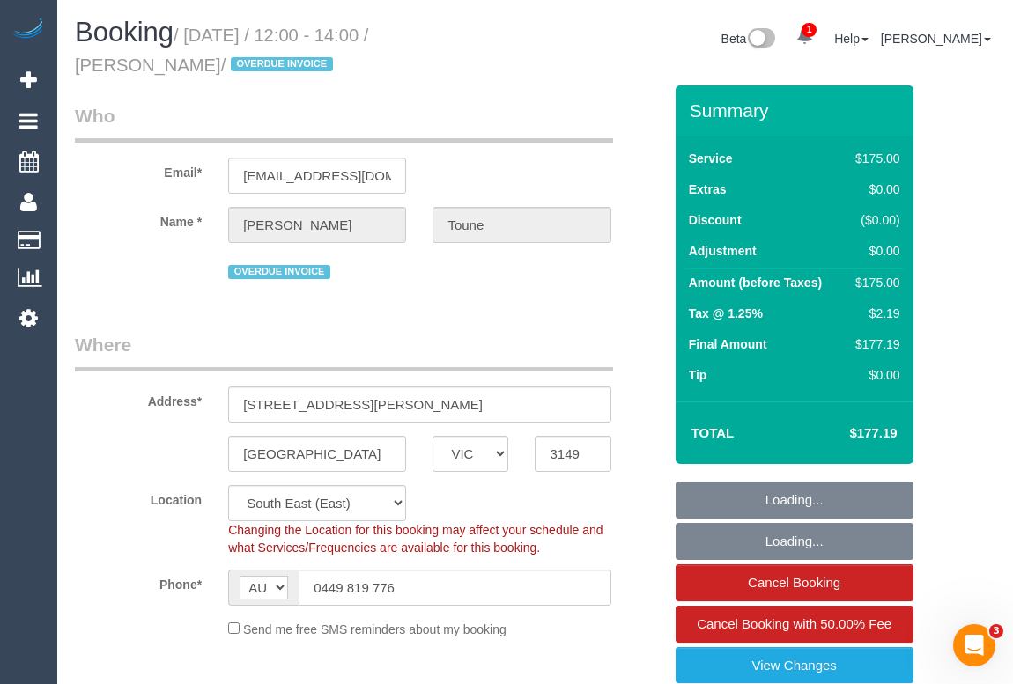
select select "spot1"
select select "object:1366"
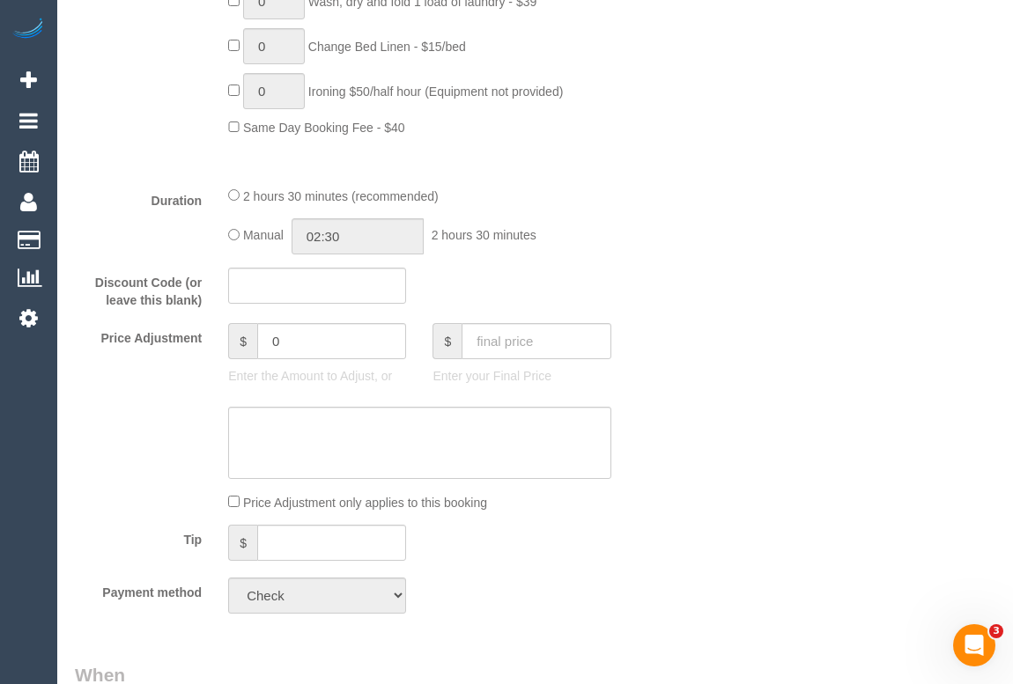
scroll to position [1521, 0]
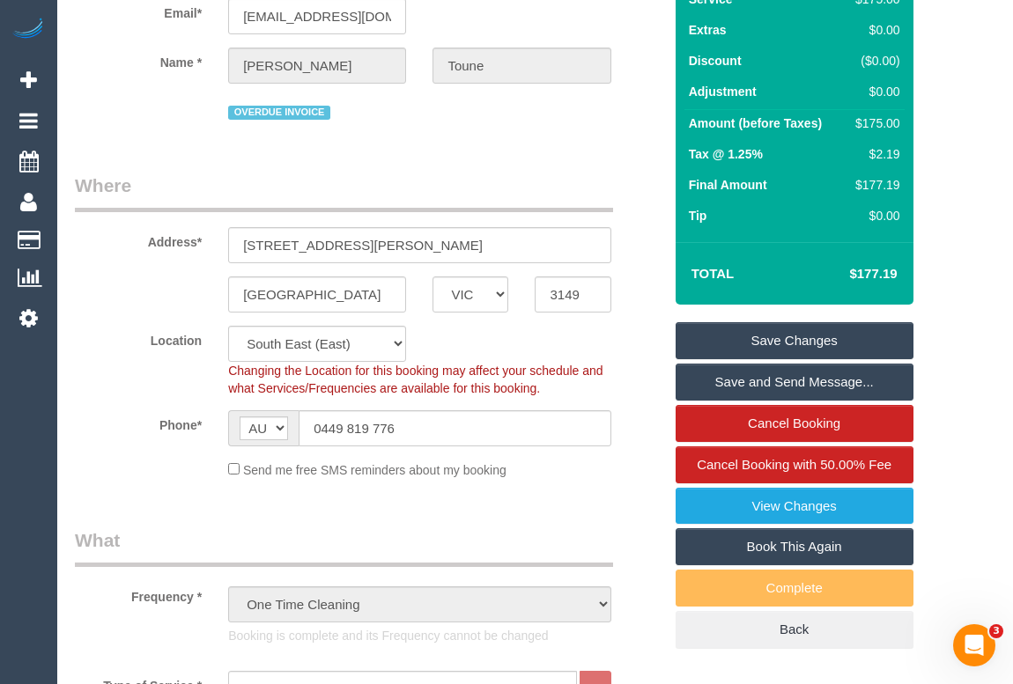
scroll to position [0, 0]
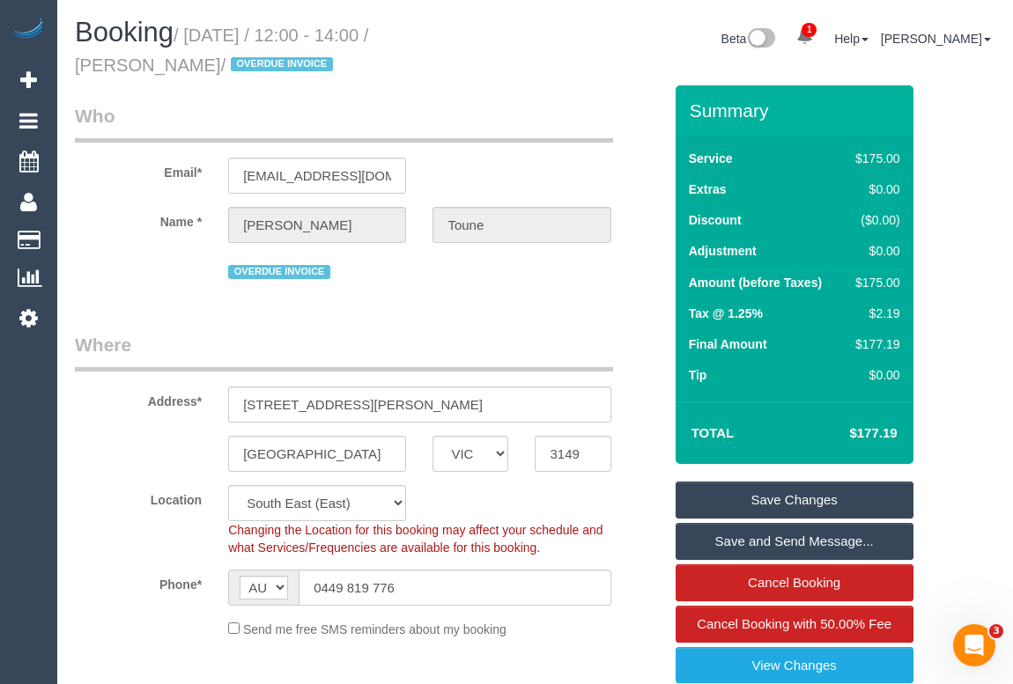
click at [375, 108] on legend "Who" at bounding box center [344, 123] width 538 height 40
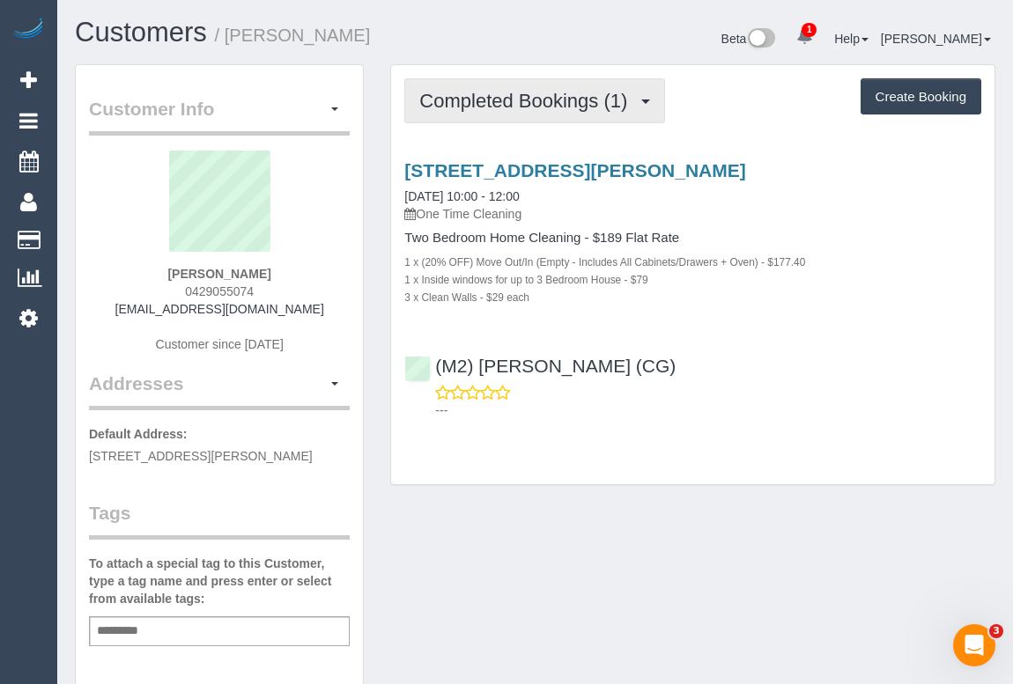
click at [478, 99] on span "Completed Bookings (1)" at bounding box center [527, 101] width 217 height 22
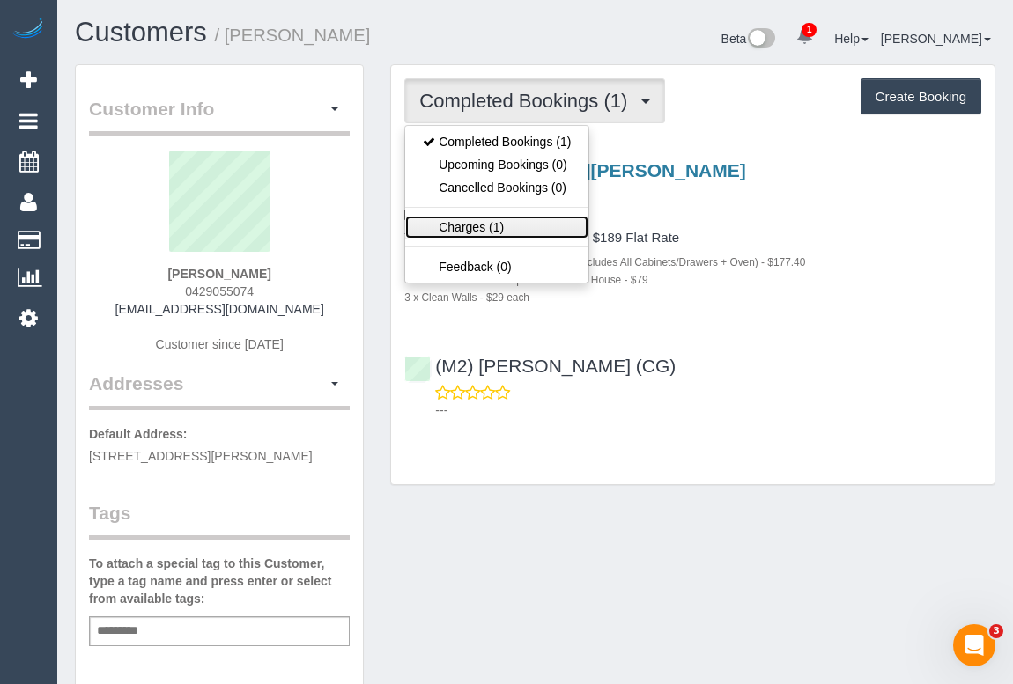
click at [480, 224] on link "Charges (1)" at bounding box center [496, 227] width 183 height 23
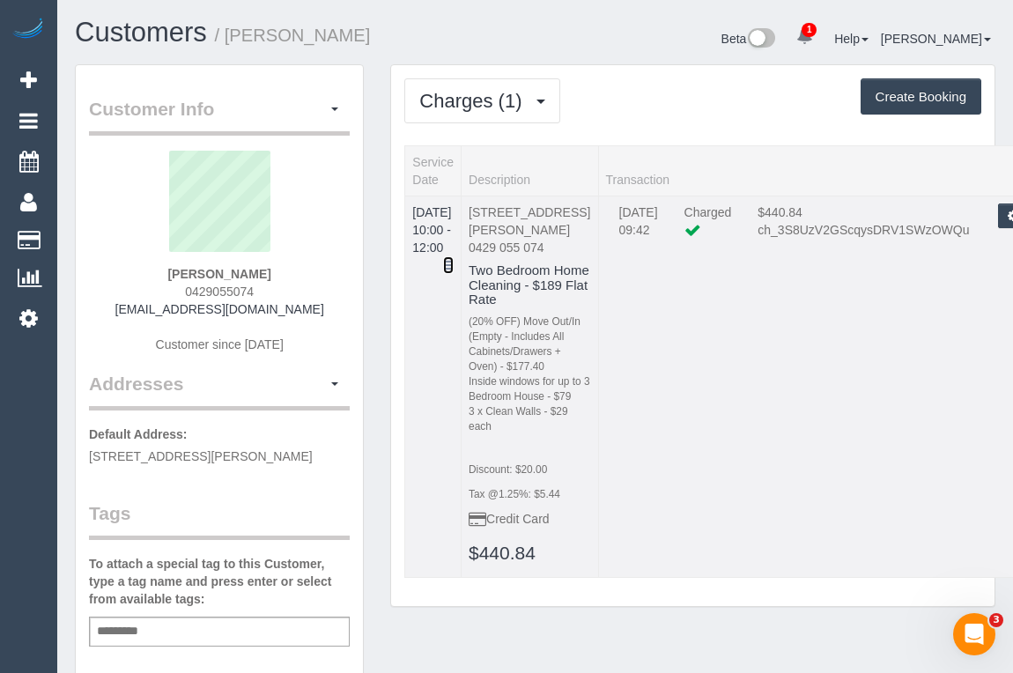
click at [454, 259] on icon at bounding box center [448, 265] width 11 height 12
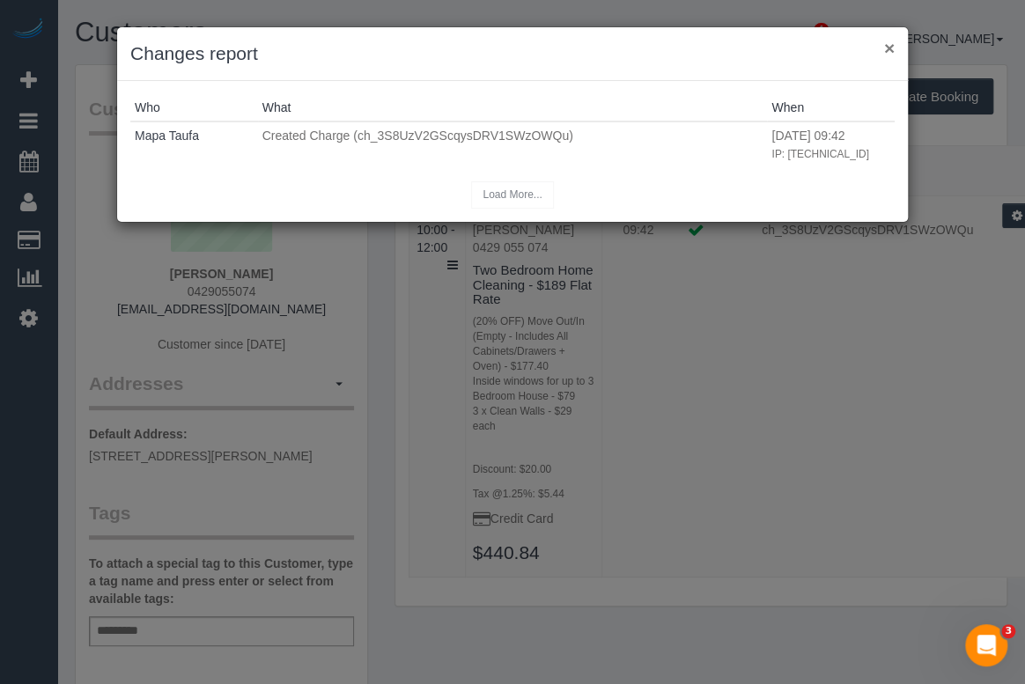
click at [888, 48] on button "×" at bounding box center [889, 48] width 11 height 18
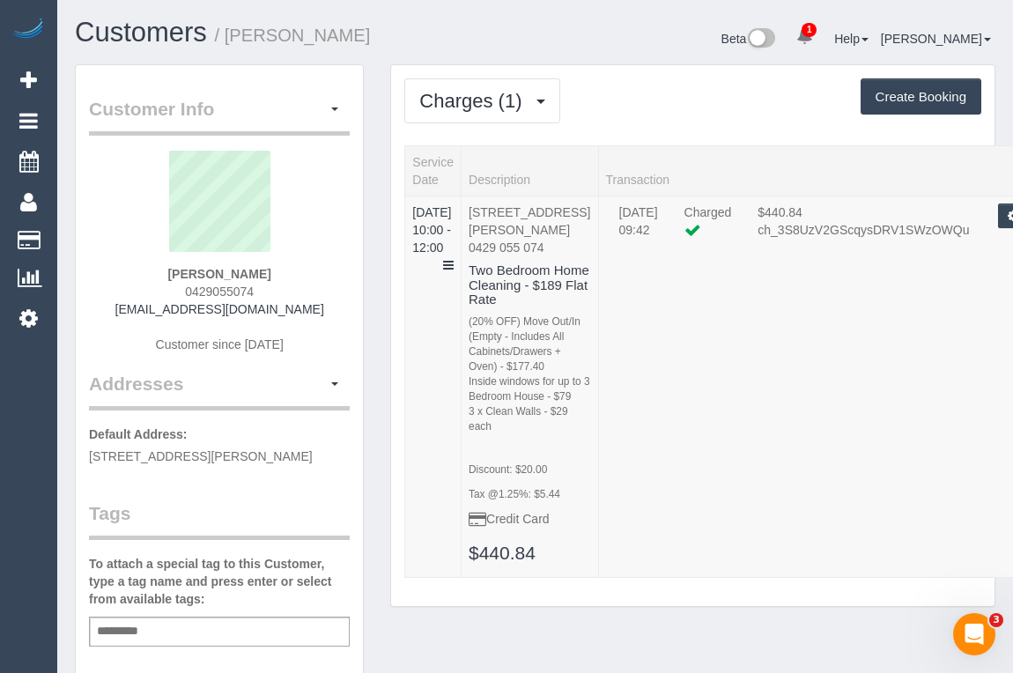
drag, startPoint x: 161, startPoint y: 270, endPoint x: 299, endPoint y: 284, distance: 139.0
click at [299, 284] on div "[PERSON_NAME] 0429055074 [EMAIL_ADDRESS][DOMAIN_NAME] Customer since [DATE]" at bounding box center [219, 261] width 261 height 220
click at [297, 282] on div "[PERSON_NAME] 0429055074 [EMAIL_ADDRESS][DOMAIN_NAME] Customer since [DATE]" at bounding box center [219, 261] width 261 height 220
drag, startPoint x: 282, startPoint y: 273, endPoint x: 174, endPoint y: 269, distance: 108.4
click at [174, 269] on div "[PERSON_NAME] 0429055074 [EMAIL_ADDRESS][DOMAIN_NAME] Customer since [DATE]" at bounding box center [219, 261] width 261 height 220
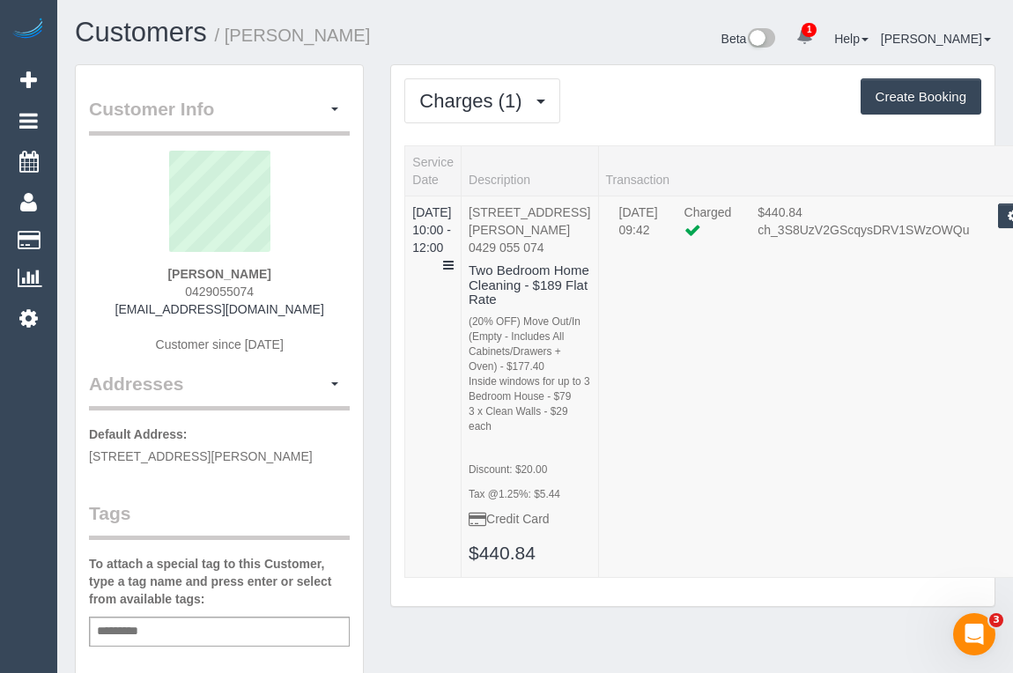
copy strong "[PERSON_NAME]"
click at [461, 245] on td "[DATE] 10:00 - 12:00" at bounding box center [433, 387] width 56 height 382
